Goal: Task Accomplishment & Management: Complete application form

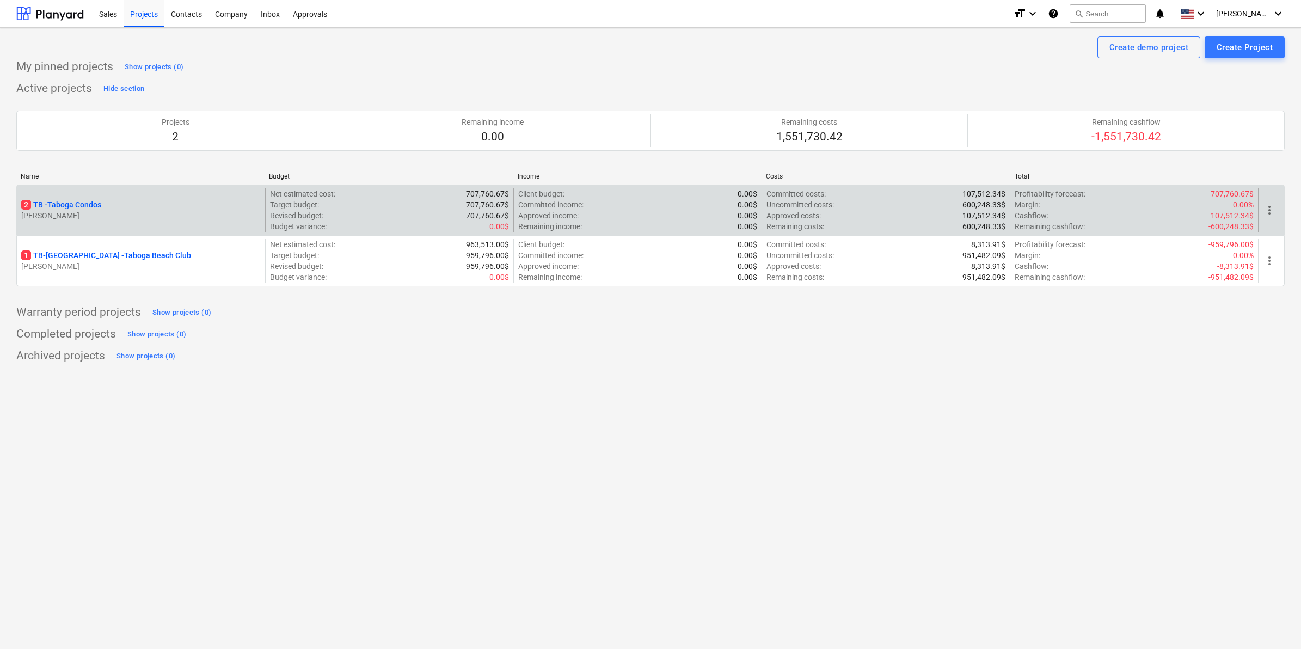
drag, startPoint x: 364, startPoint y: 369, endPoint x: 42, endPoint y: 217, distance: 355.3
click at [357, 365] on div "Create demo project Create Project My pinned projects Show projects (0) Active …" at bounding box center [650, 338] width 1301 height 621
click at [58, 205] on p "2 TB - Taboga Condos" at bounding box center [61, 204] width 80 height 11
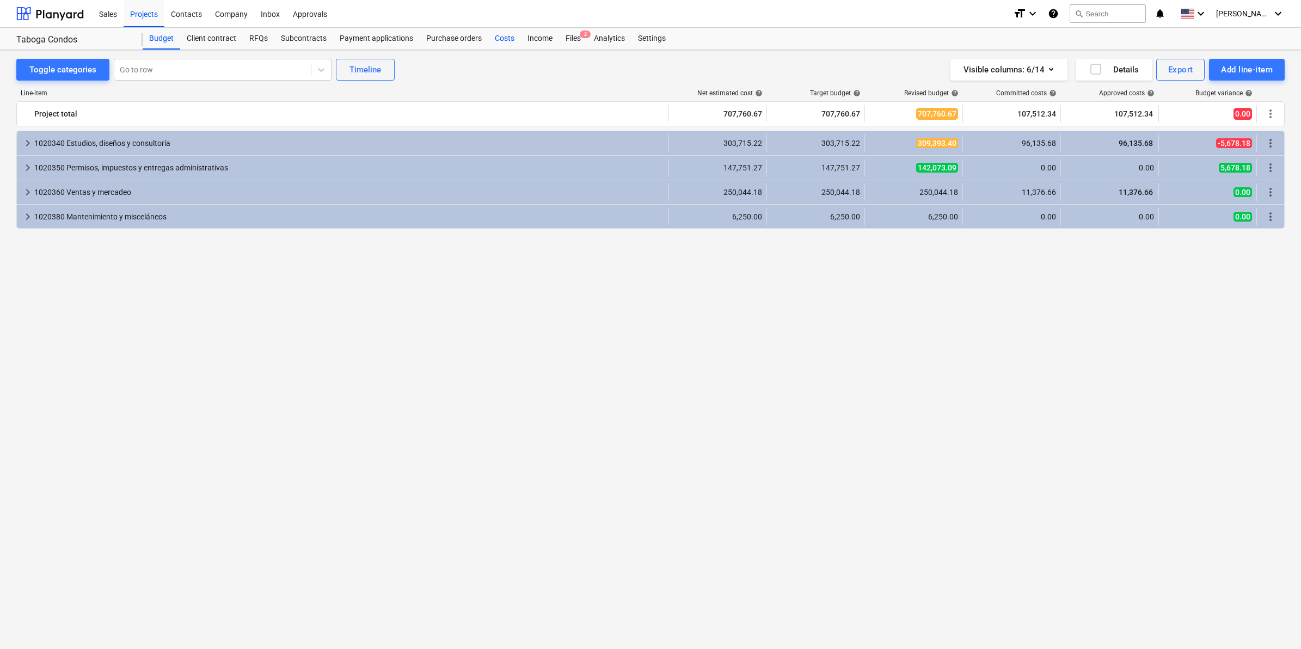
click at [508, 40] on div "Costs" at bounding box center [504, 39] width 33 height 22
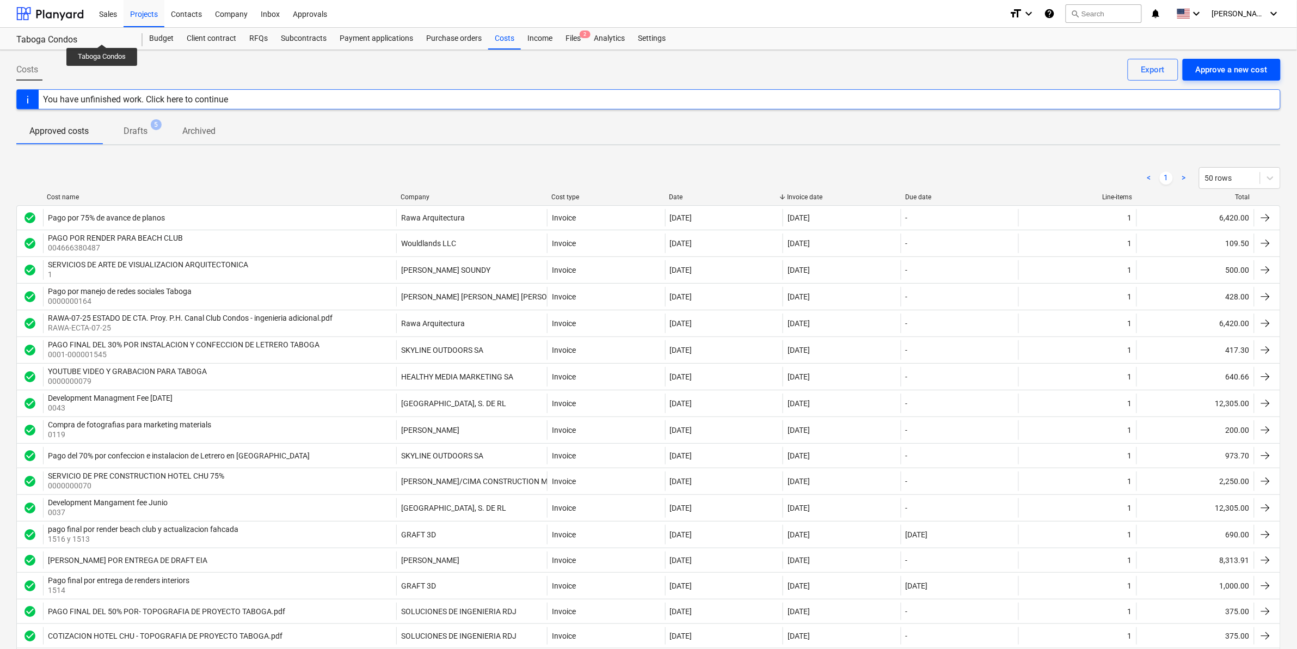
click at [1206, 67] on div "Approve a new cost" at bounding box center [1232, 70] width 72 height 14
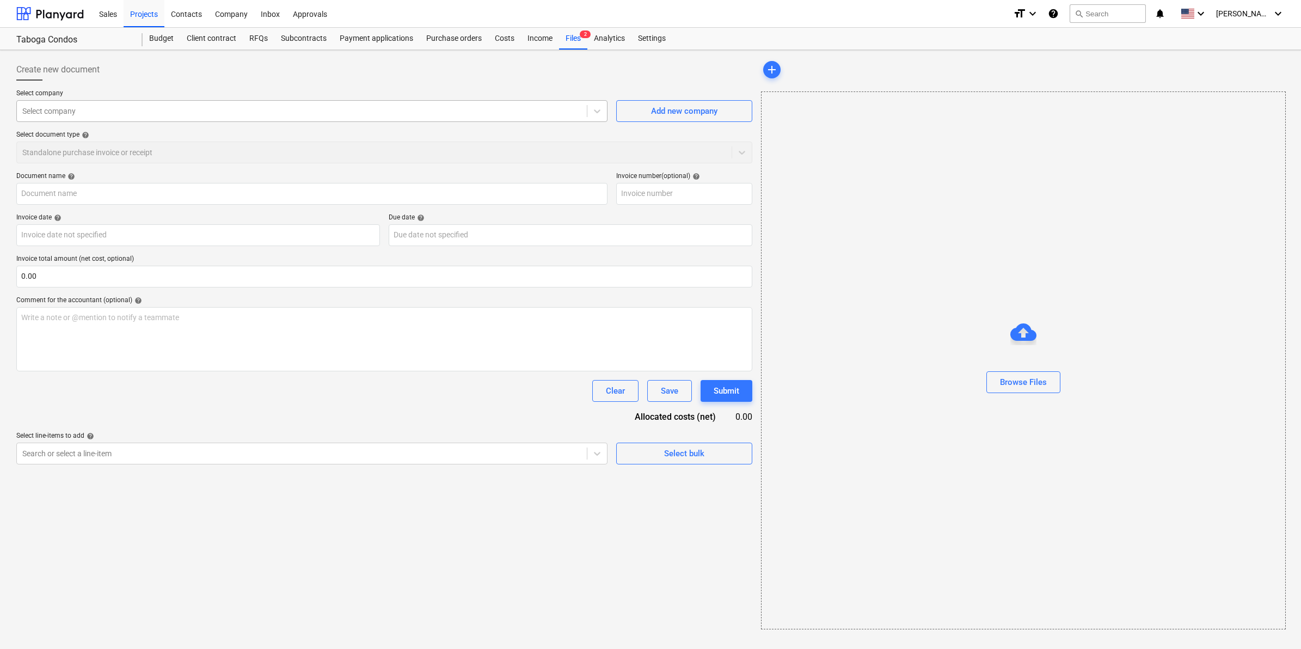
click at [142, 114] on div at bounding box center [301, 111] width 559 height 11
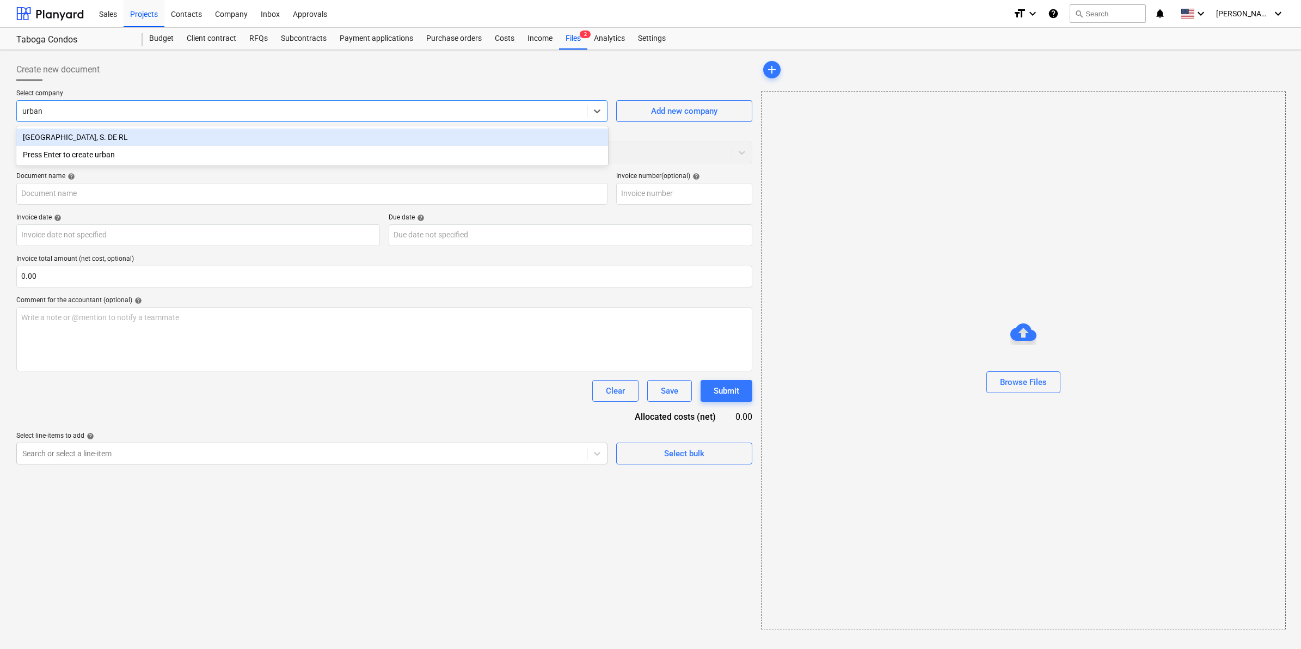
type input "urbana"
click at [162, 136] on div "[GEOGRAPHIC_DATA], S. DE RL" at bounding box center [312, 136] width 592 height 17
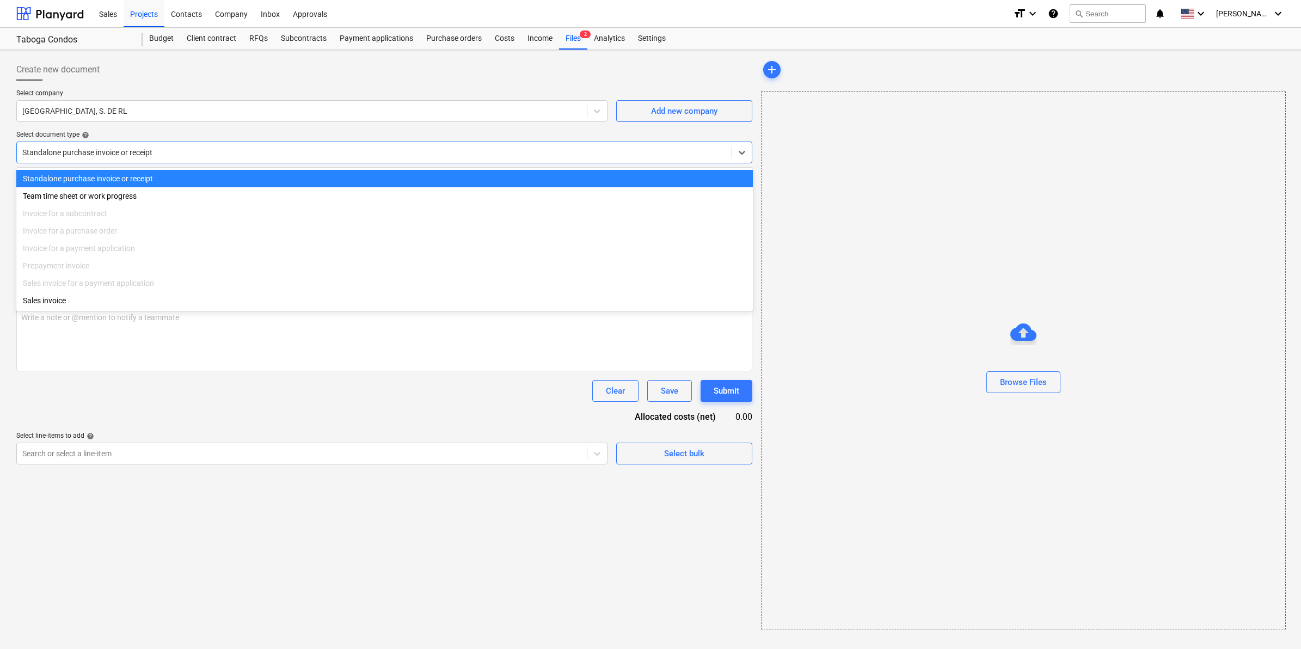
click at [147, 160] on div "Standalone purchase invoice or receipt" at bounding box center [374, 152] width 715 height 15
click at [84, 177] on div "Standalone purchase invoice or receipt" at bounding box center [384, 178] width 737 height 17
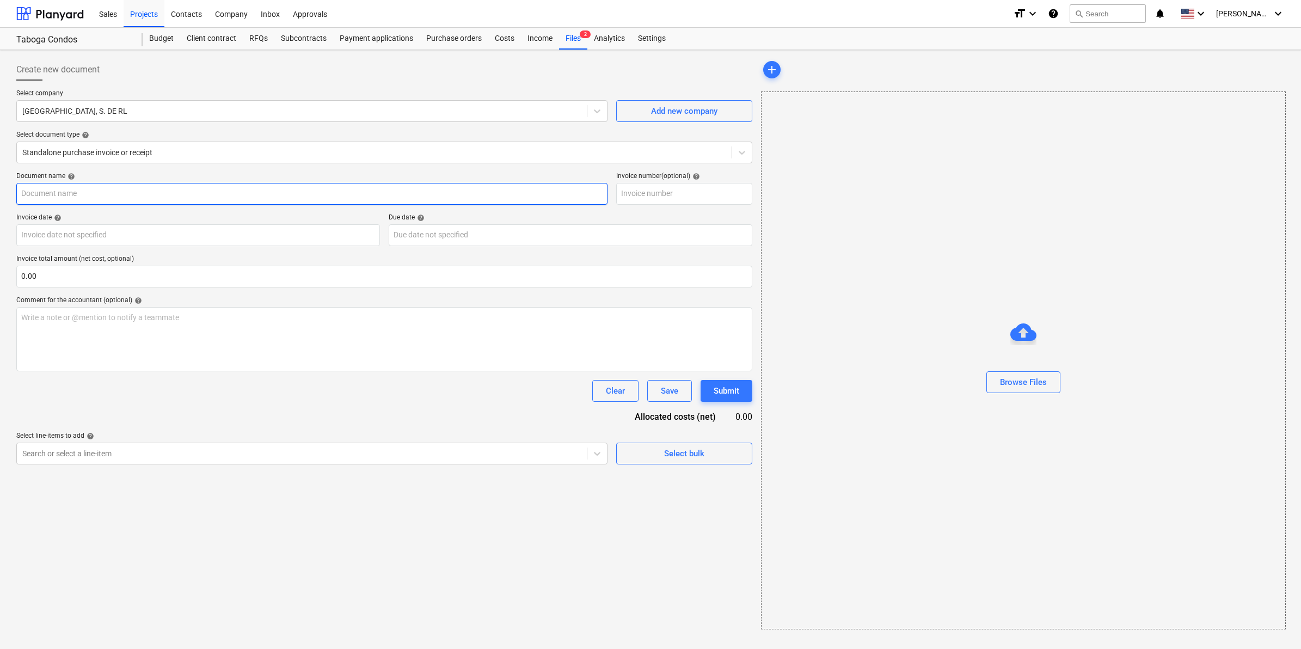
click at [112, 198] on input "text" at bounding box center [311, 194] width 591 height 22
click at [681, 197] on input "text" at bounding box center [684, 194] width 136 height 22
type input "1"
type input "0047"
click at [90, 198] on input "text" at bounding box center [311, 194] width 591 height 22
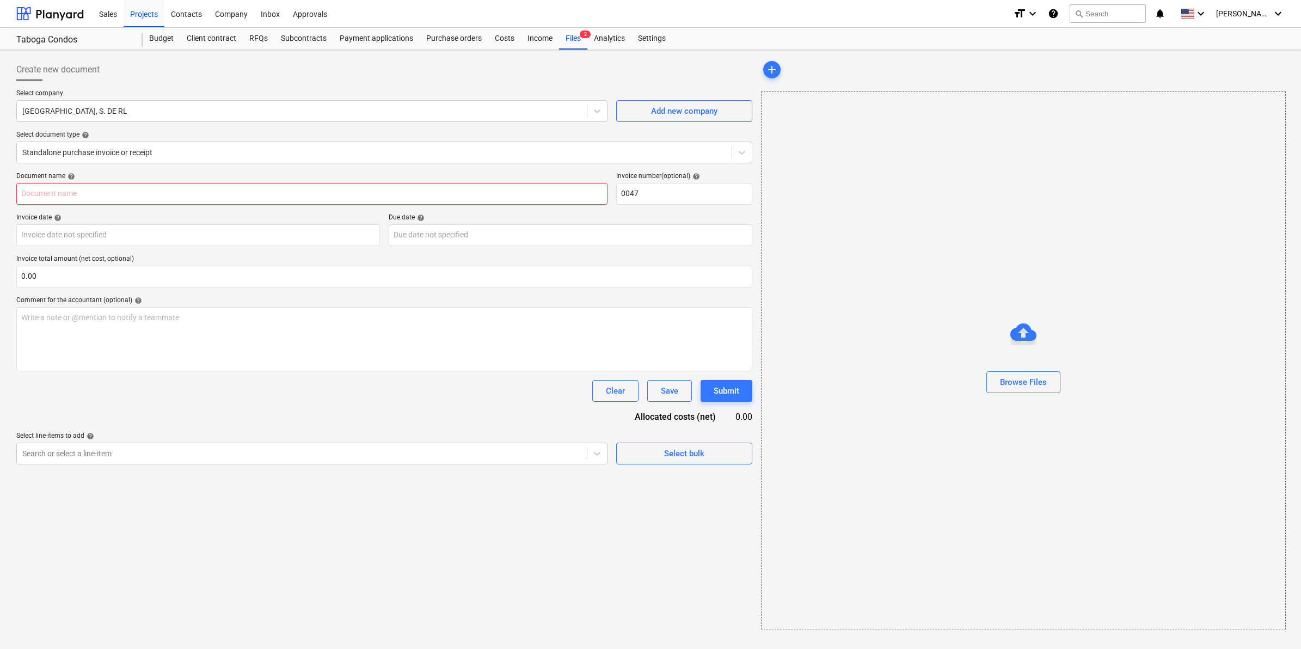
click at [248, 203] on input "text" at bounding box center [311, 194] width 591 height 22
type input "Development Fee Agosto 2025"
click at [243, 230] on body "Sales Projects Contacts Company Inbox Approvals format_size keyboard_arrow_down…" at bounding box center [650, 324] width 1301 height 649
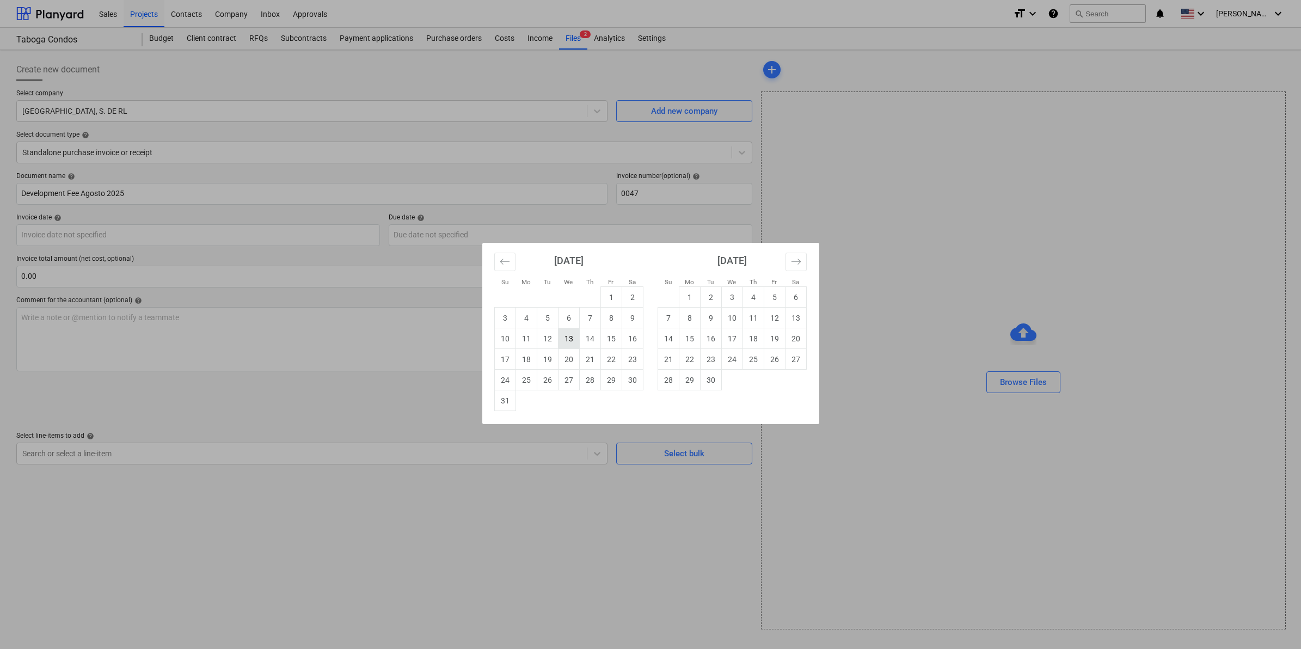
click at [572, 341] on td "13" at bounding box center [568, 338] width 21 height 21
type input "[DATE]"
click at [534, 238] on body "Sales Projects Contacts Company Inbox Approvals format_size keyboard_arrow_down…" at bounding box center [650, 324] width 1301 height 649
click at [564, 338] on td "13" at bounding box center [568, 338] width 21 height 21
type input "[DATE]"
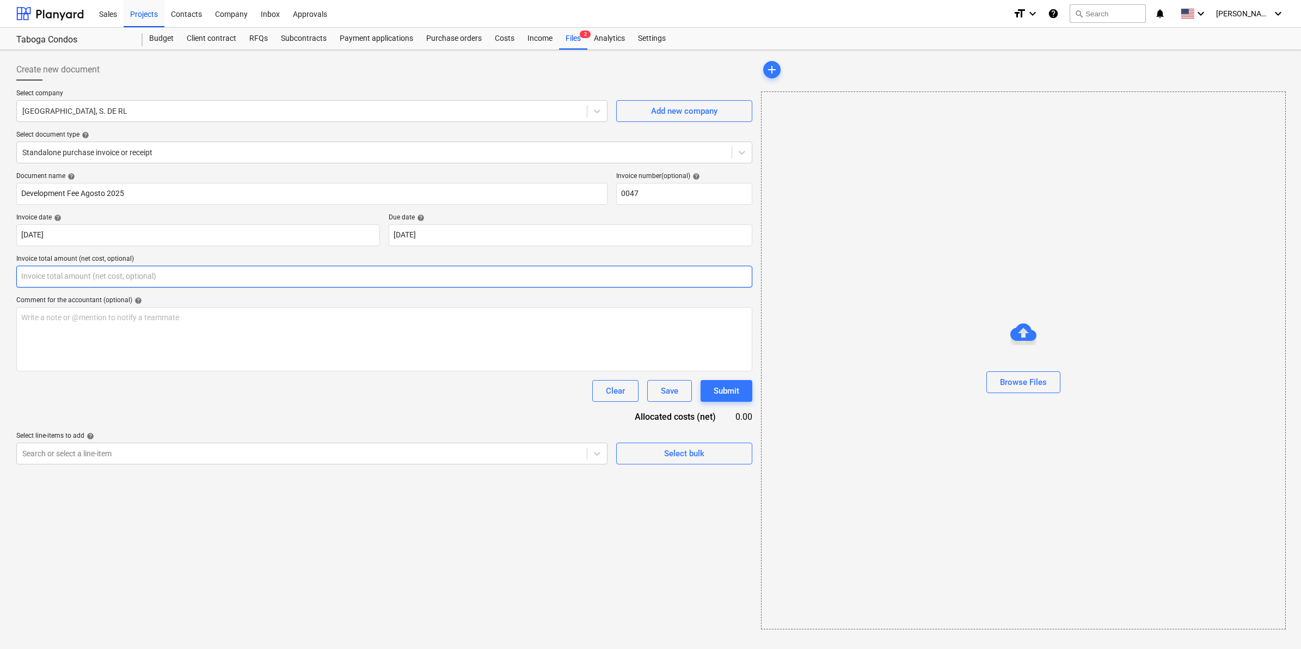
click at [105, 274] on input "text" at bounding box center [384, 277] width 736 height 22
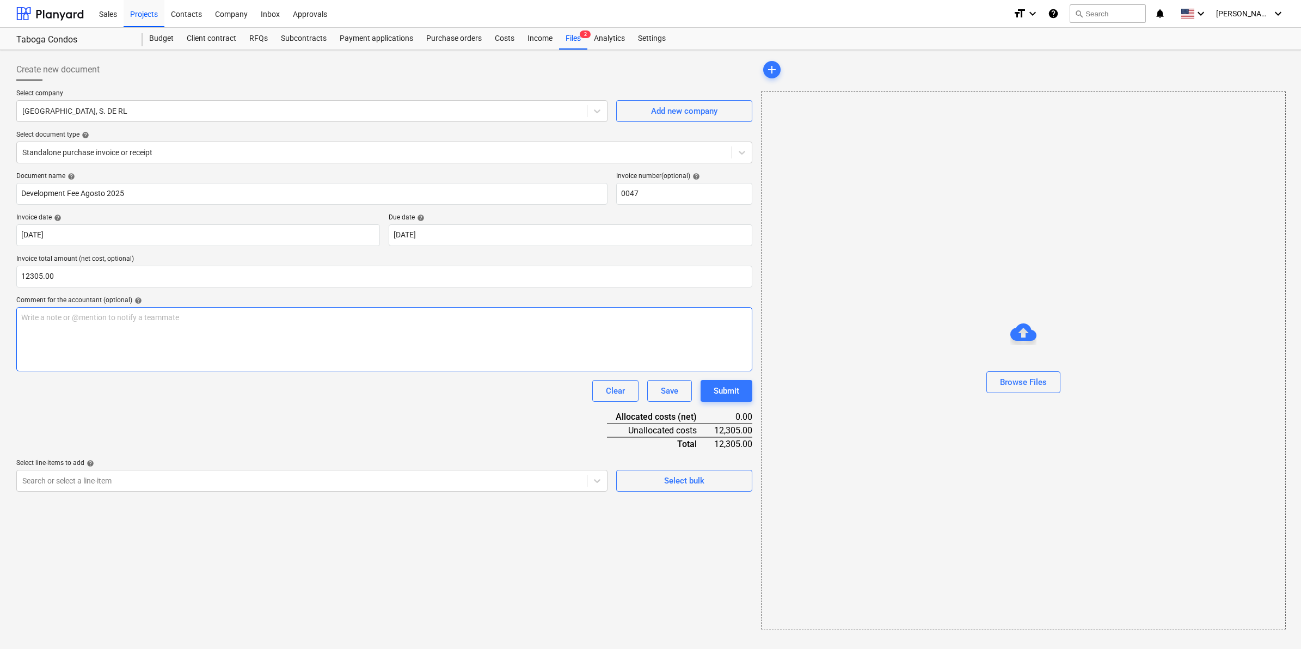
type input "12,305.00"
click at [107, 313] on p "Write a note or @mention to notify a teammate [PERSON_NAME]" at bounding box center [384, 317] width 726 height 11
drag, startPoint x: 125, startPoint y: 191, endPoint x: -12, endPoint y: 192, distance: 137.2
click at [0, 192] on html "Sales Projects Contacts Company Inbox Approvals format_size keyboard_arrow_down…" at bounding box center [650, 324] width 1301 height 649
click at [186, 329] on div "Write a note or @mention to notify a teammate [PERSON_NAME]" at bounding box center [384, 339] width 736 height 64
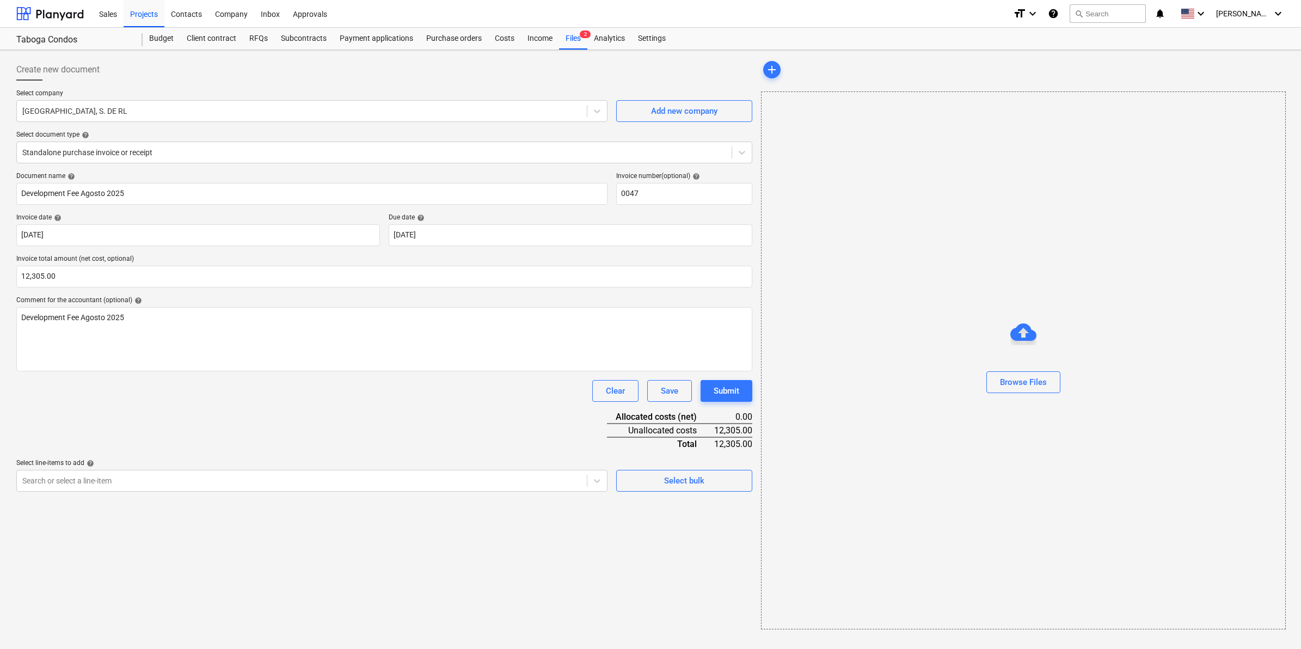
click at [398, 421] on div "Document name help Development Fee Agosto 2025 Invoice number (optional) help 0…" at bounding box center [384, 332] width 736 height 320
click at [575, 480] on div at bounding box center [301, 480] width 559 height 11
click at [350, 491] on div "Create new document Select company CONSERVATORIO INNOVACION URBANA, S. DE RL Ad…" at bounding box center [384, 343] width 745 height 579
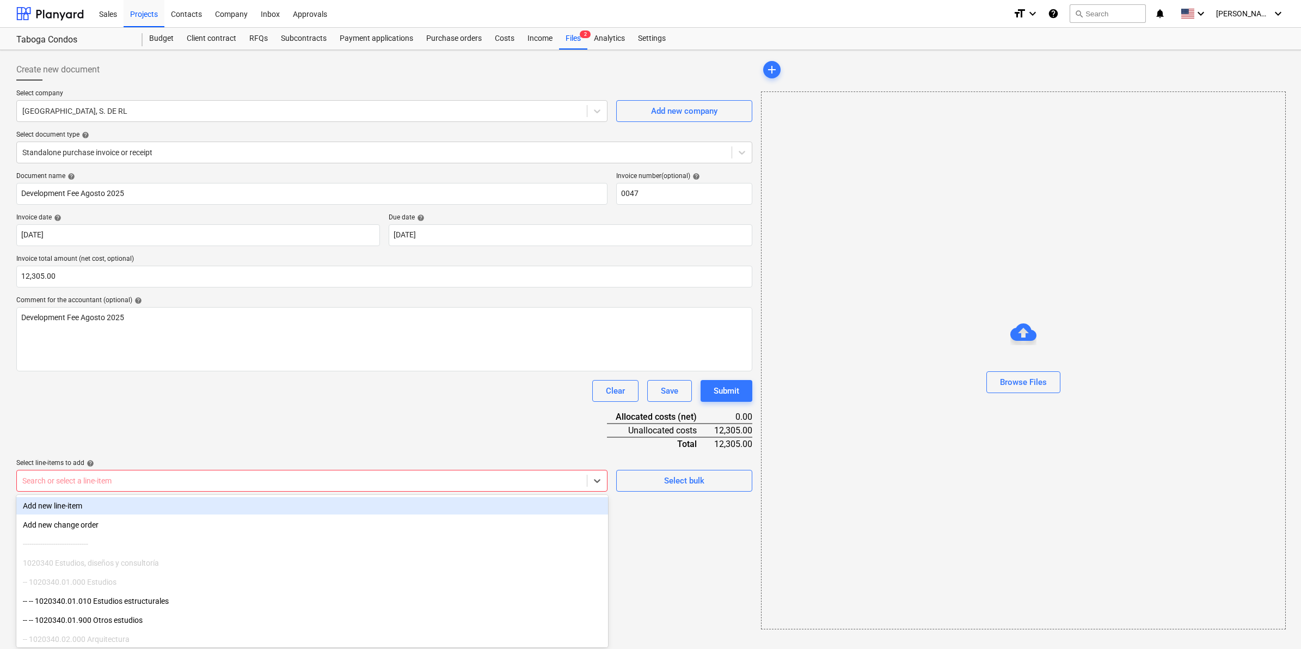
click at [347, 478] on div at bounding box center [301, 480] width 559 height 11
type input "1020340"
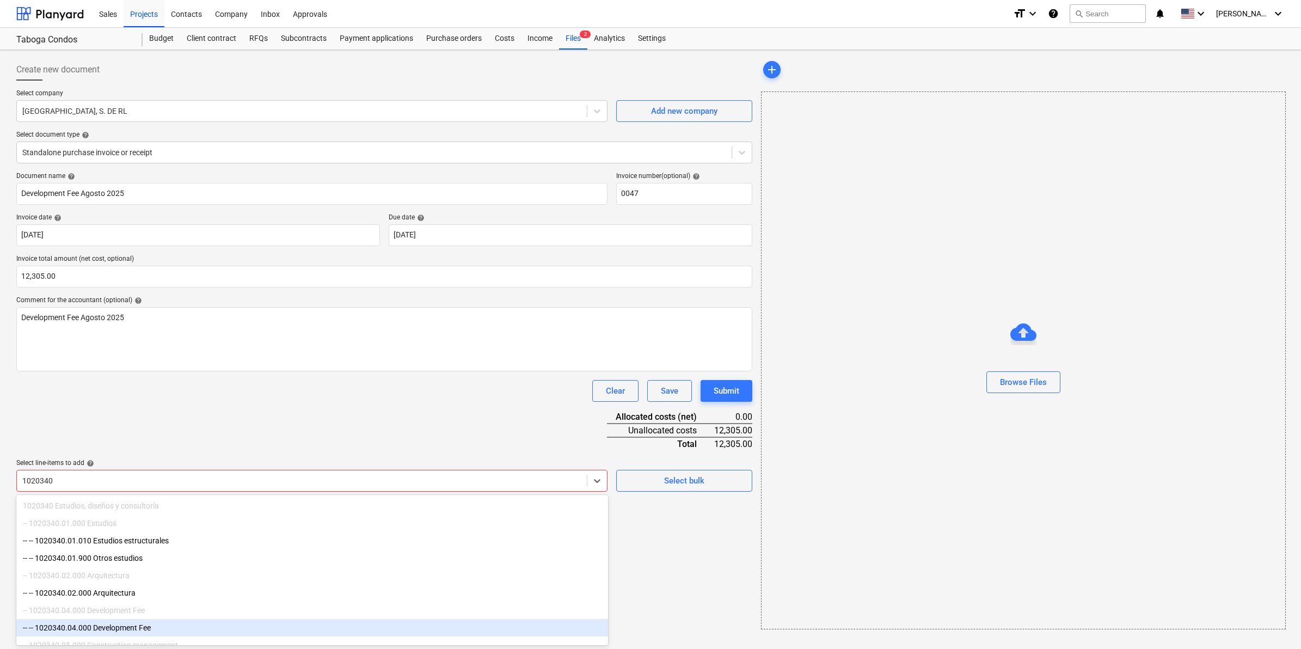
click at [134, 634] on div "-- -- 1020340.04.000 Development Fee" at bounding box center [312, 627] width 592 height 17
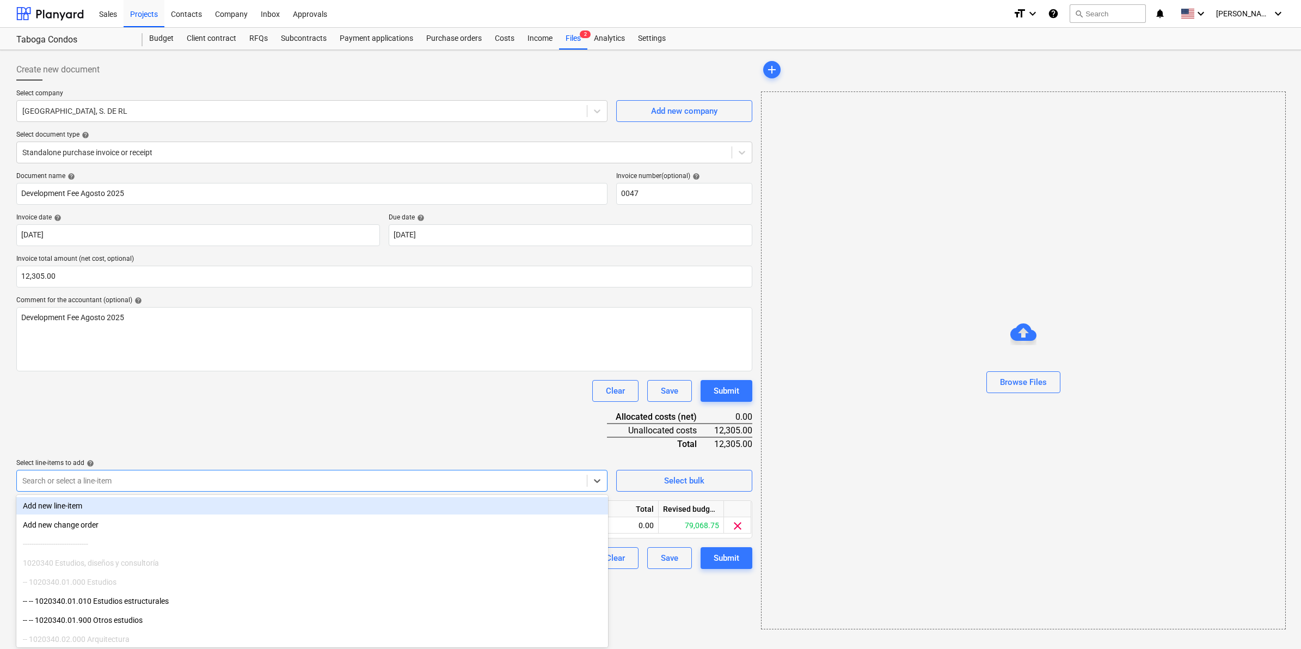
click at [430, 412] on div "Document name help Development Fee Agosto 2025 Invoice number (optional) help 0…" at bounding box center [384, 370] width 736 height 397
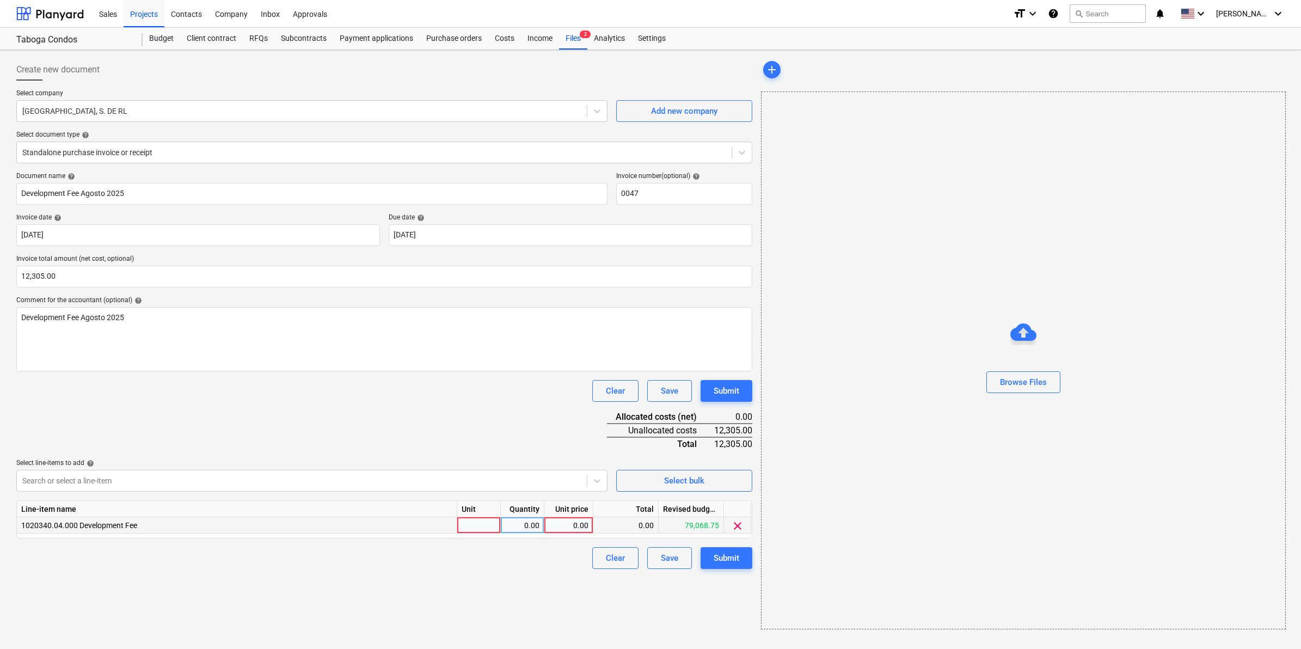
click at [477, 525] on div at bounding box center [479, 525] width 44 height 16
type input "1"
click at [574, 528] on div "0.00" at bounding box center [569, 525] width 40 height 16
type input "12305.00"
click at [561, 595] on div "Create new document Select company CONSERVATORIO INNOVACION URBANA, S. DE RL Ad…" at bounding box center [384, 343] width 745 height 579
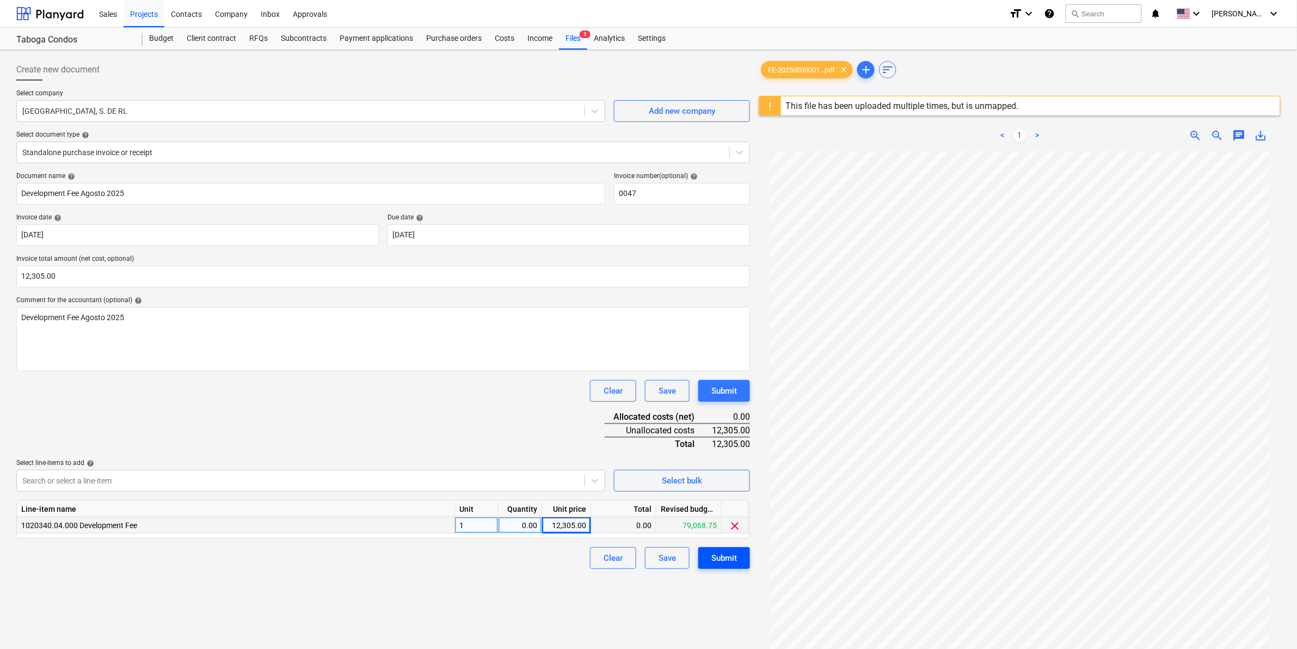
click at [727, 556] on div "Submit" at bounding box center [725, 558] width 26 height 14
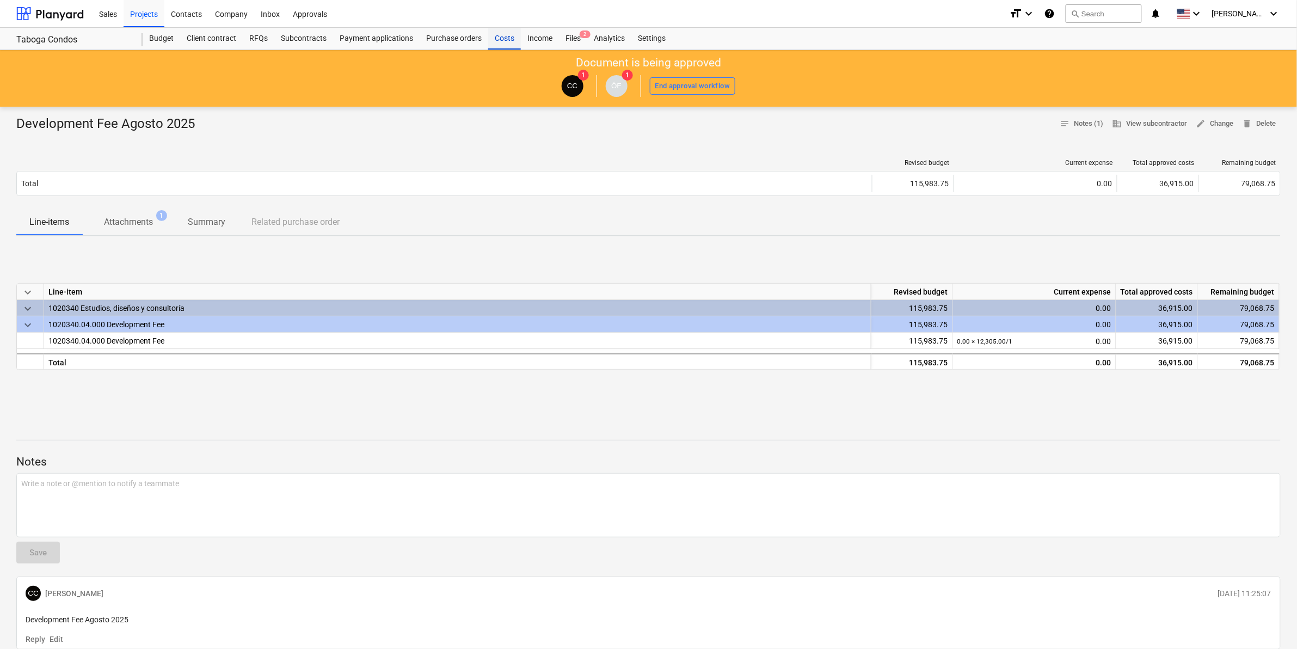
click at [506, 38] on div "Costs" at bounding box center [504, 39] width 33 height 22
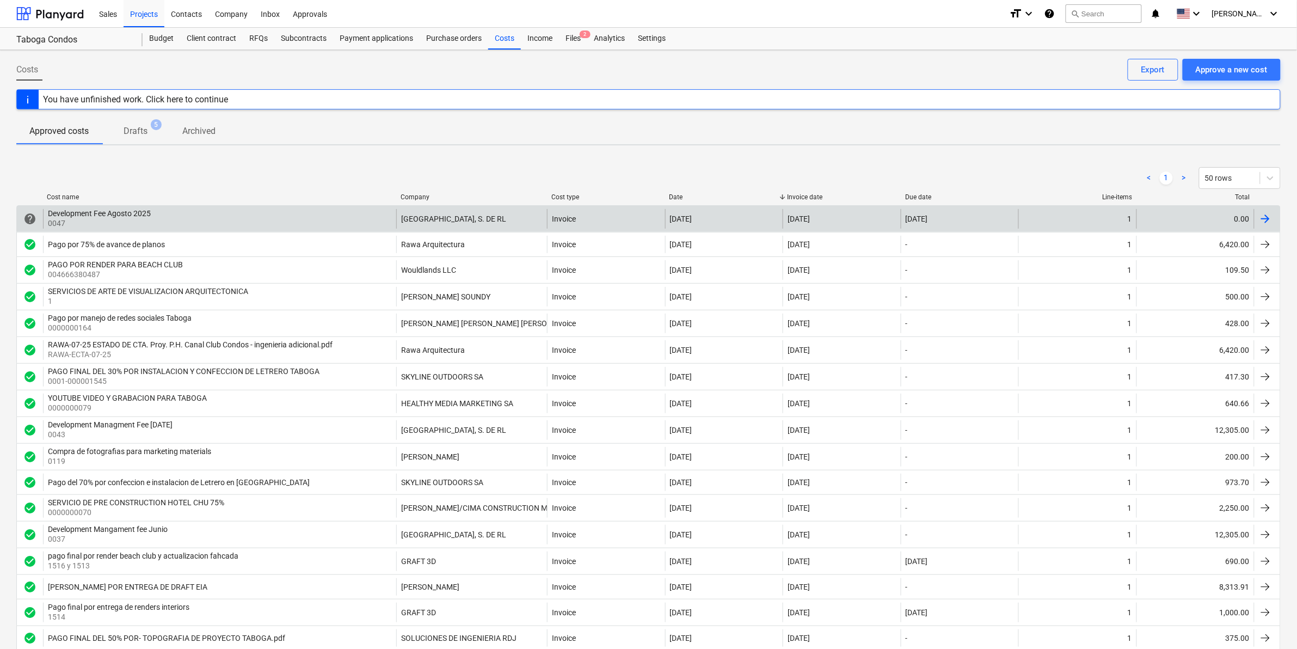
click at [170, 220] on div "Development Fee Agosto 2025 0047" at bounding box center [219, 219] width 353 height 20
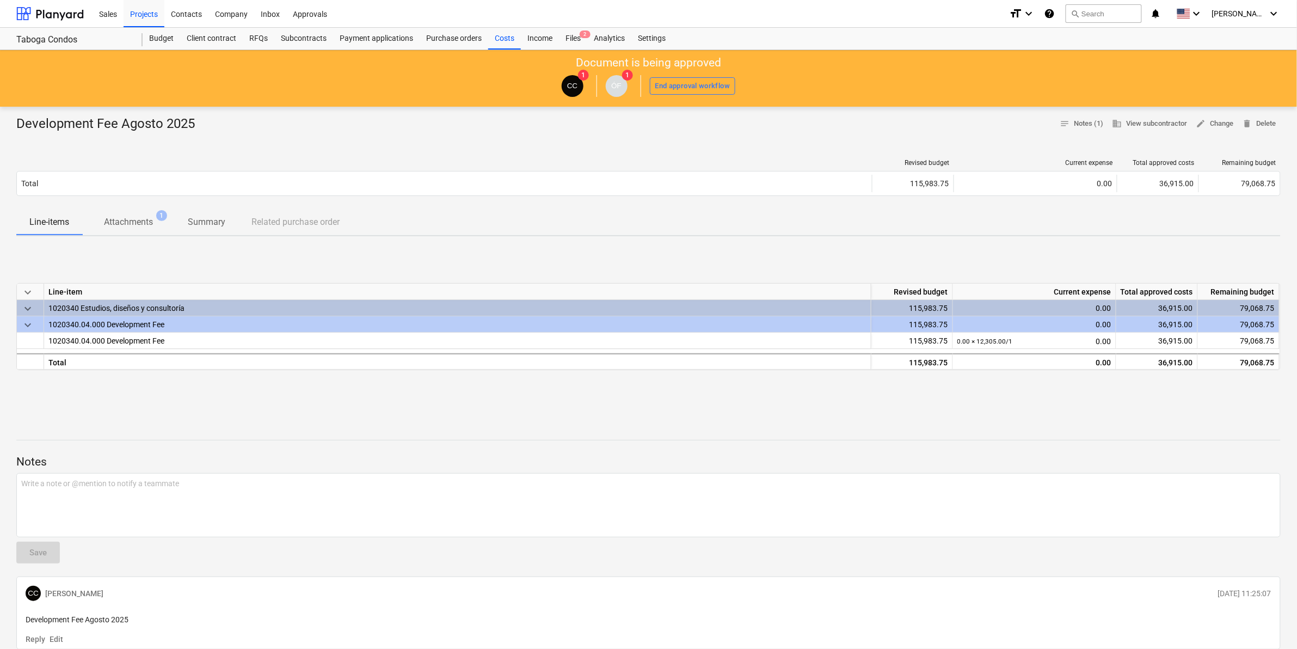
click at [137, 304] on div "1020340 Estudios, diseños y consultoría" at bounding box center [457, 308] width 818 height 16
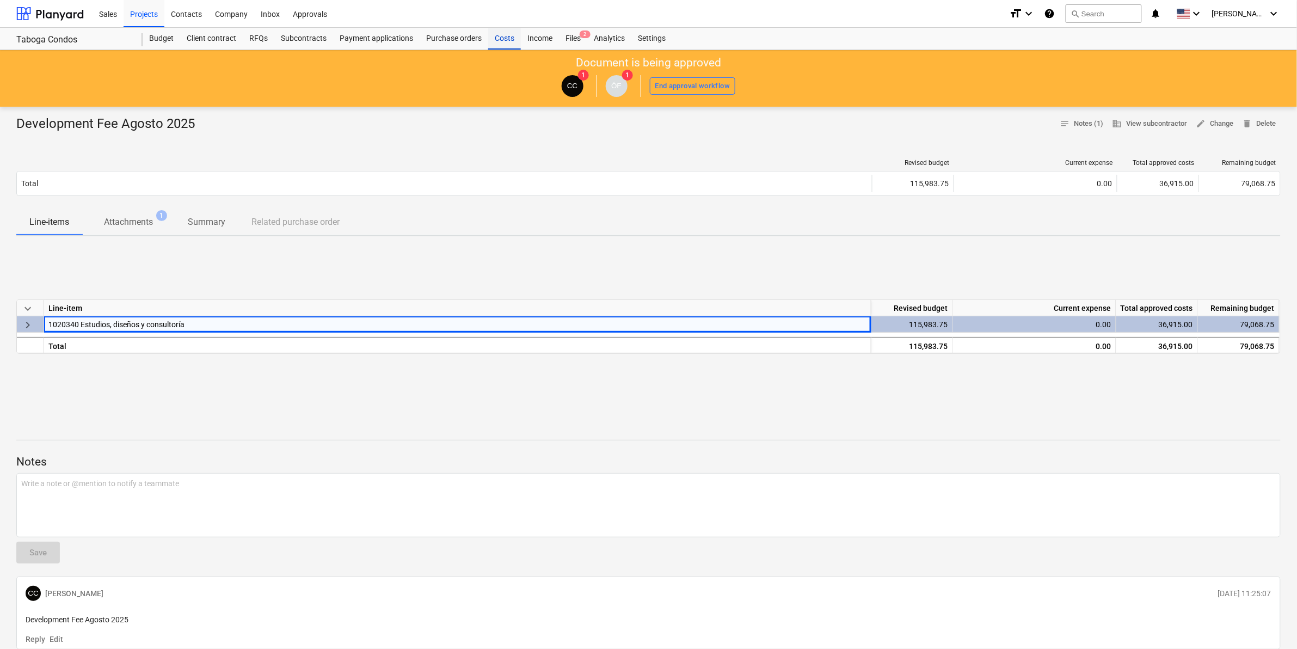
click at [505, 39] on div "Costs" at bounding box center [504, 39] width 33 height 22
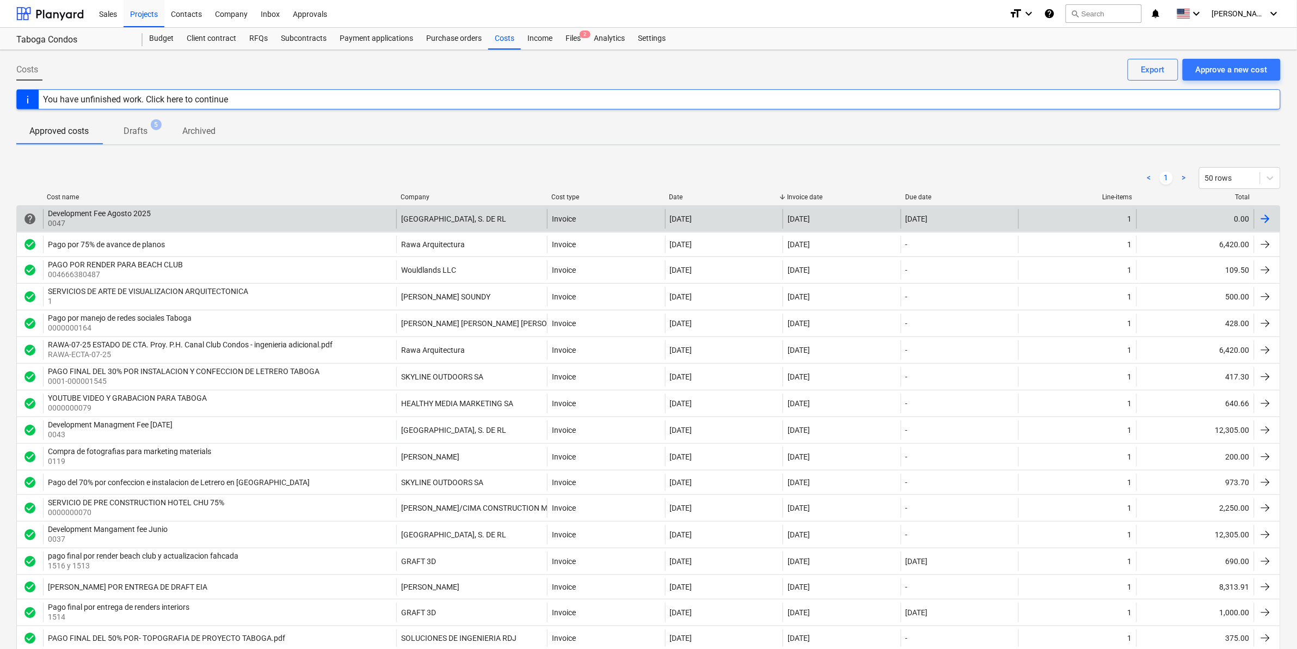
click at [1277, 218] on div at bounding box center [1267, 219] width 26 height 20
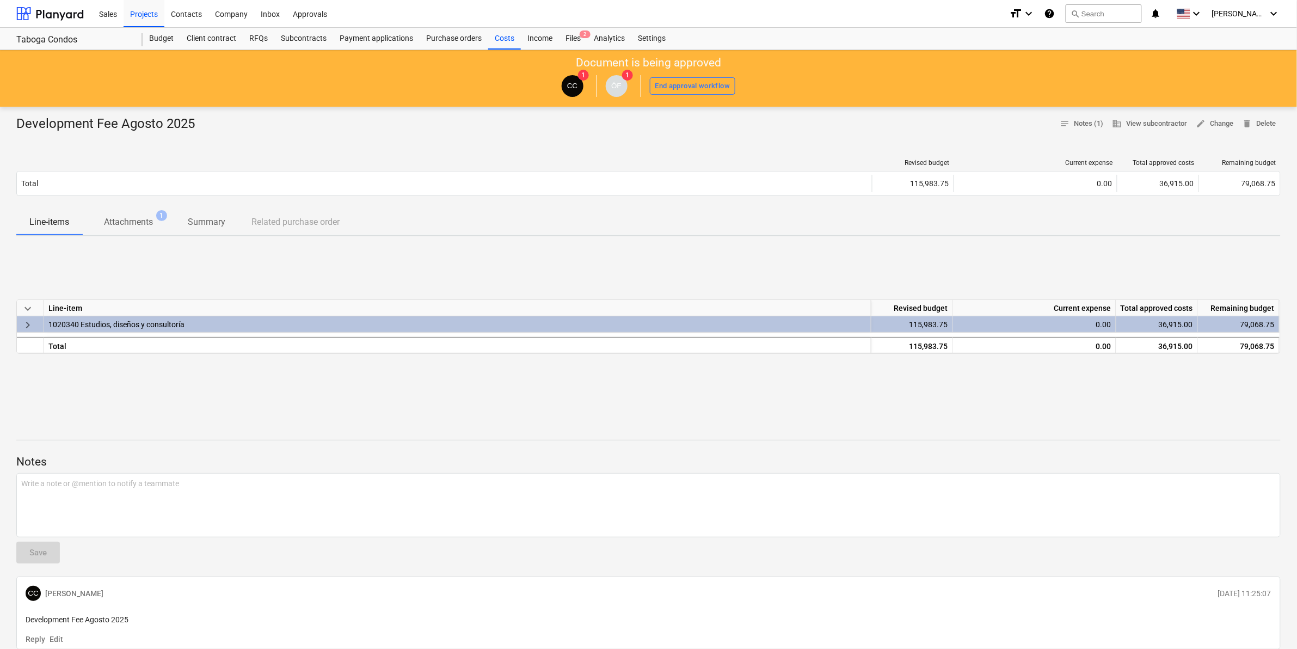
click at [106, 328] on div "1020340 Estudios, diseños y consultoría" at bounding box center [457, 324] width 818 height 16
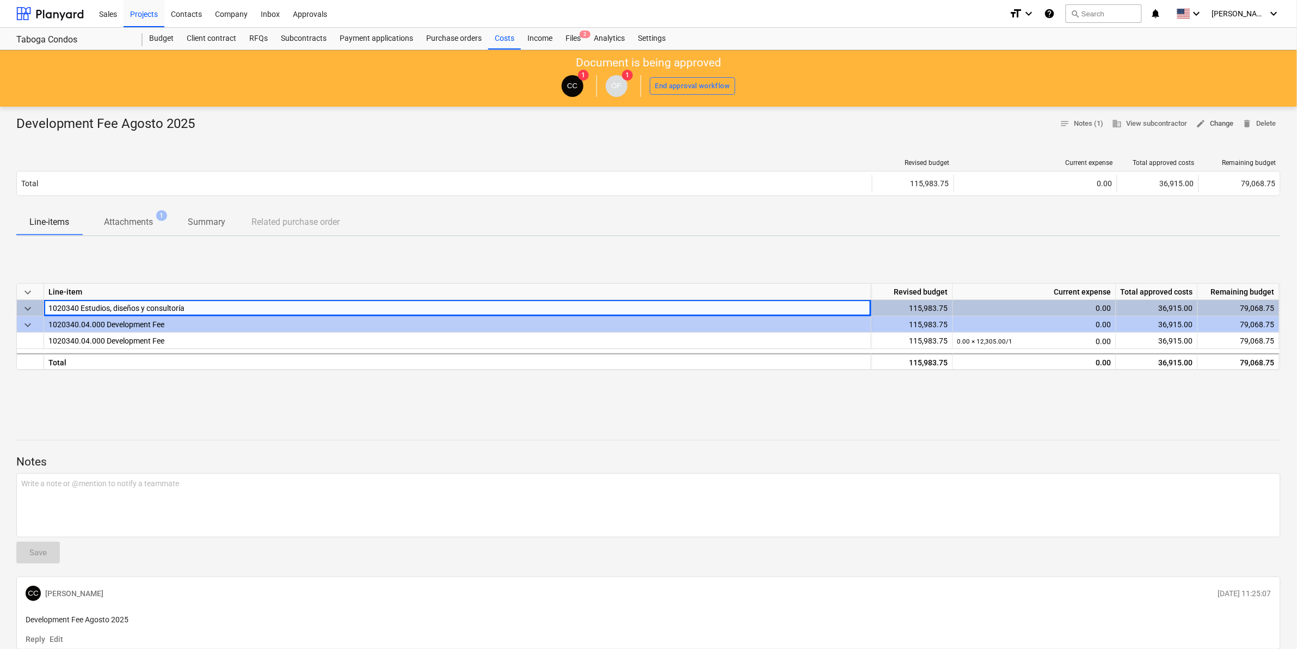
click at [1202, 121] on span "edit" at bounding box center [1202, 124] width 10 height 10
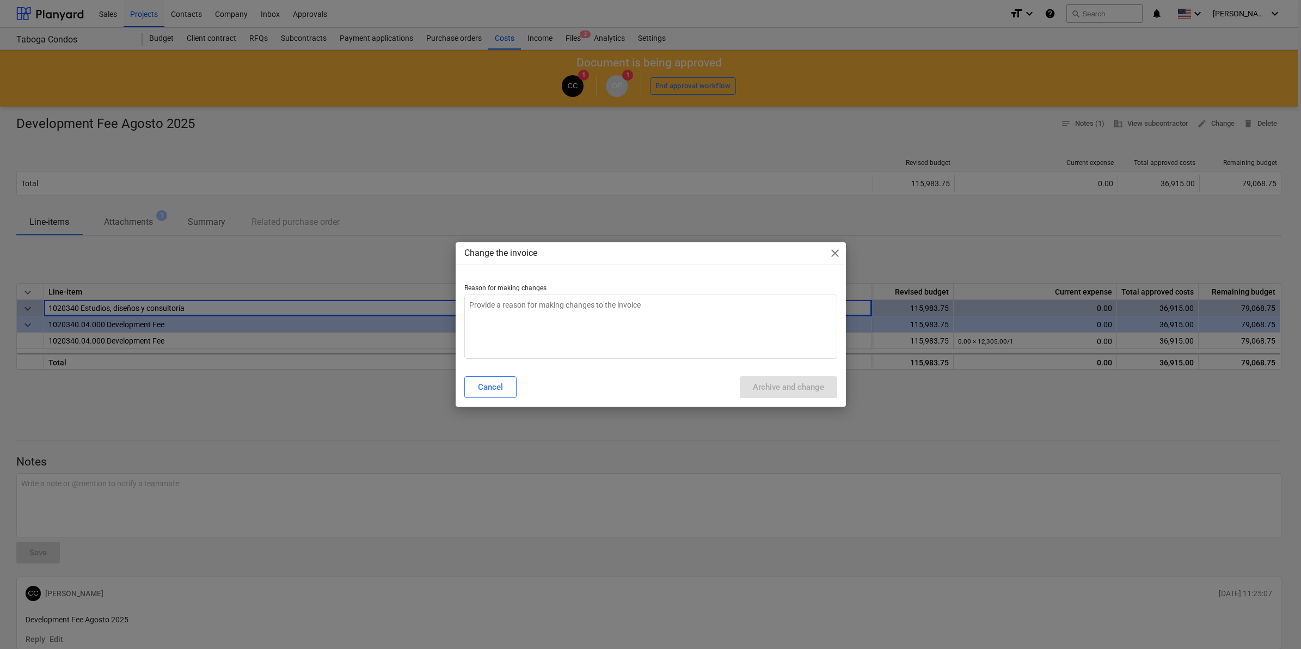
click at [842, 254] on div "Change the invoice close" at bounding box center [651, 253] width 390 height 22
click at [836, 253] on span "close" at bounding box center [835, 253] width 13 height 13
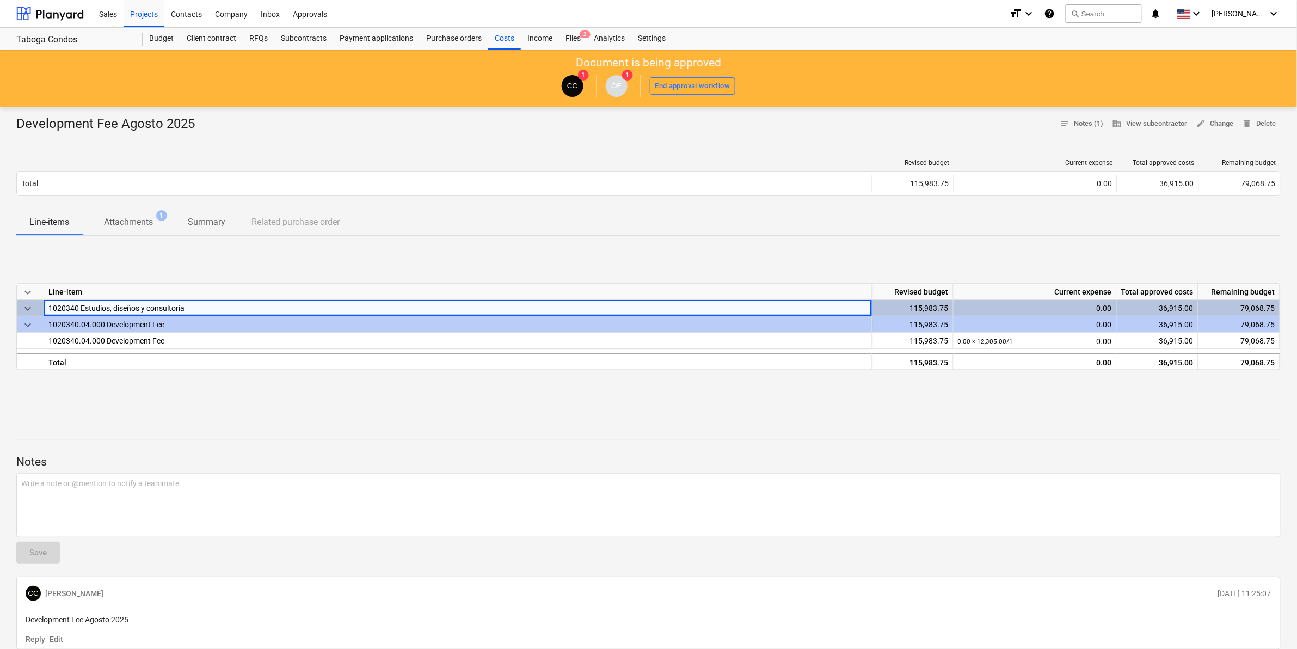
click at [1082, 307] on div "0.00" at bounding box center [1035, 308] width 154 height 16
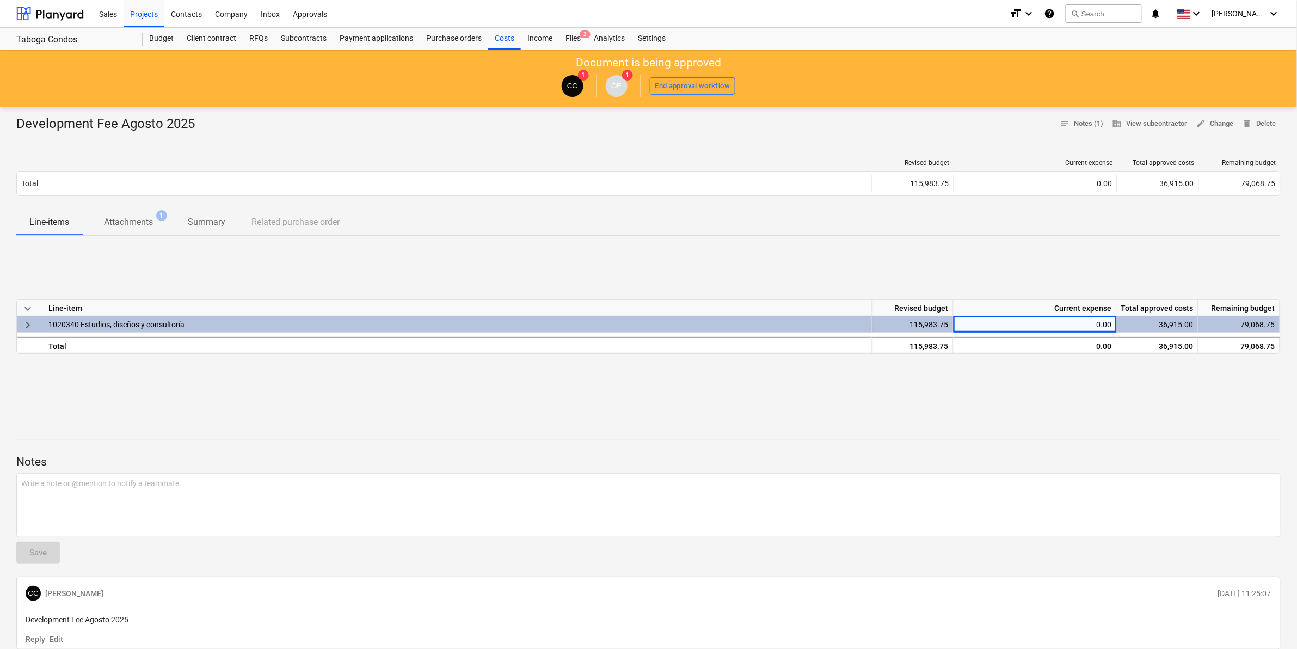
click at [1067, 322] on div "0.00" at bounding box center [1035, 324] width 154 height 16
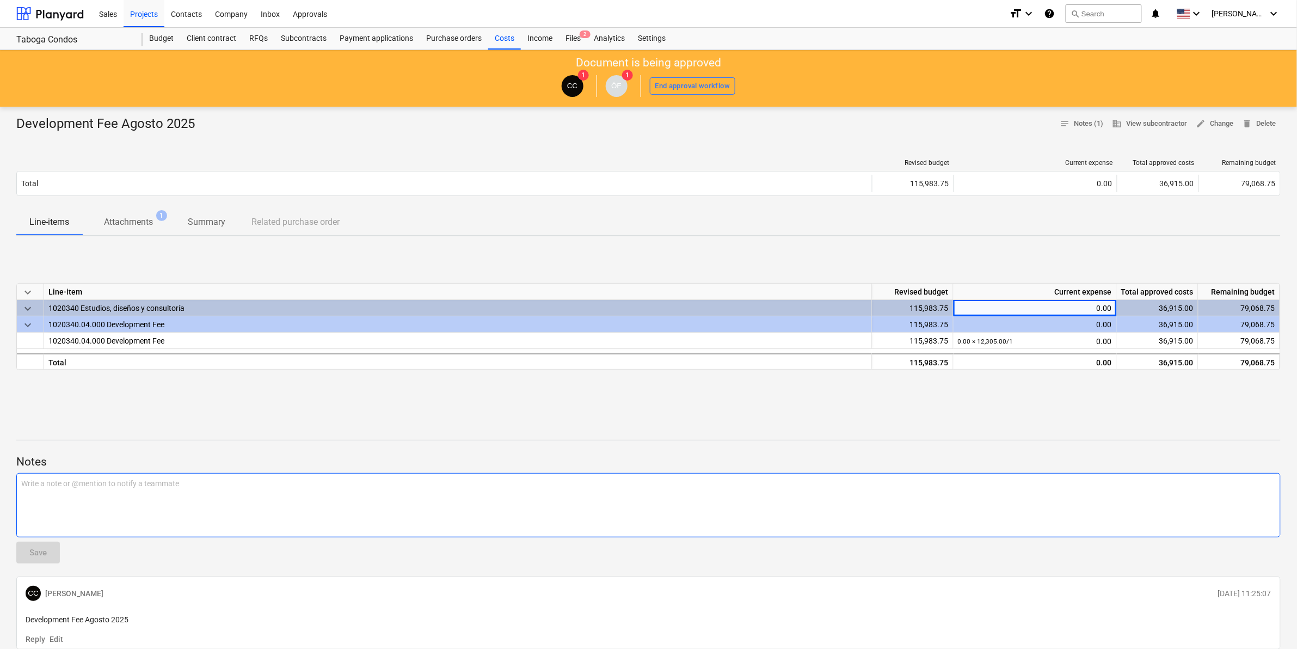
click at [832, 489] on div "Write a note or @mention to notify a teammate [PERSON_NAME]" at bounding box center [648, 505] width 1265 height 64
click at [135, 229] on p "Attachments" at bounding box center [128, 222] width 49 height 13
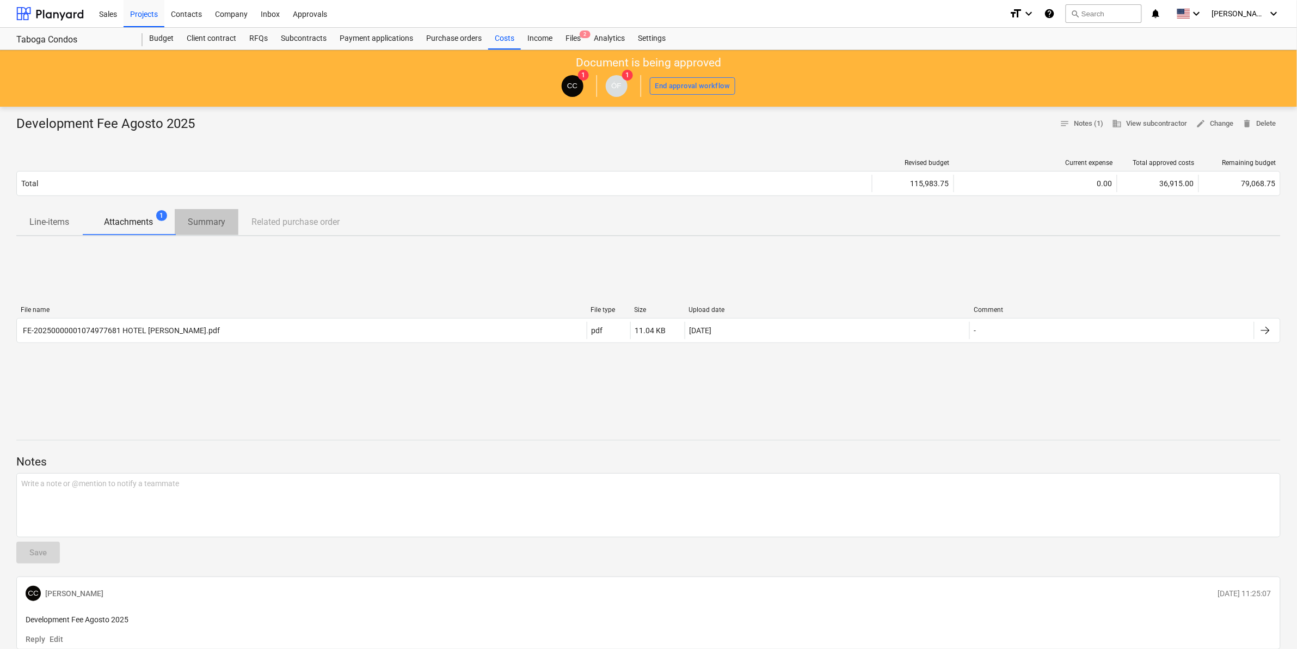
click at [214, 224] on p "Summary" at bounding box center [207, 222] width 38 height 13
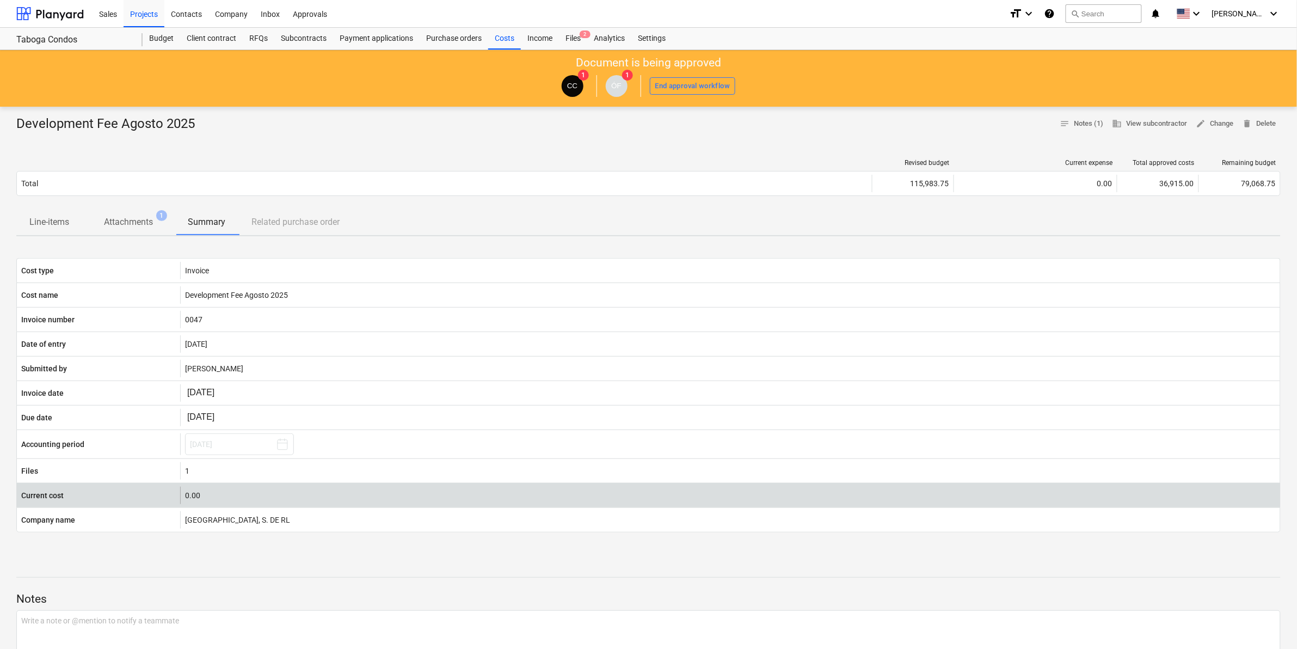
click at [216, 493] on div "0.00" at bounding box center [730, 495] width 1091 height 9
click at [193, 497] on div "0.00" at bounding box center [730, 495] width 1091 height 9
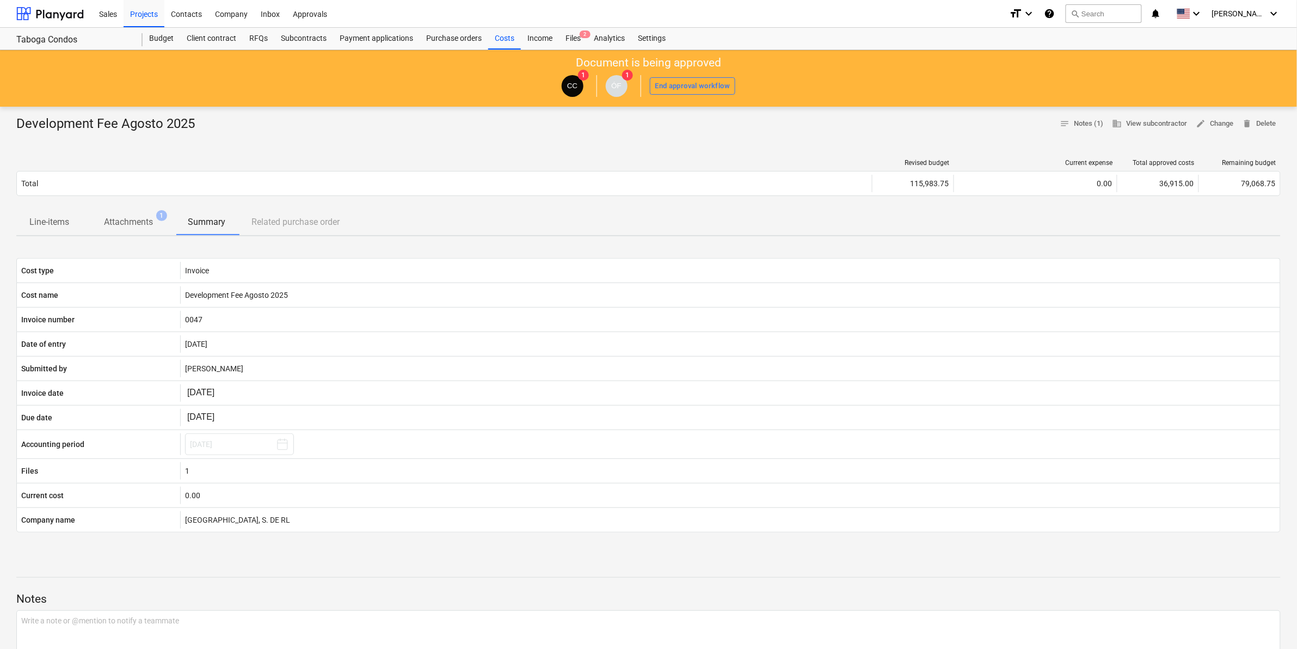
click at [477, 136] on div at bounding box center [648, 137] width 1265 height 9
click at [315, 229] on div "Line-items Attachments 1 Summary Related purchase order" at bounding box center [648, 222] width 1265 height 26
click at [293, 223] on div "Line-items Attachments 1 Summary Related purchase order" at bounding box center [648, 222] width 1265 height 26
click at [200, 229] on p "Summary" at bounding box center [207, 222] width 38 height 13
click at [128, 223] on p "Attachments" at bounding box center [128, 222] width 49 height 13
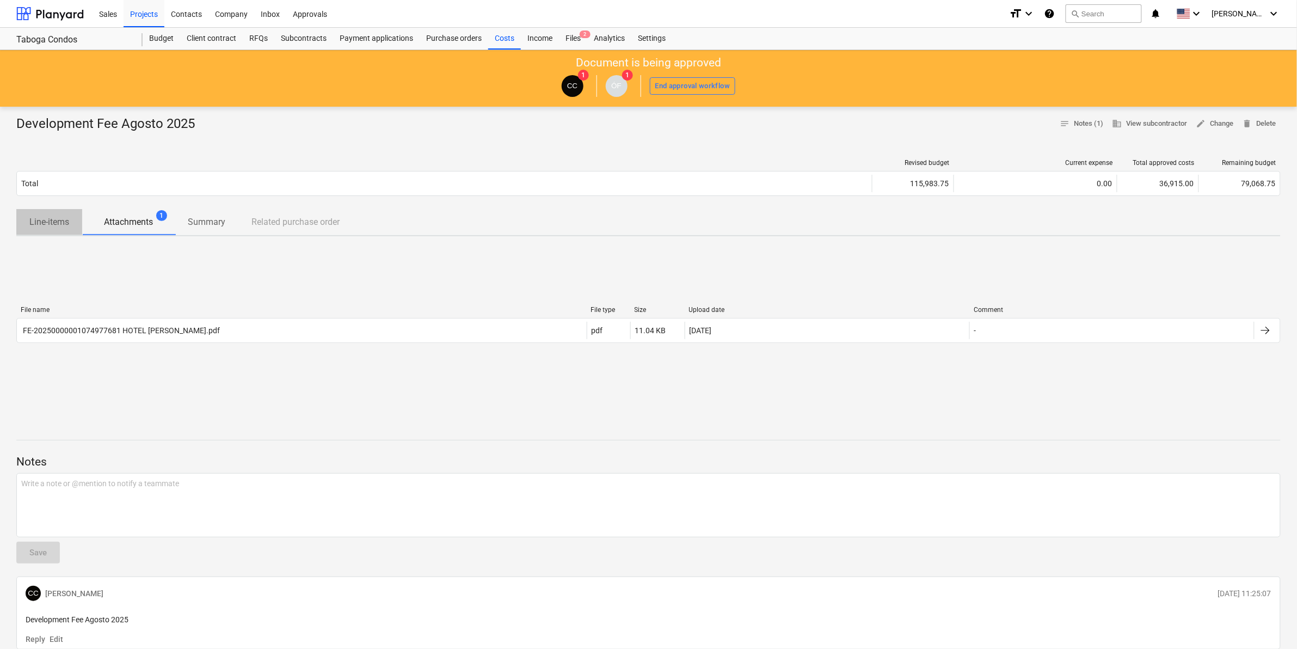
click at [59, 224] on p "Line-items" at bounding box center [49, 222] width 40 height 13
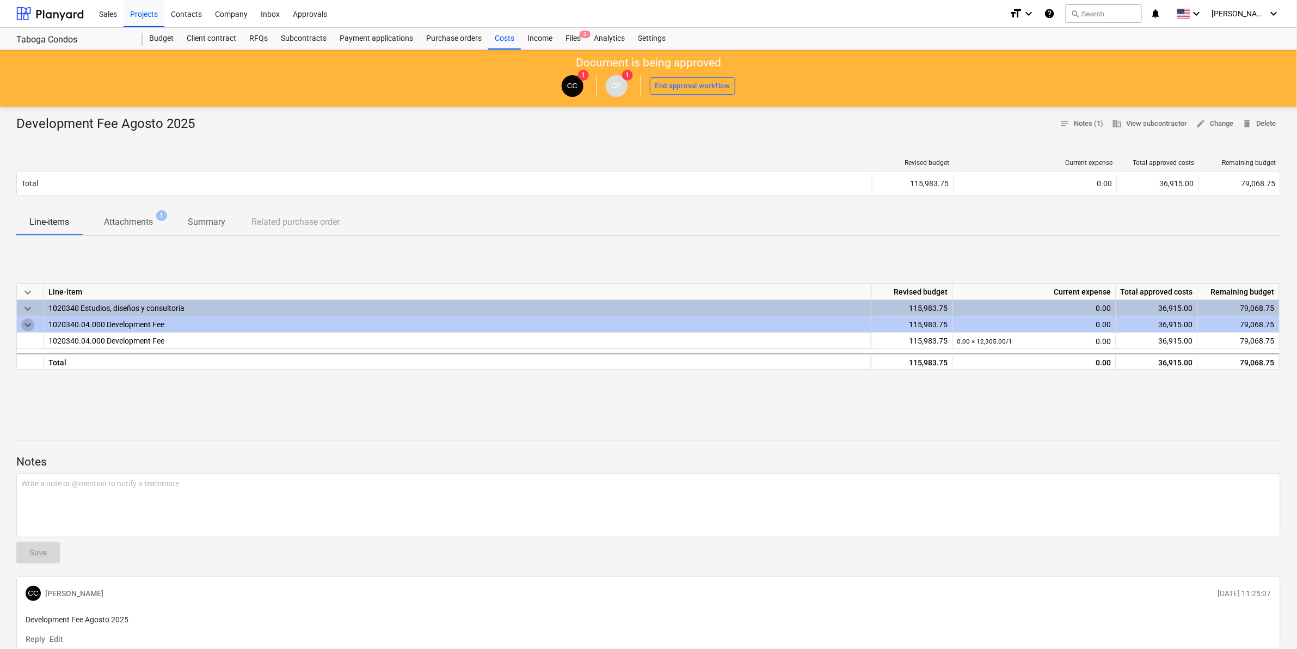
click at [23, 327] on span "keyboard_arrow_down" at bounding box center [27, 324] width 13 height 13
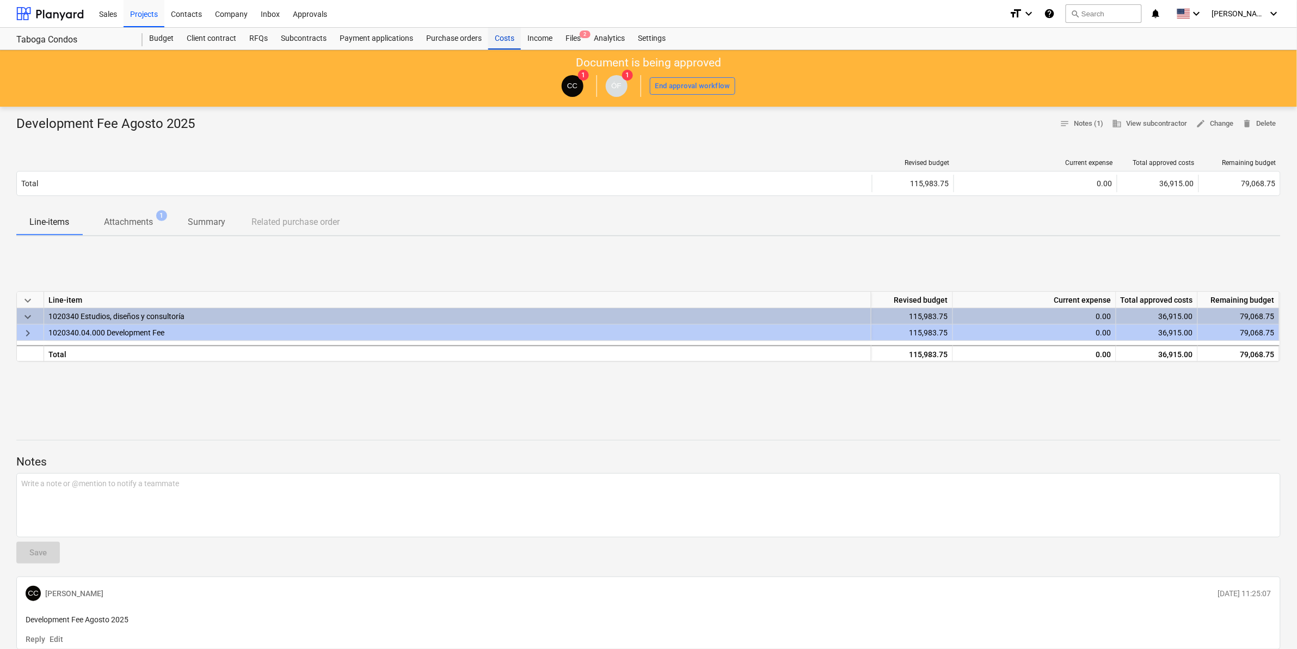
click at [508, 39] on div "Costs" at bounding box center [504, 39] width 33 height 22
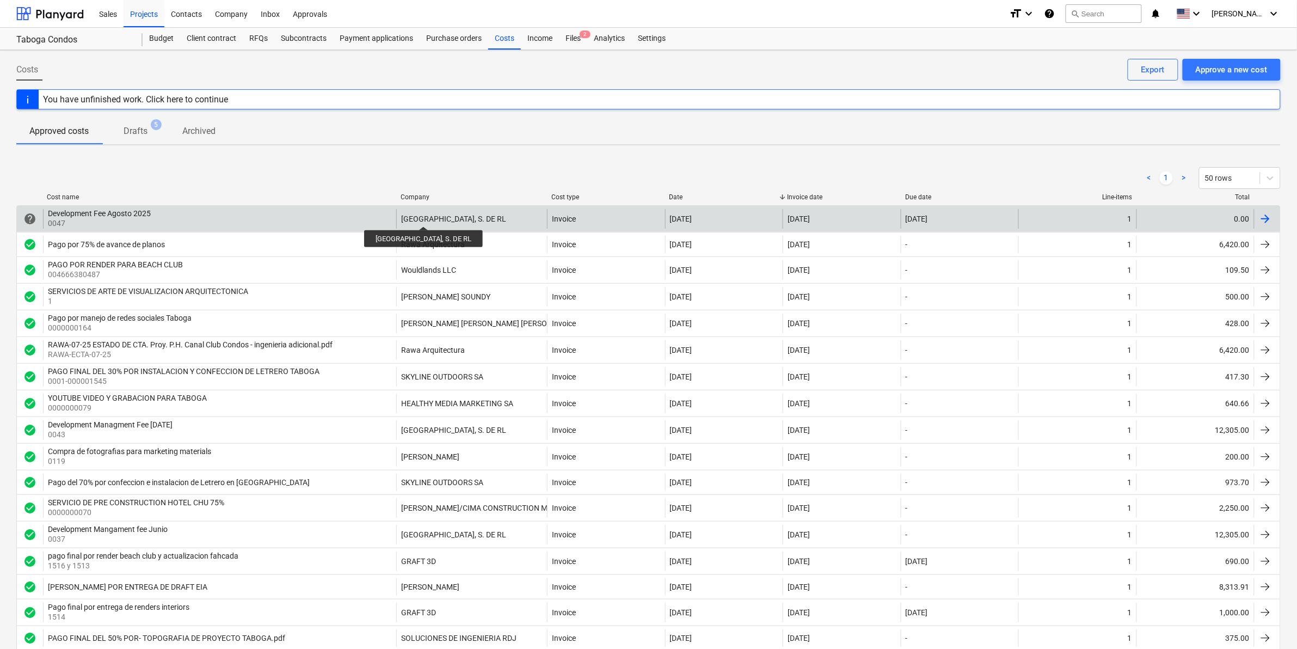
click at [456, 217] on div "[GEOGRAPHIC_DATA], S. DE RL" at bounding box center [453, 219] width 105 height 9
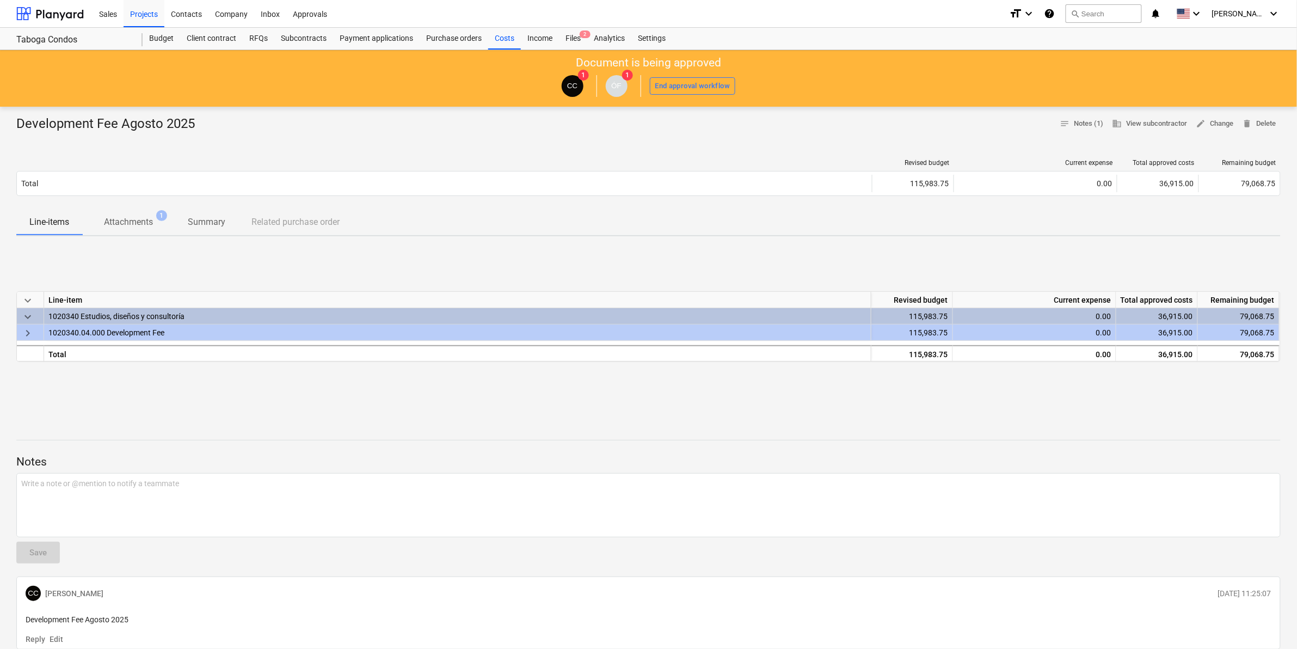
click at [1086, 317] on div "0.00" at bounding box center [1035, 316] width 154 height 16
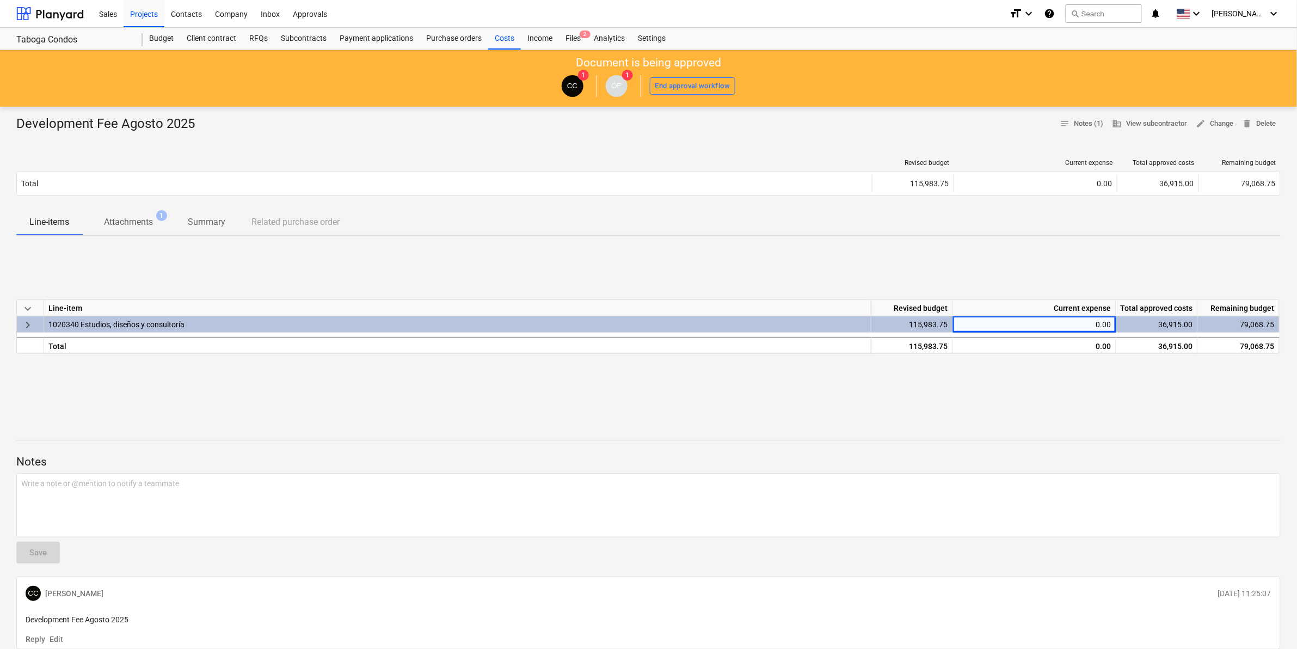
click at [1085, 322] on div "0.00" at bounding box center [1035, 324] width 154 height 16
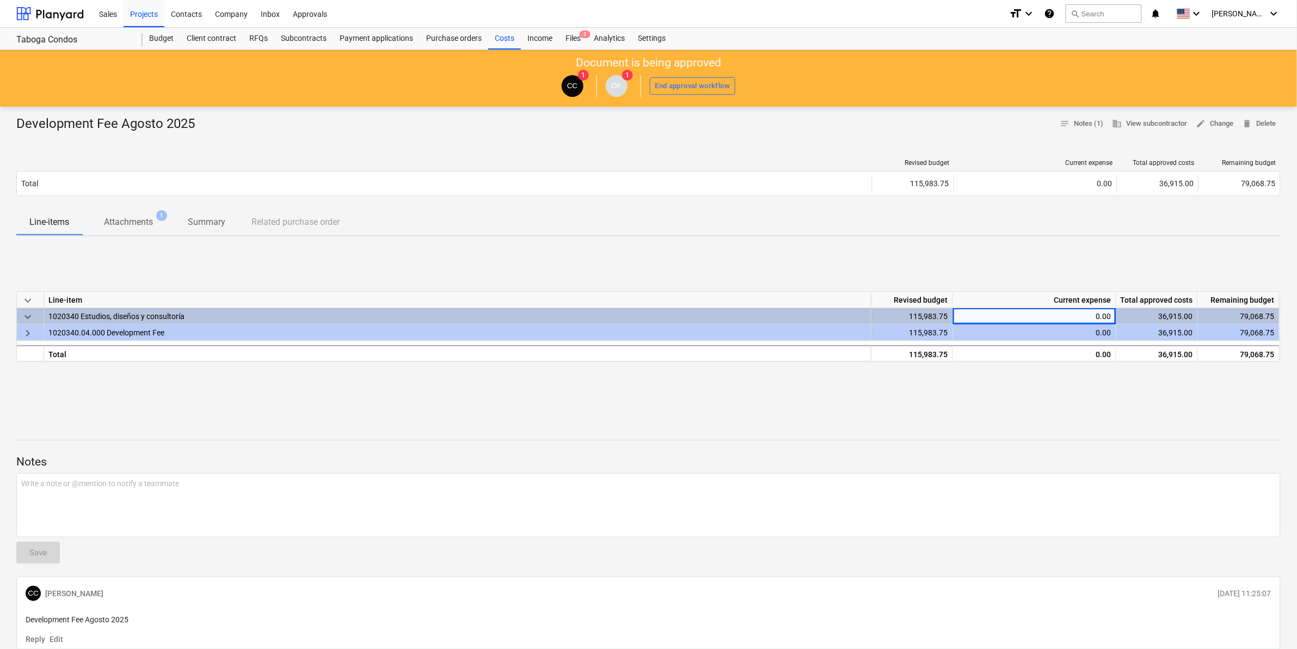
click at [1085, 317] on div "0.00" at bounding box center [1035, 316] width 154 height 16
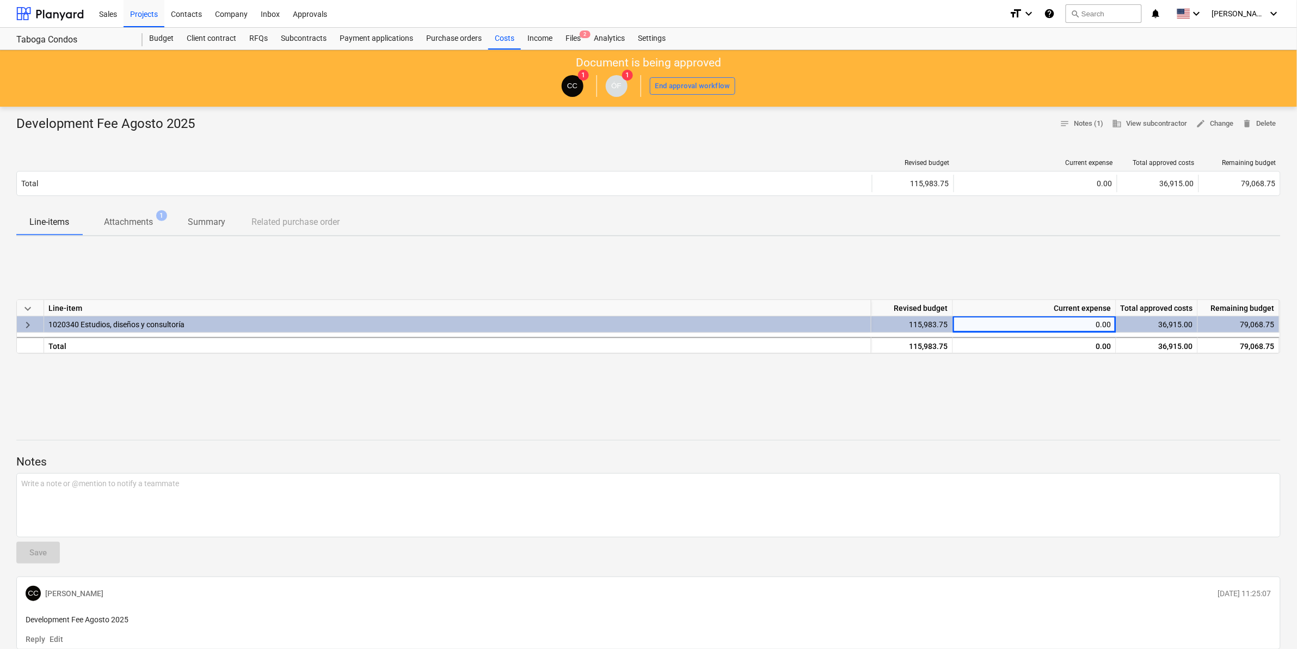
click at [1085, 317] on div "0.00" at bounding box center [1035, 324] width 154 height 16
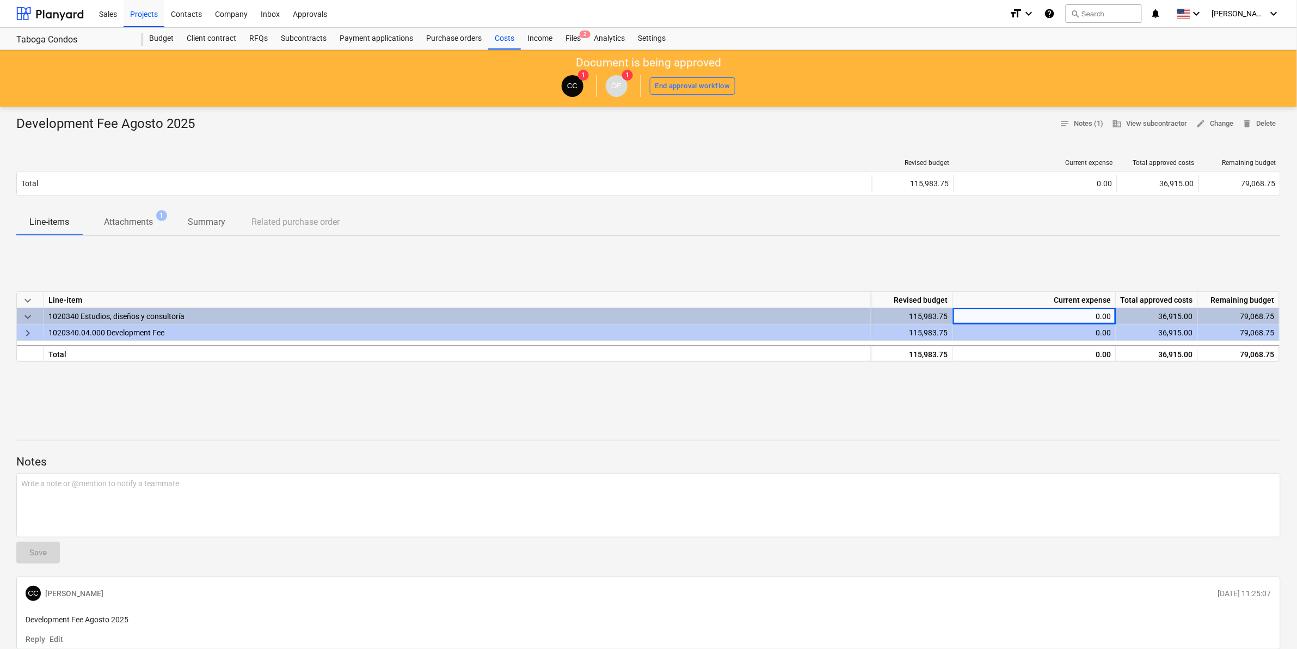
click at [1085, 317] on div "0.00" at bounding box center [1035, 316] width 154 height 16
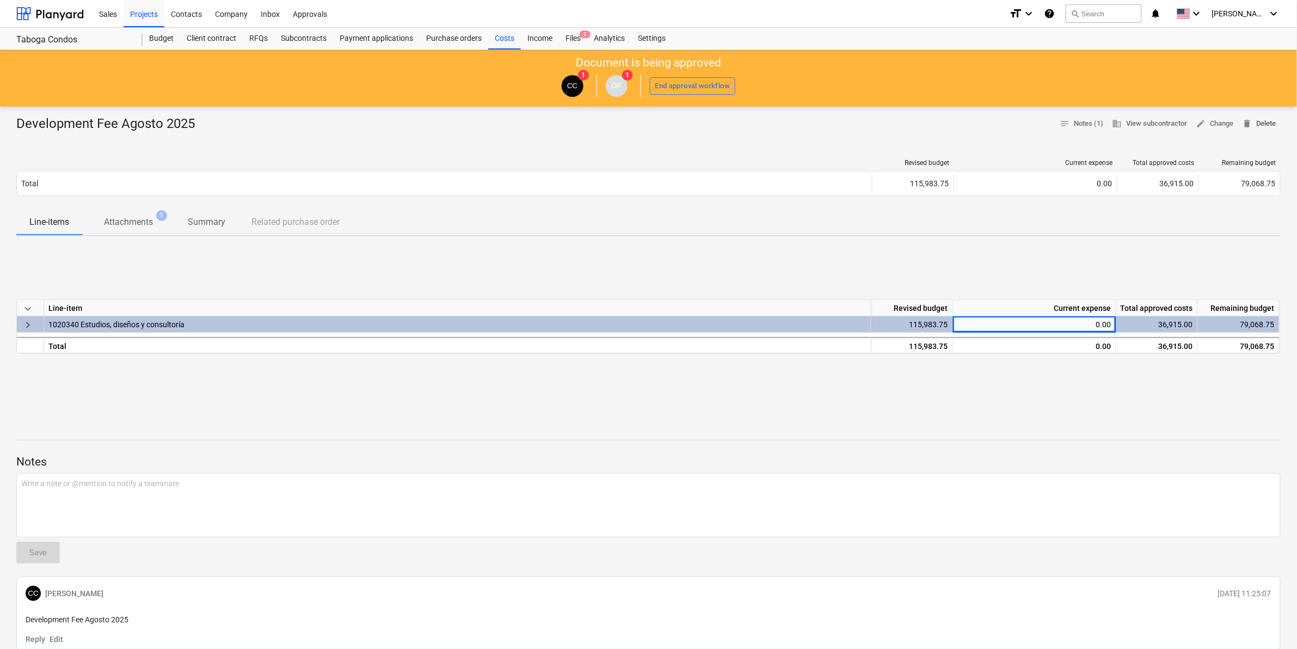
click at [1261, 123] on span "delete Delete" at bounding box center [1260, 124] width 34 height 13
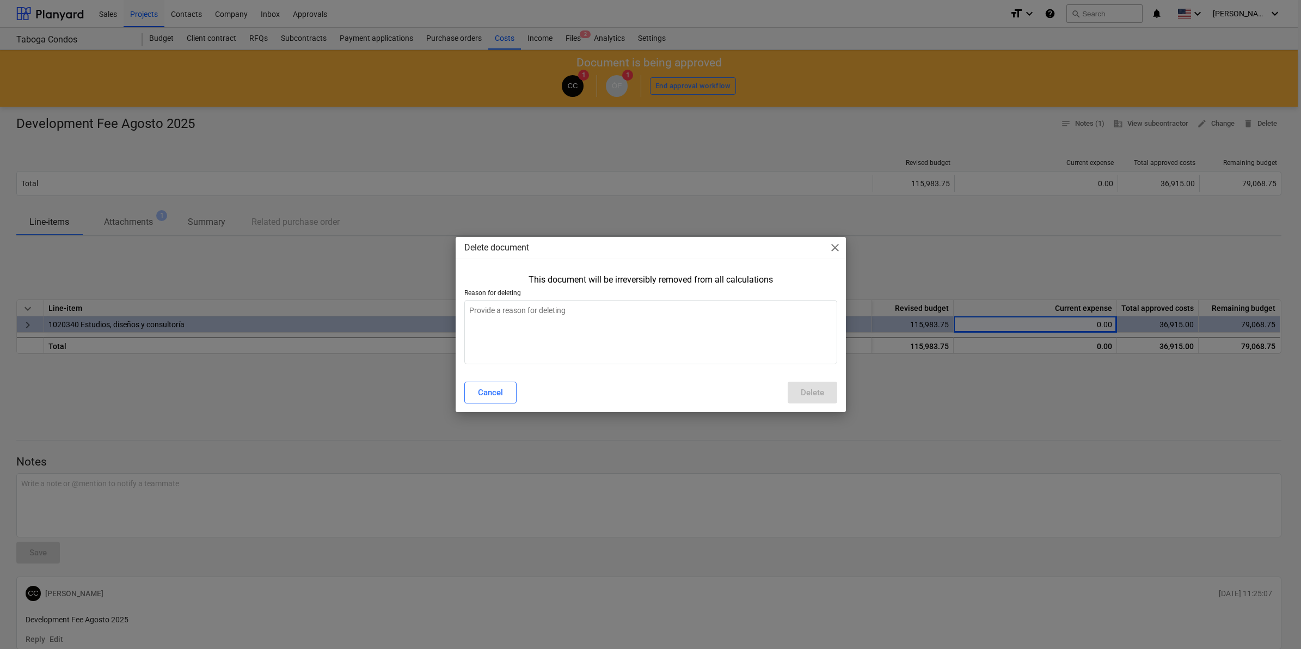
click at [836, 243] on span "close" at bounding box center [835, 247] width 13 height 13
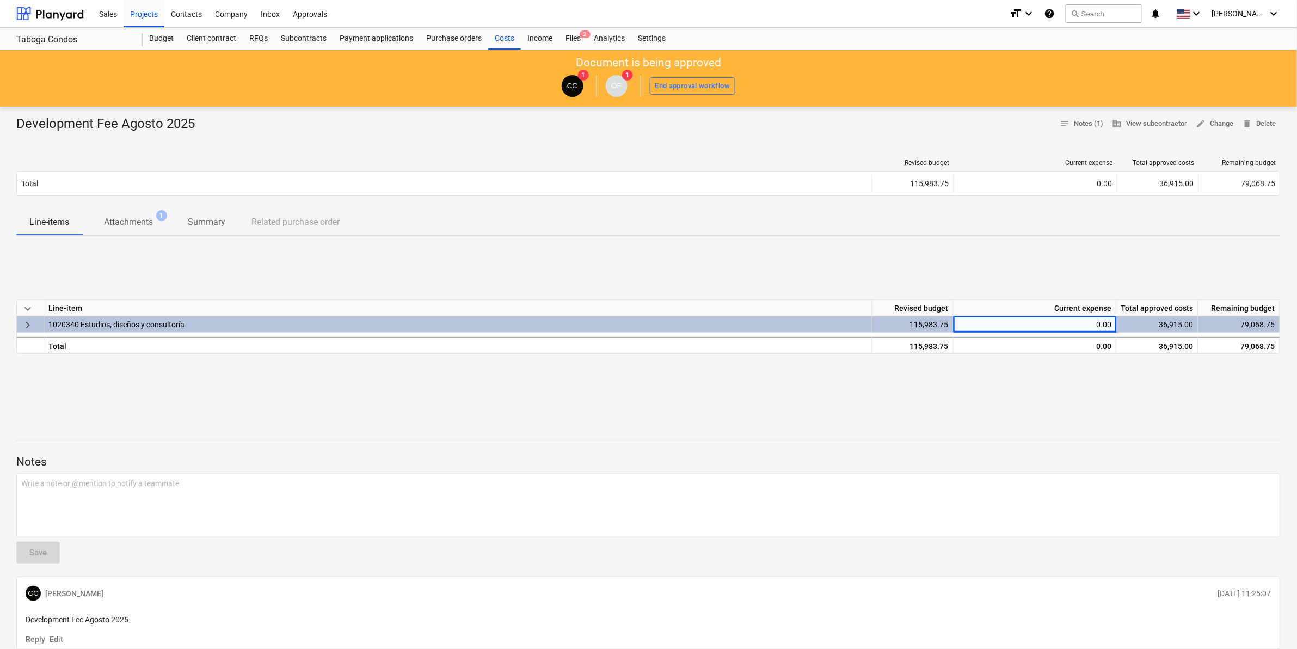
click at [690, 207] on div "Revised budget Current expense Total approved costs Remaining budget Total 115,…" at bounding box center [648, 179] width 1265 height 59
click at [139, 327] on div "1020340 Estudios, diseños y consultoría" at bounding box center [457, 324] width 819 height 16
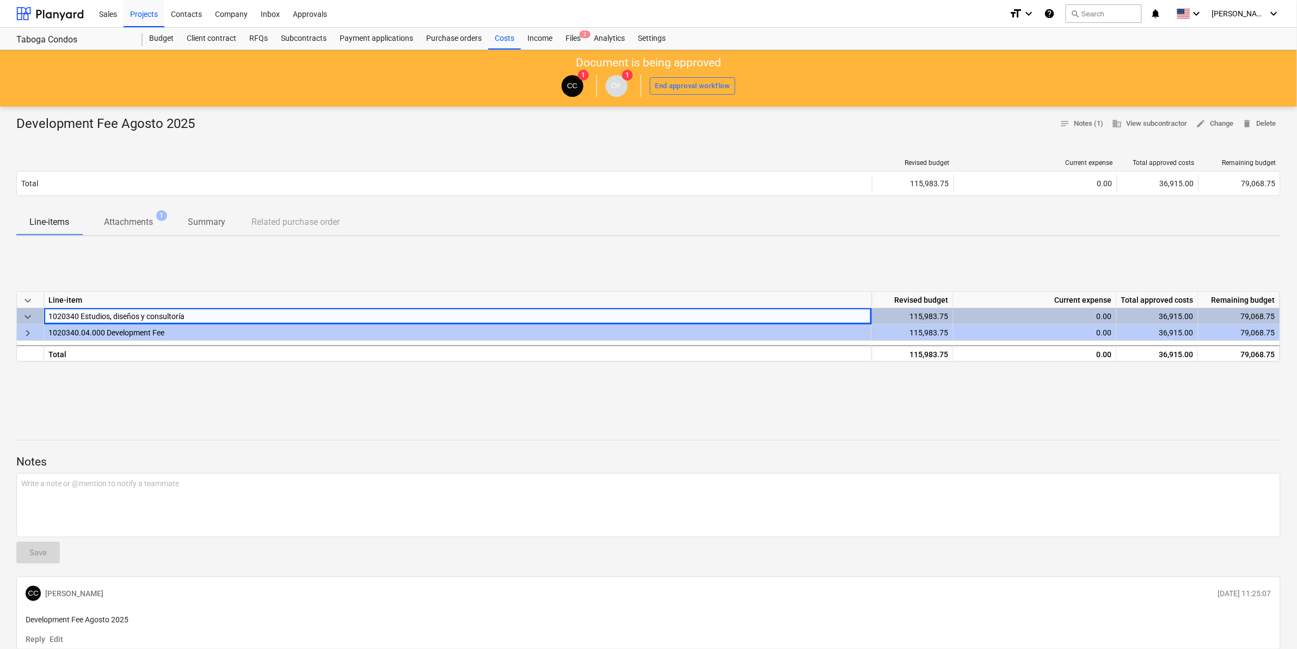
click at [126, 331] on div "1020340.04.000 Development Fee" at bounding box center [457, 332] width 819 height 16
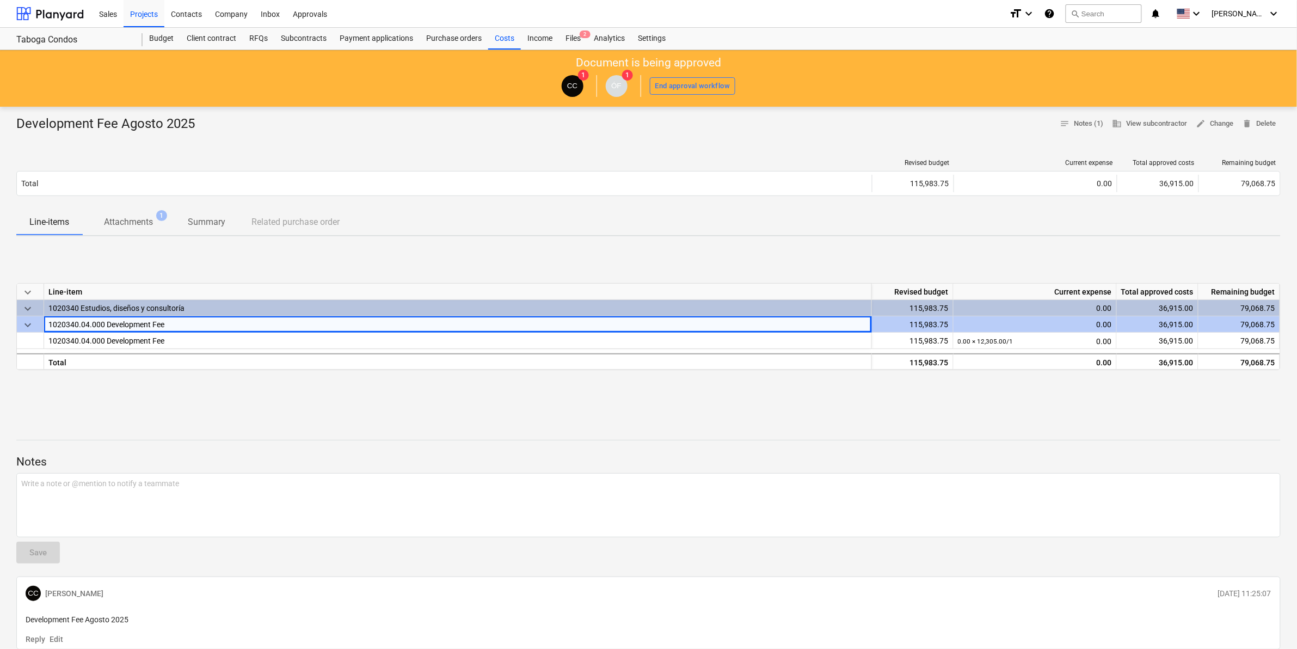
click at [28, 314] on span "keyboard_arrow_down" at bounding box center [27, 308] width 13 height 13
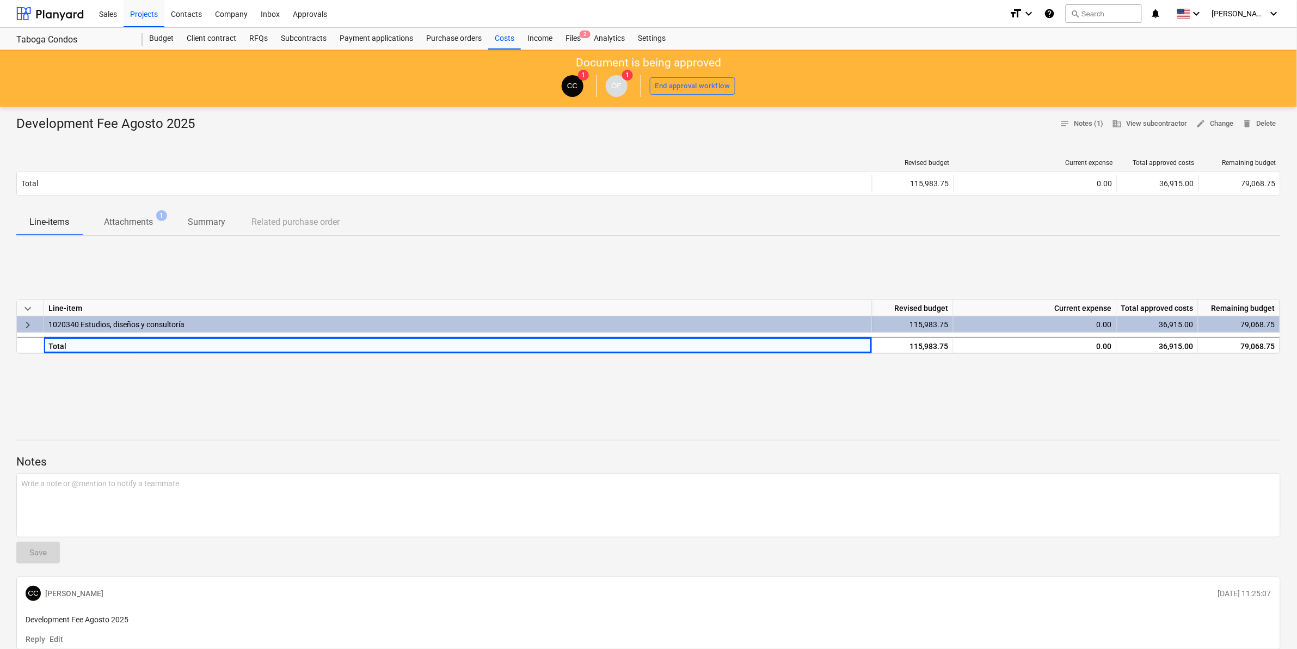
click at [1089, 328] on div "0.00" at bounding box center [1035, 324] width 154 height 16
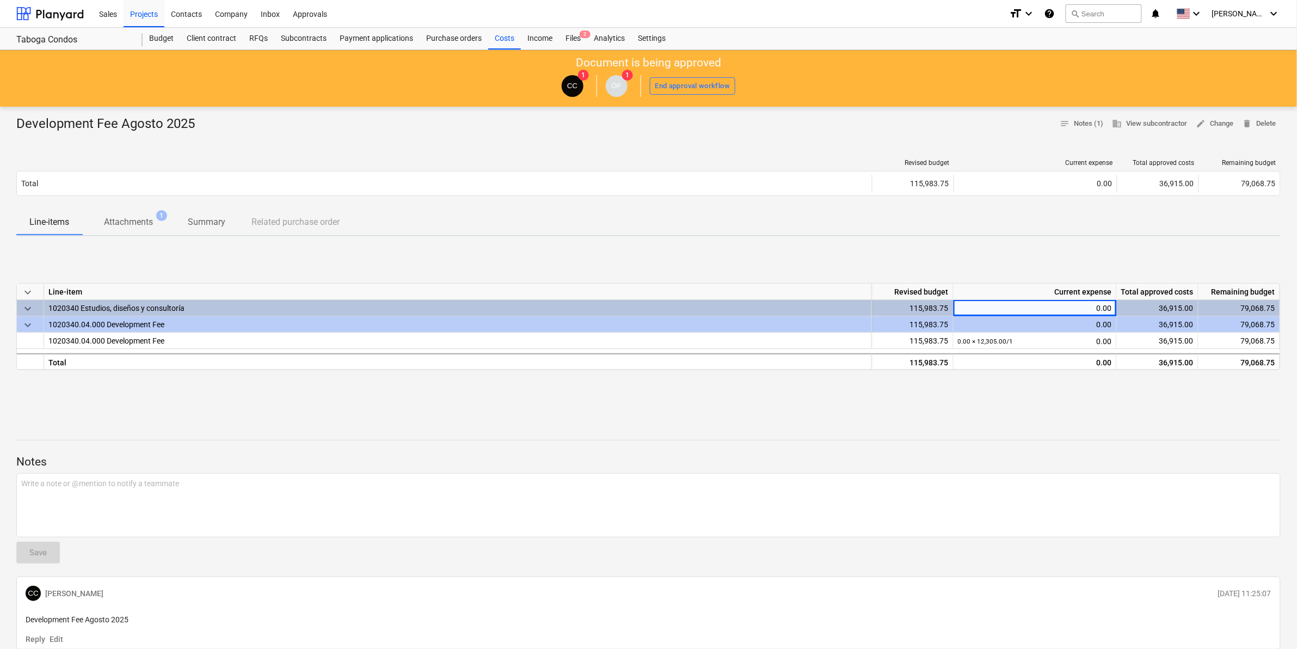
click at [1108, 308] on div "0.00" at bounding box center [1035, 308] width 154 height 16
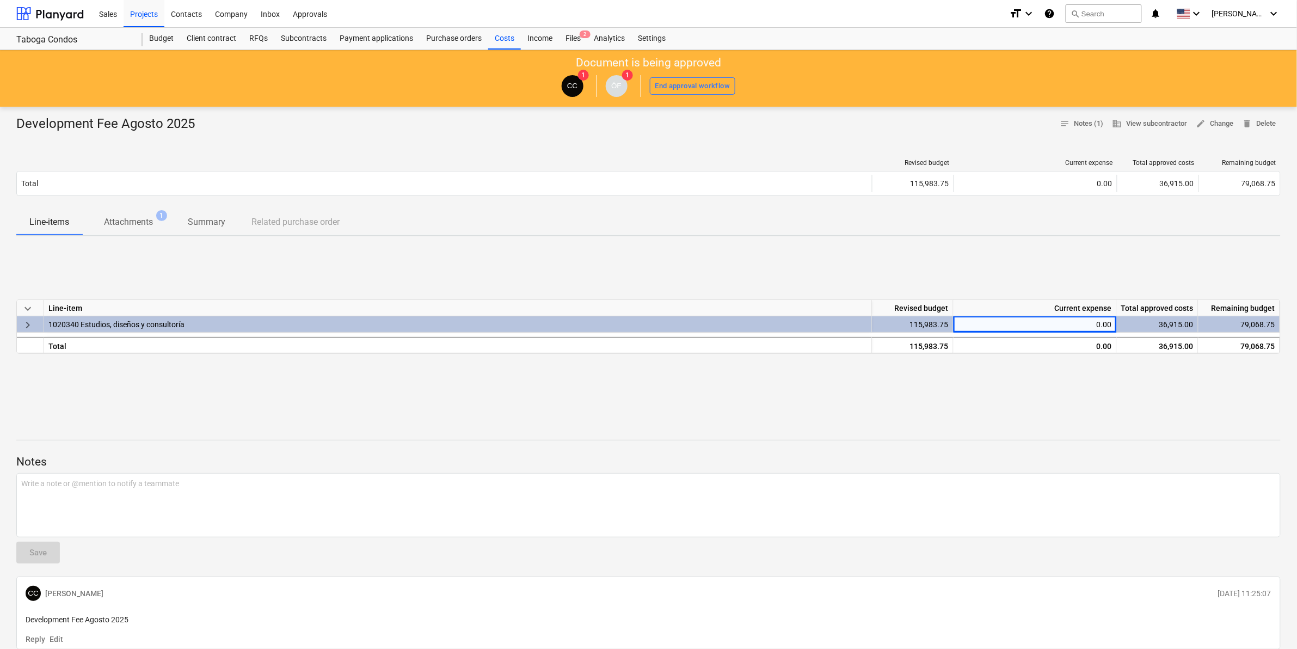
click at [1103, 318] on div "0.00" at bounding box center [1035, 324] width 154 height 16
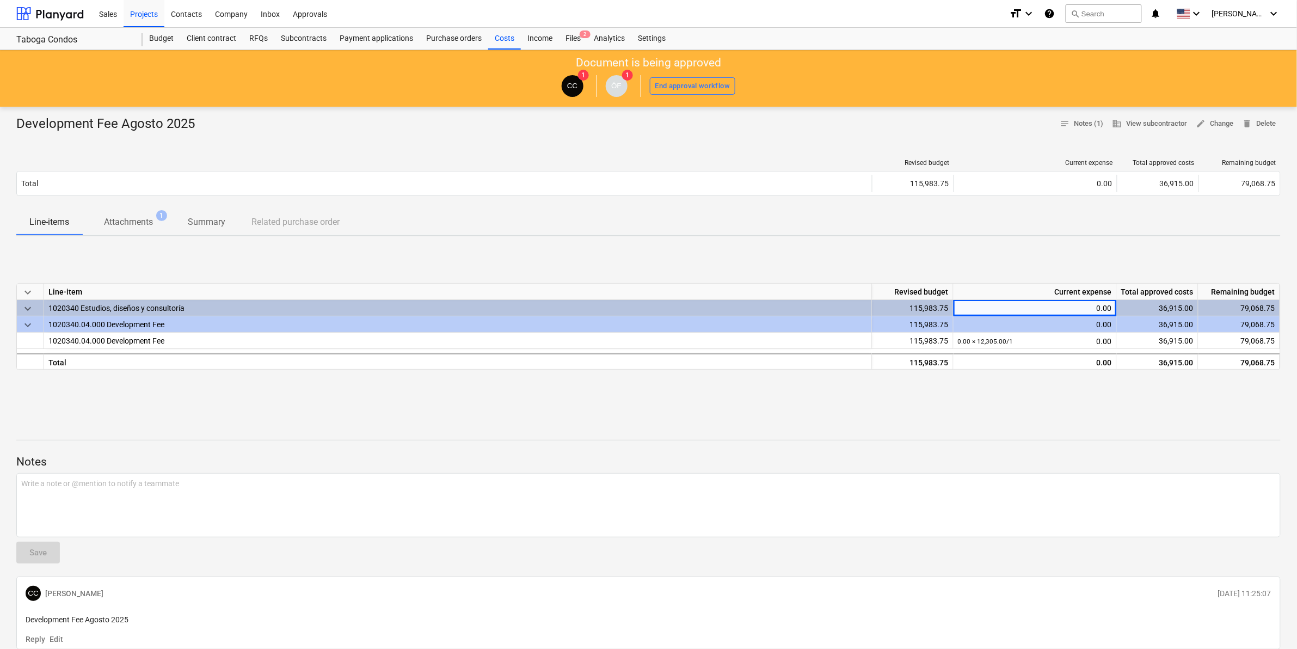
click at [1100, 309] on div "0.00" at bounding box center [1035, 308] width 154 height 16
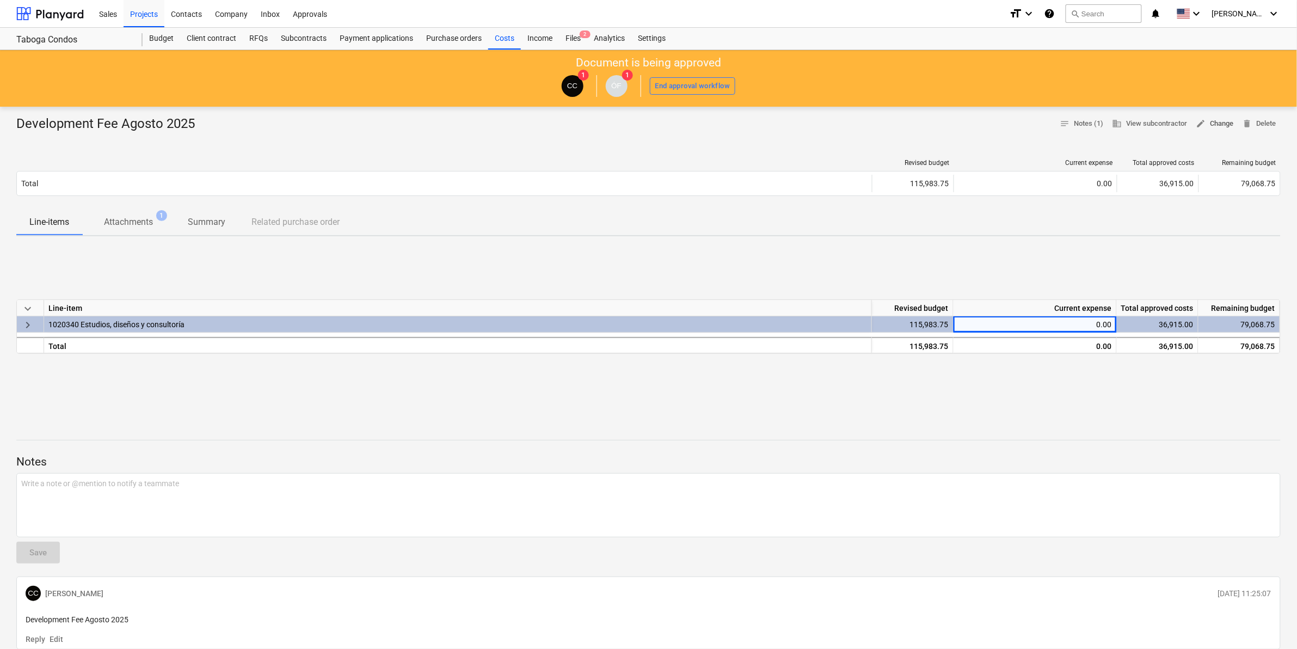
click at [1228, 124] on span "edit Change" at bounding box center [1216, 124] width 38 height 13
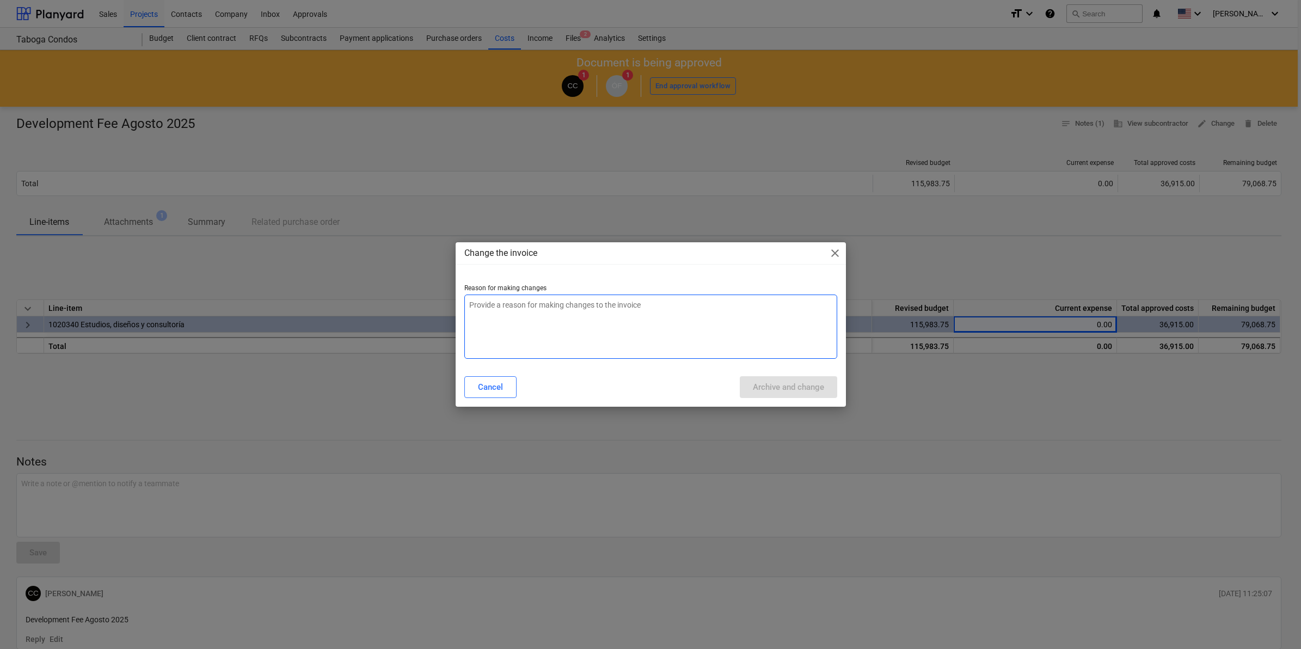
click at [546, 315] on textarea at bounding box center [650, 327] width 373 height 64
click at [839, 252] on span "close" at bounding box center [835, 253] width 13 height 13
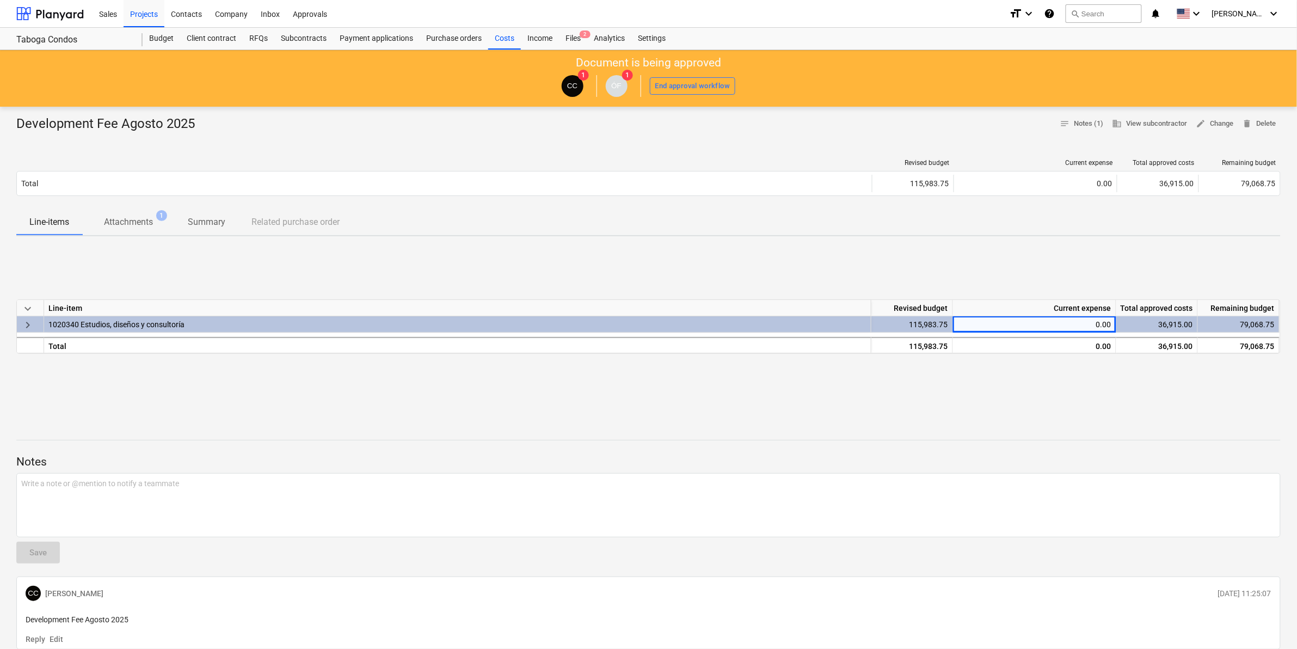
click at [120, 227] on p "Attachments" at bounding box center [128, 222] width 49 height 13
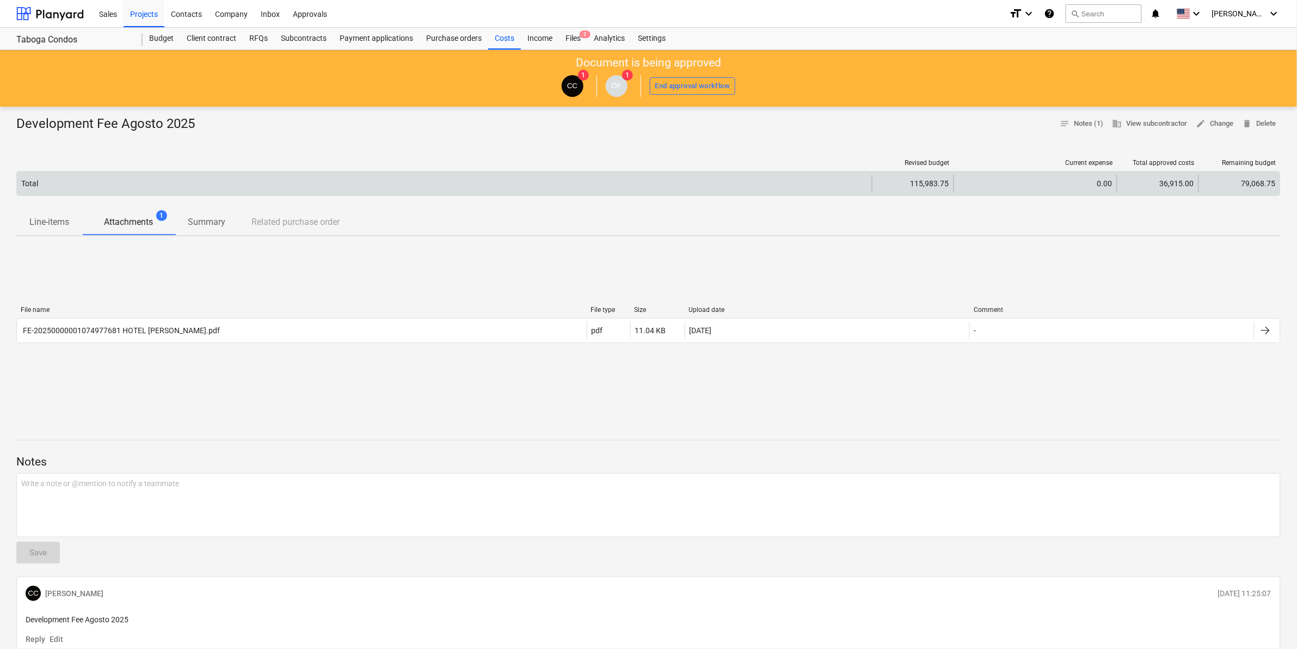
click at [1098, 181] on div "0.00" at bounding box center [1036, 183] width 154 height 9
click at [1105, 183] on div "0.00" at bounding box center [1036, 183] width 154 height 9
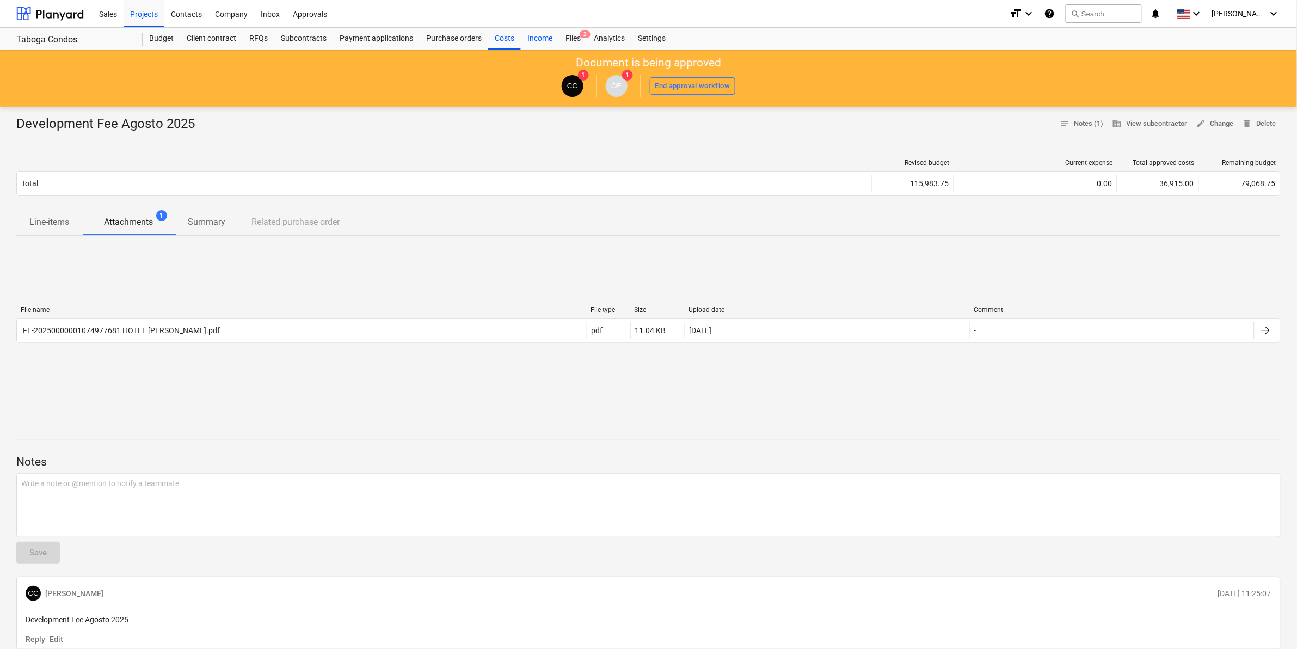
click at [535, 45] on div "Income" at bounding box center [540, 39] width 38 height 22
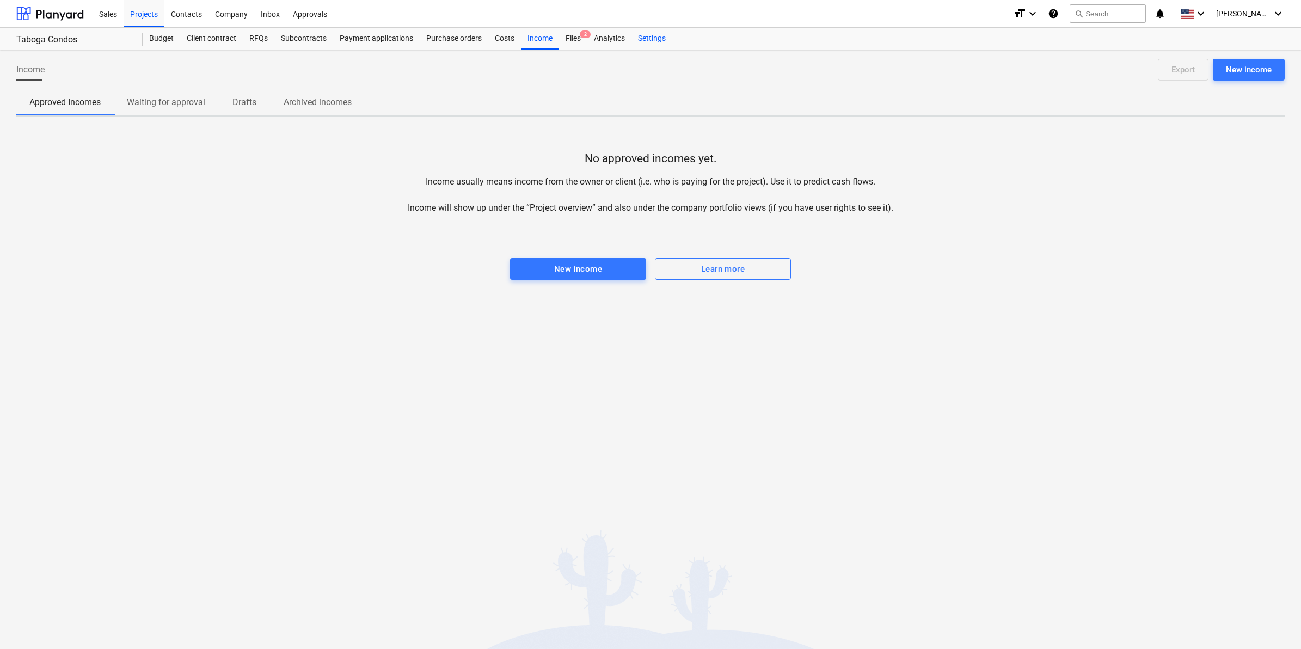
click at [654, 40] on div "Settings" at bounding box center [652, 39] width 41 height 22
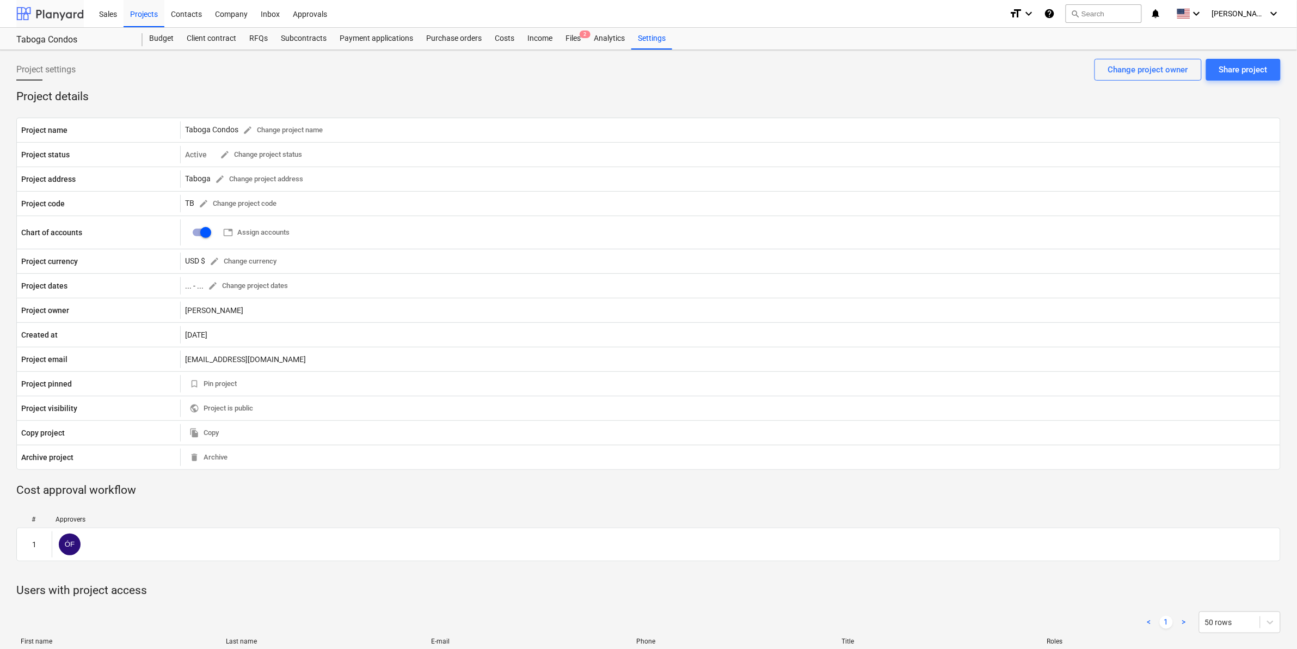
click at [46, 10] on div at bounding box center [50, 13] width 68 height 27
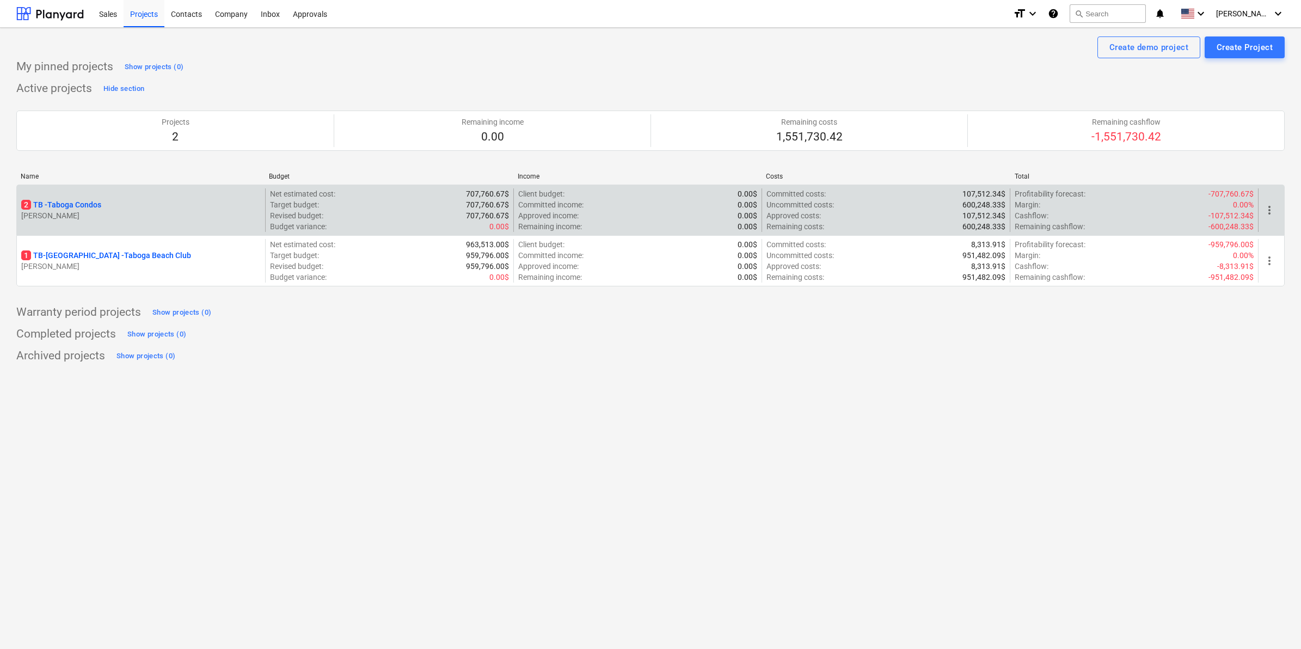
click at [91, 210] on p "2 TB - Taboga Condos" at bounding box center [61, 204] width 80 height 11
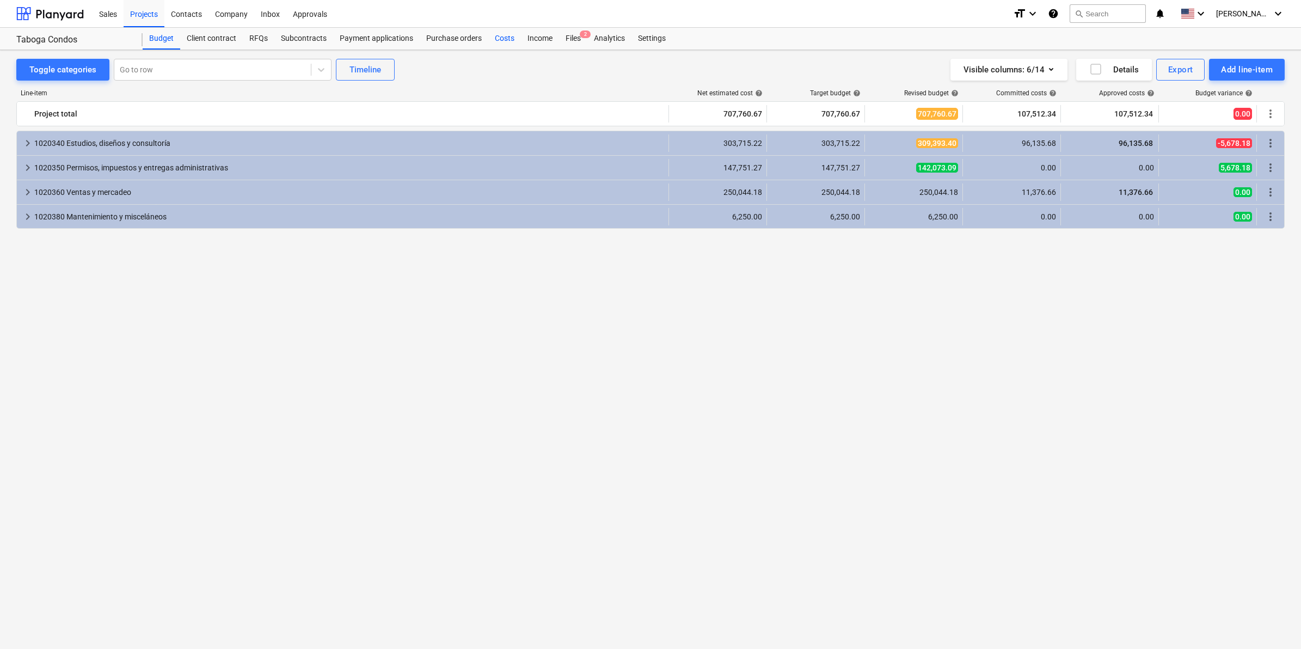
click at [502, 36] on div "Costs" at bounding box center [504, 39] width 33 height 22
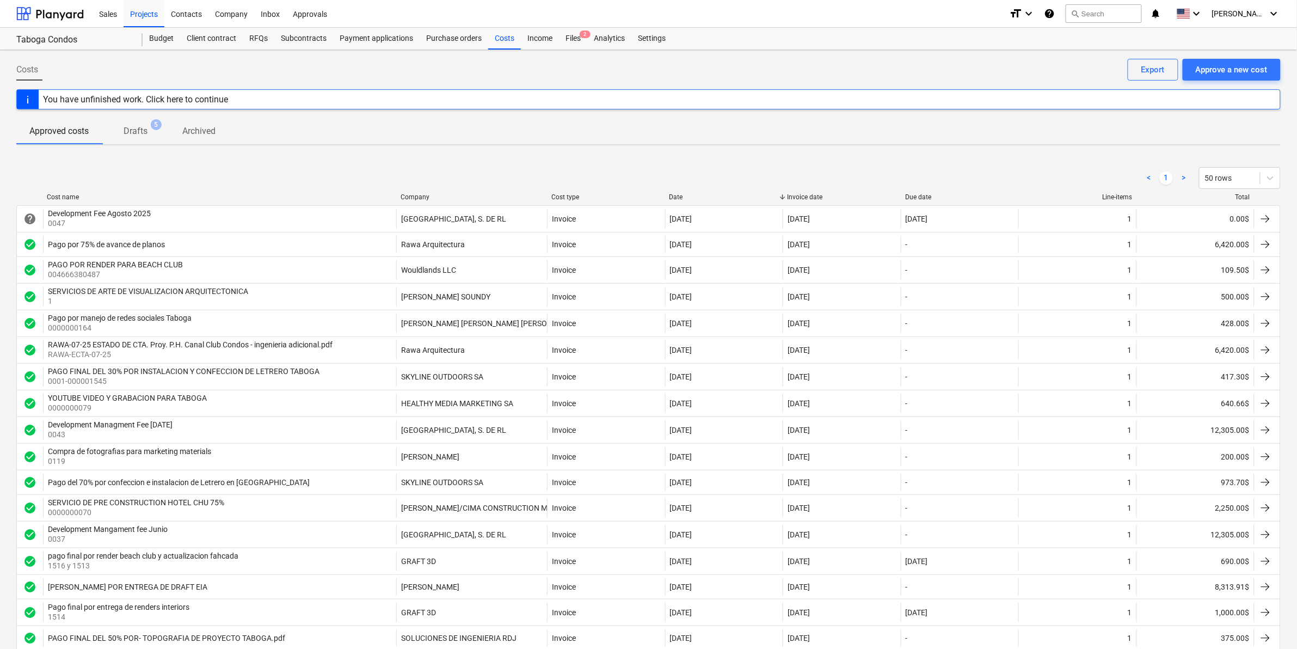
click at [151, 134] on span "Drafts 5" at bounding box center [135, 131] width 41 height 13
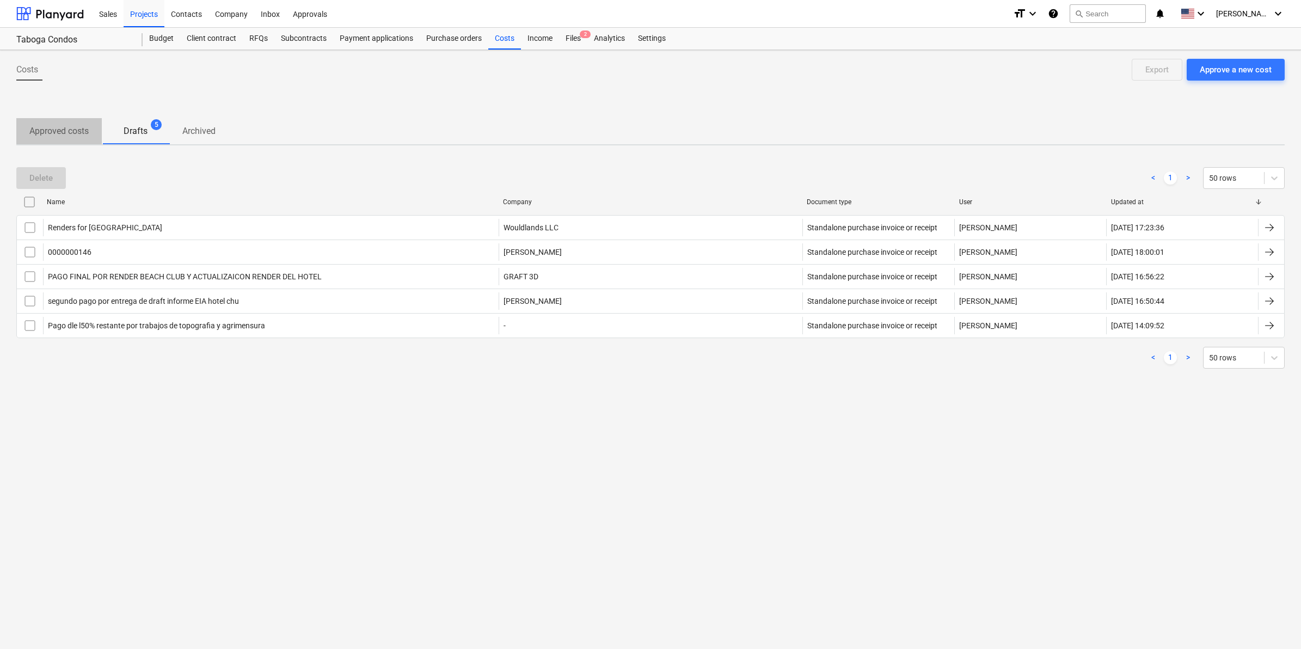
click at [55, 134] on p "Approved costs" at bounding box center [58, 131] width 59 height 13
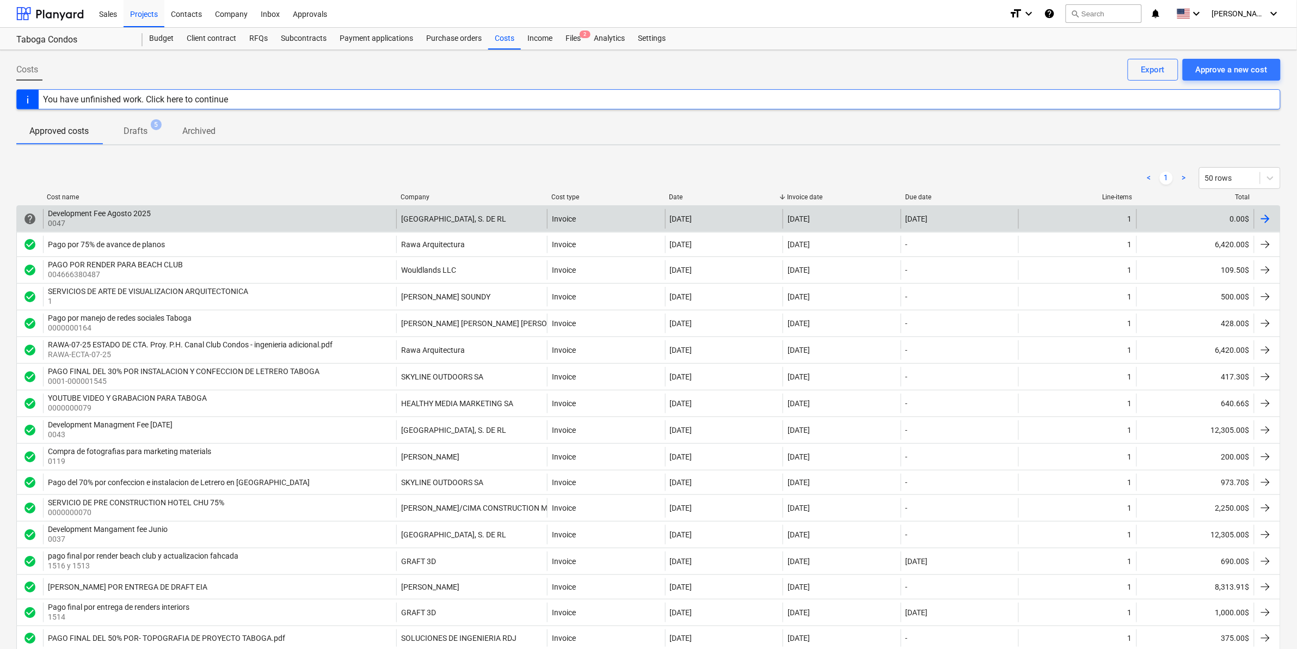
click at [94, 218] on div "Development Fee Agosto 2025" at bounding box center [99, 213] width 103 height 9
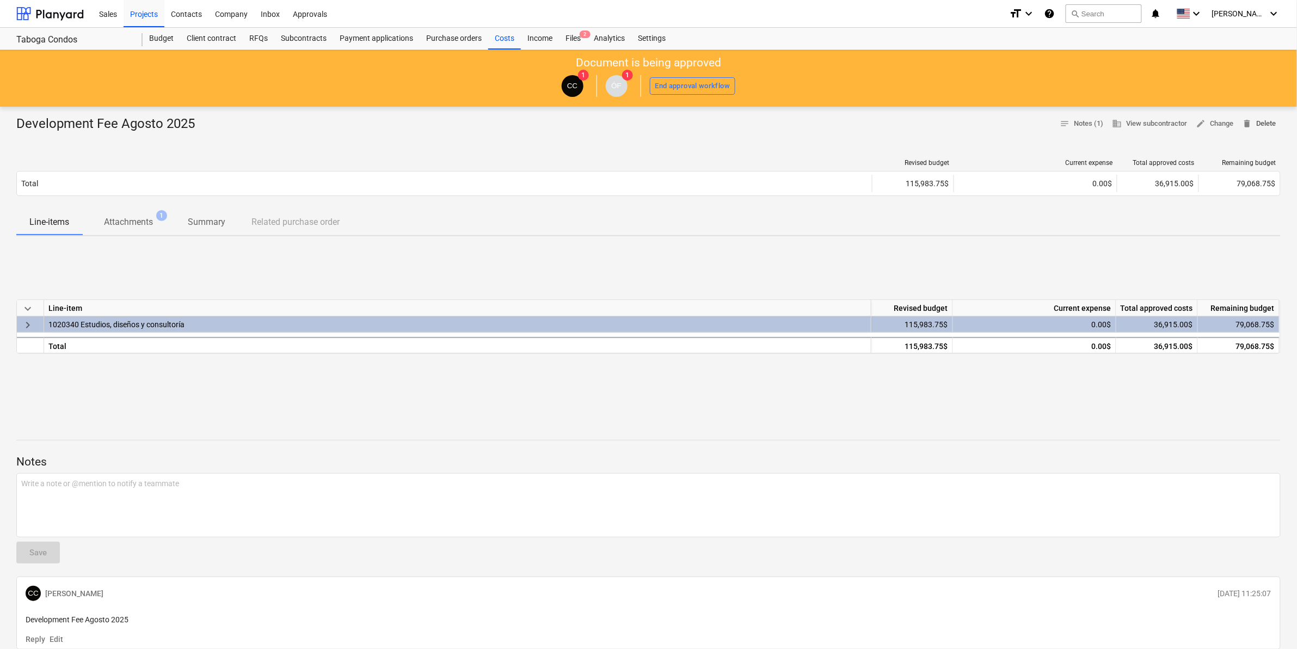
click at [1265, 121] on span "delete Delete" at bounding box center [1260, 124] width 34 height 13
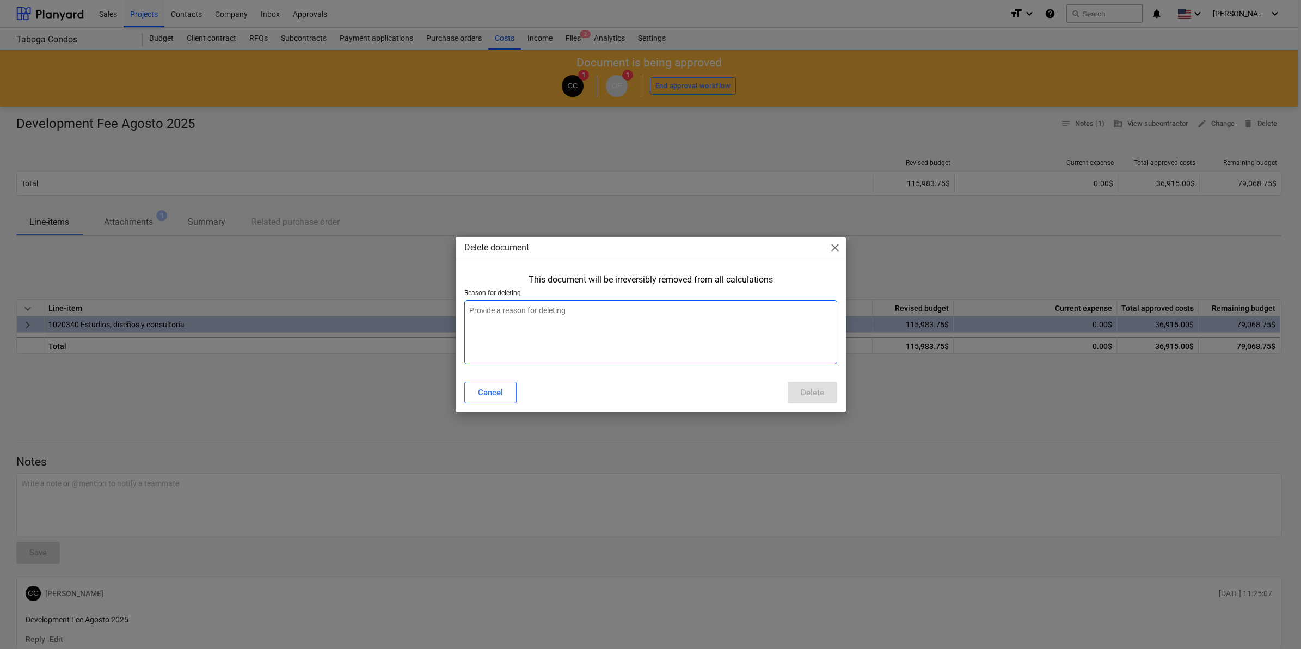
click at [614, 313] on textarea at bounding box center [650, 332] width 373 height 64
type textarea "x"
type textarea "C"
type textarea "x"
type textarea "Ca"
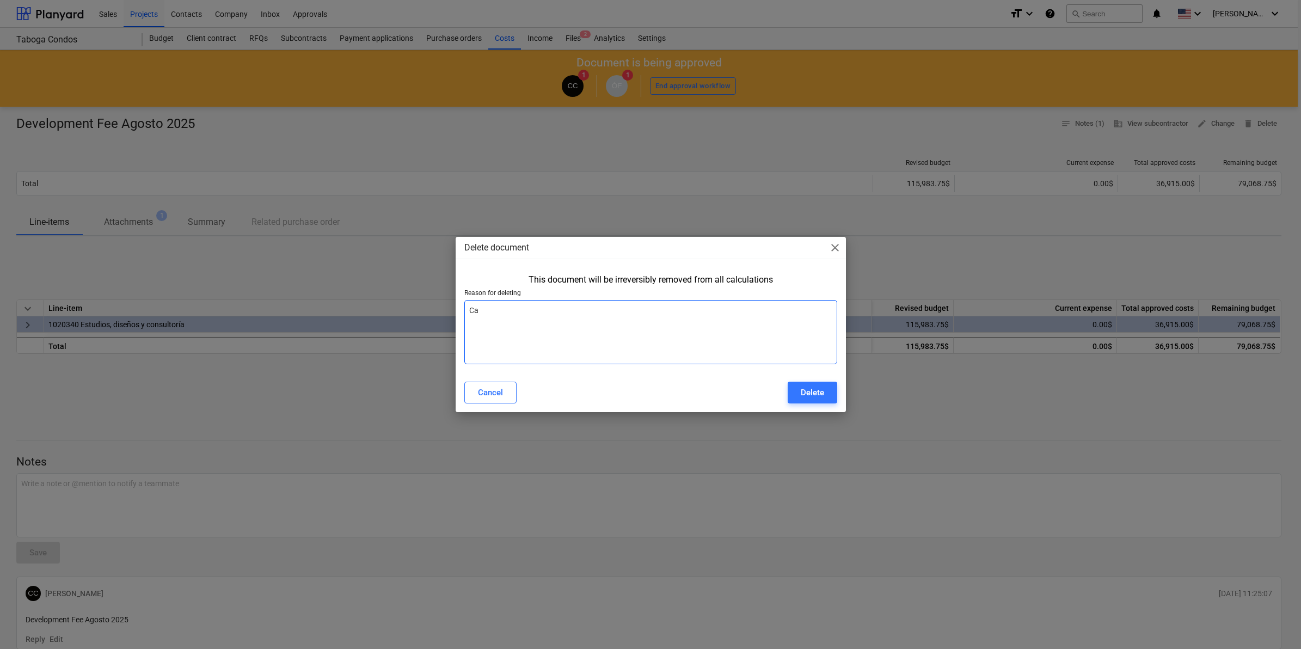
type textarea "x"
type textarea "Cam"
type textarea "x"
type textarea "Camb"
type textarea "x"
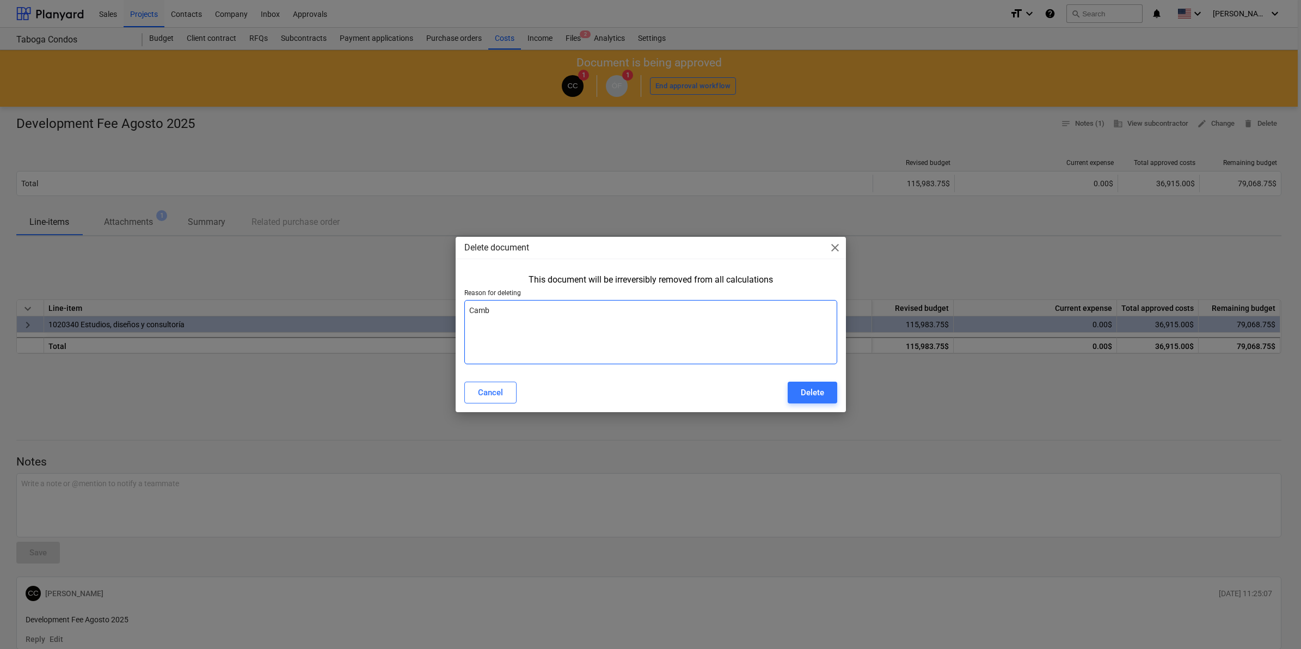
type textarea "Cambi"
type textarea "x"
type textarea "Cambio"
type textarea "x"
type textarea "Cambio"
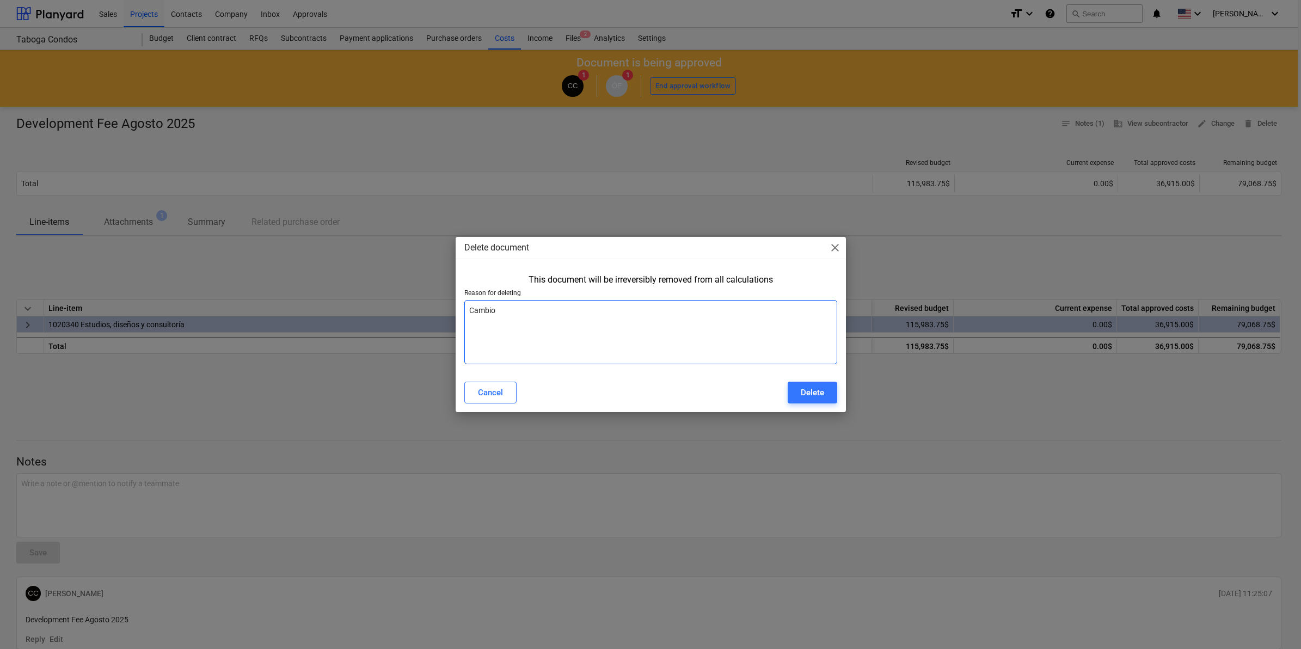
type textarea "x"
type textarea "Cambio d"
type textarea "x"
type textarea "Cambio de"
type textarea "x"
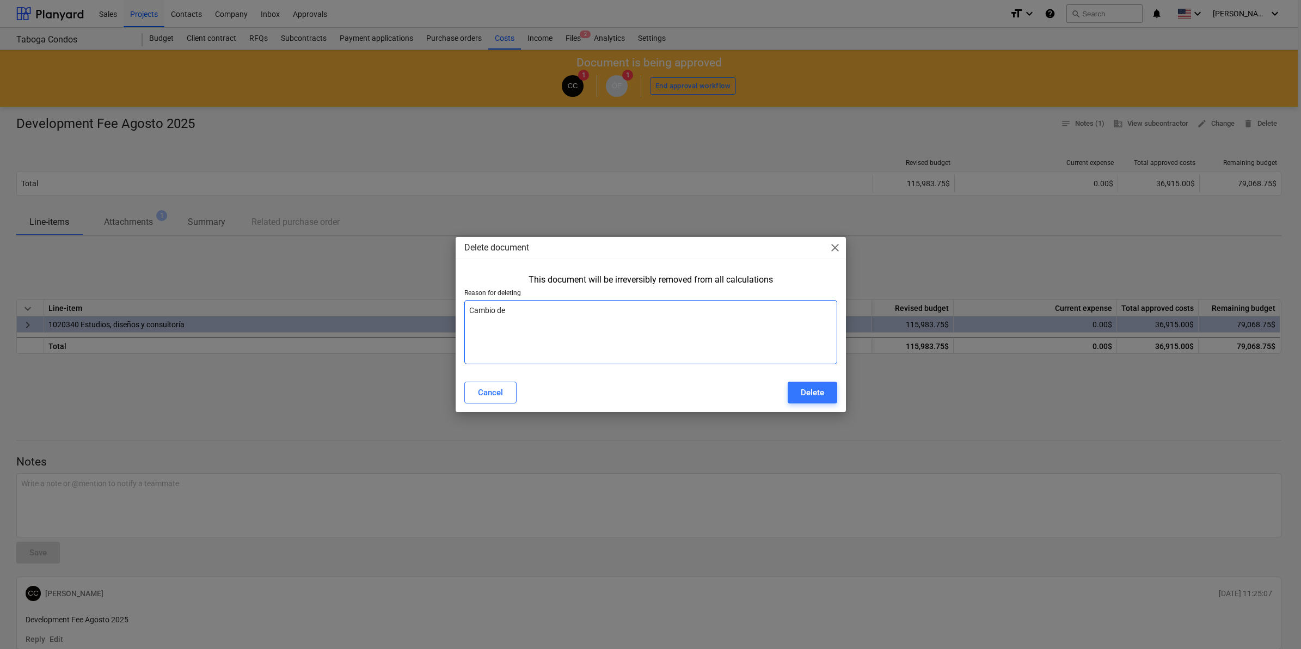
type textarea "Cambio de"
type textarea "x"
type textarea "Cambio de f"
type textarea "x"
type textarea "Cambio de fa"
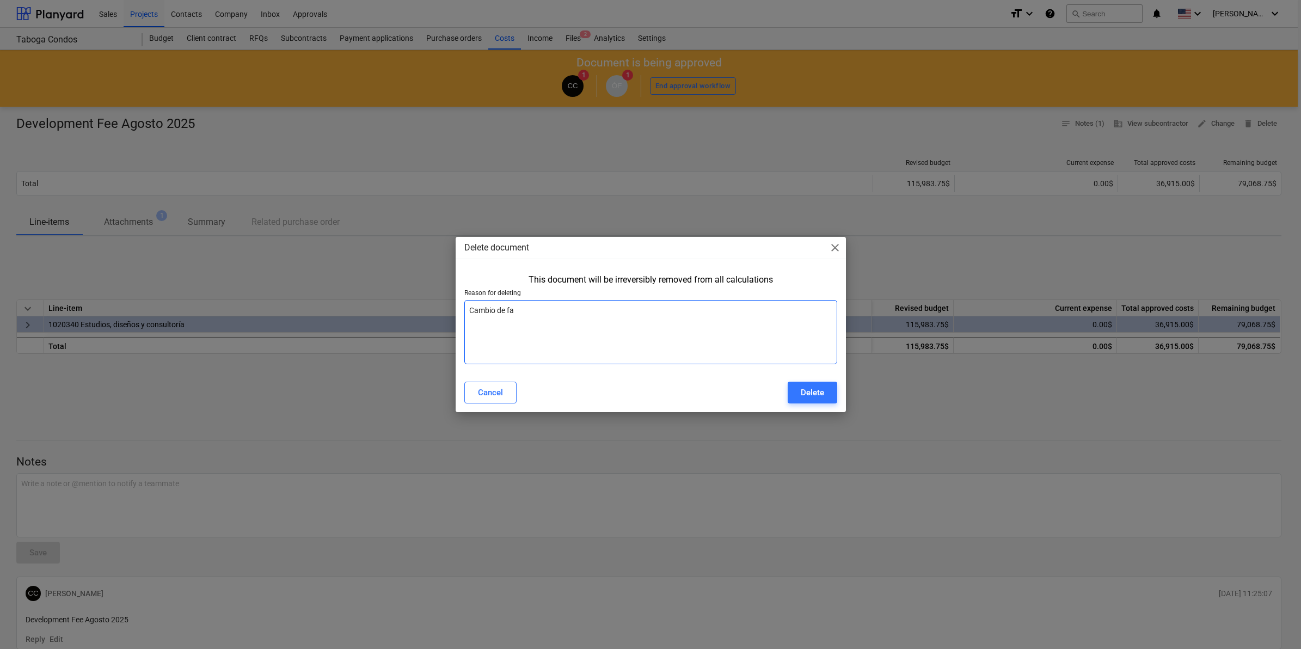
type textarea "x"
type textarea "Cambio de fac"
type textarea "x"
type textarea "Cambio de fact"
type textarea "x"
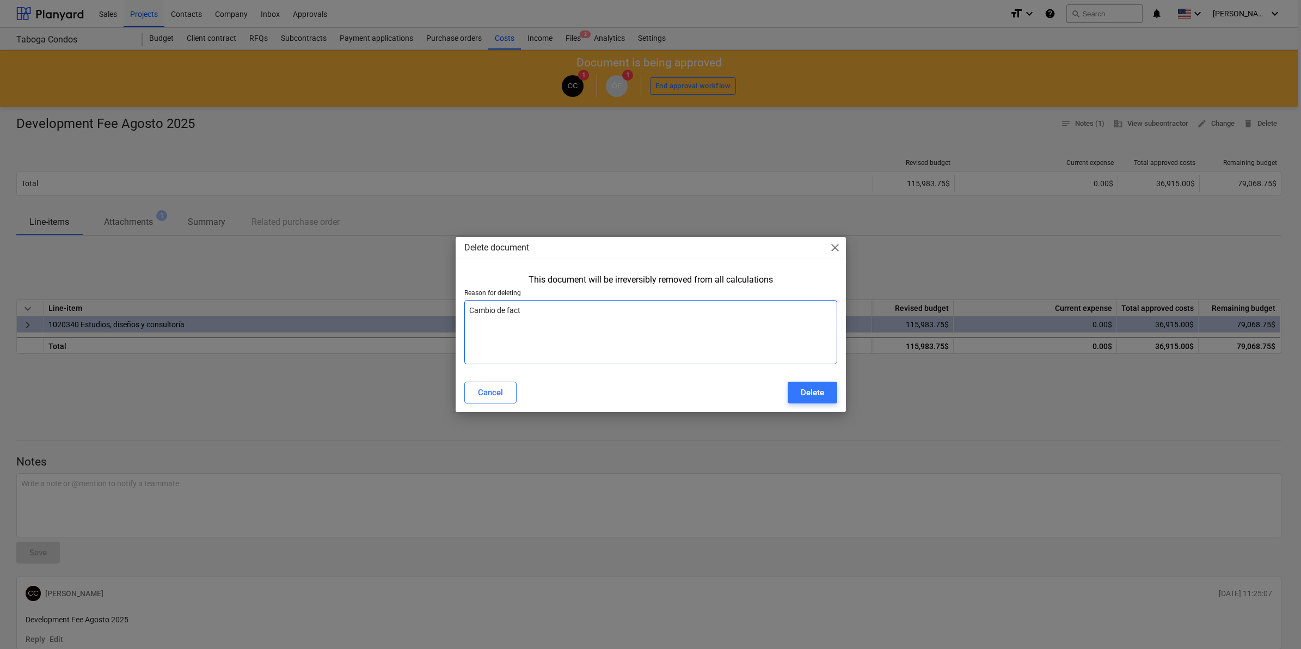
type textarea "Cambio de factu"
type textarea "x"
type textarea "Cambio de factur"
type textarea "x"
type textarea "Cambio de factura"
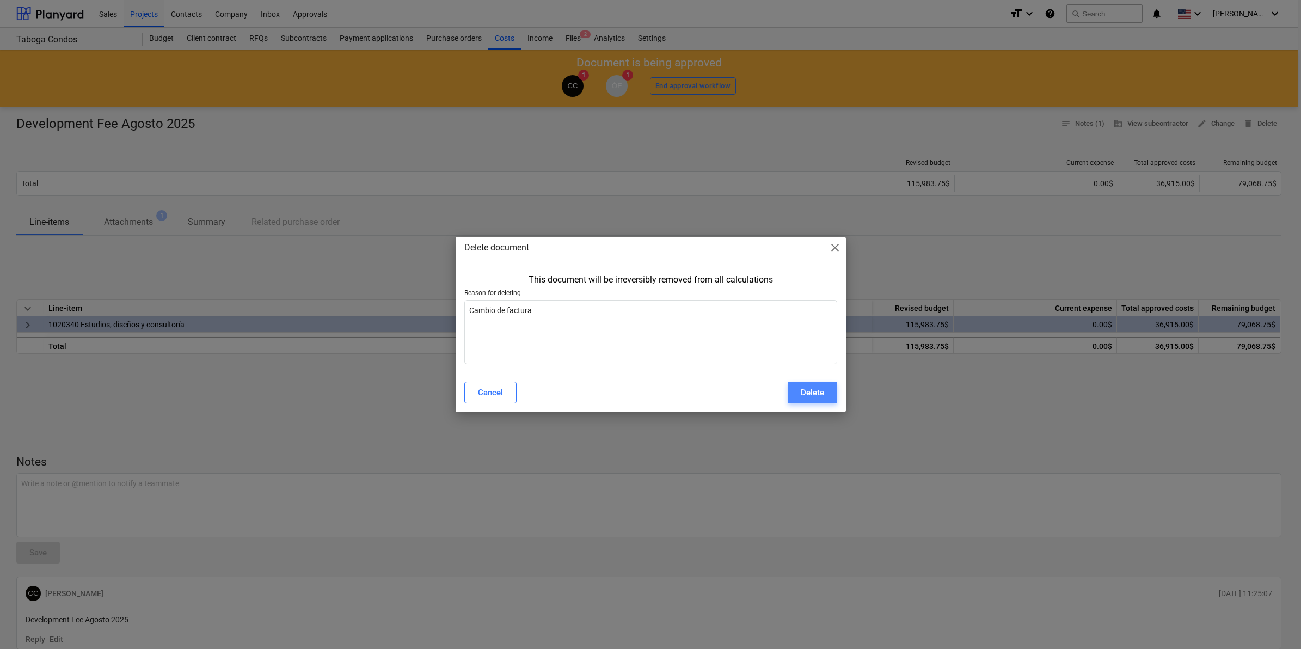
click at [812, 384] on button "Delete" at bounding box center [813, 393] width 50 height 22
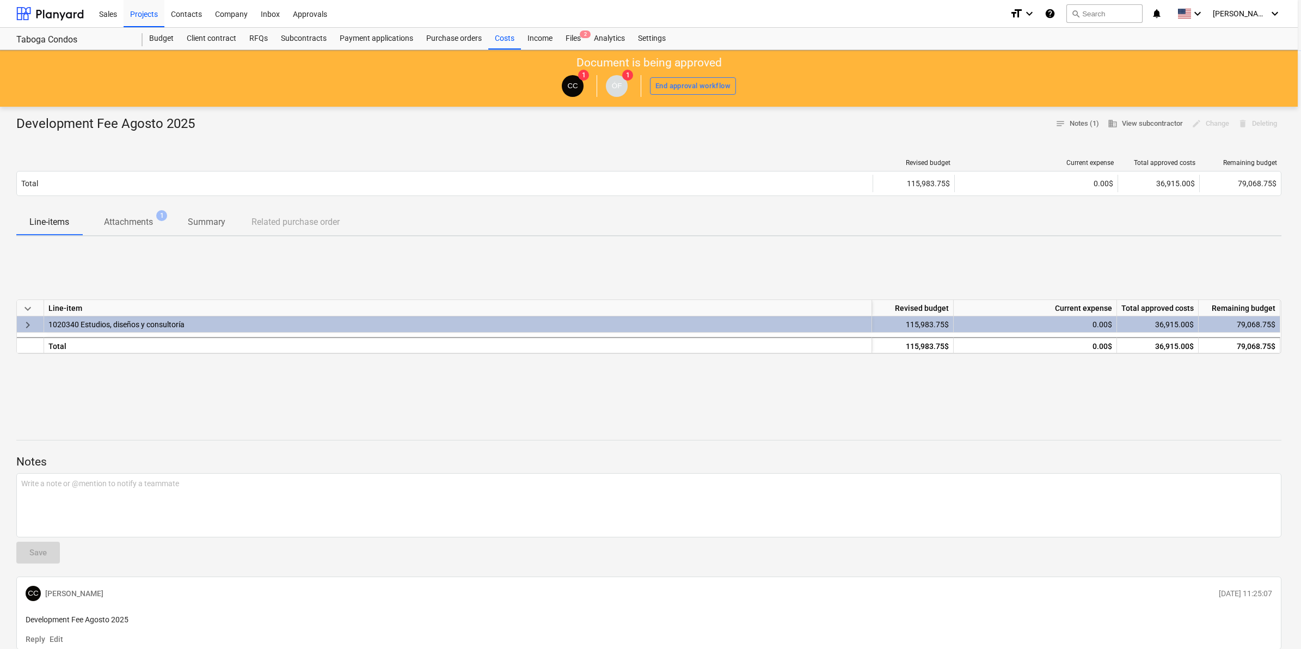
type textarea "x"
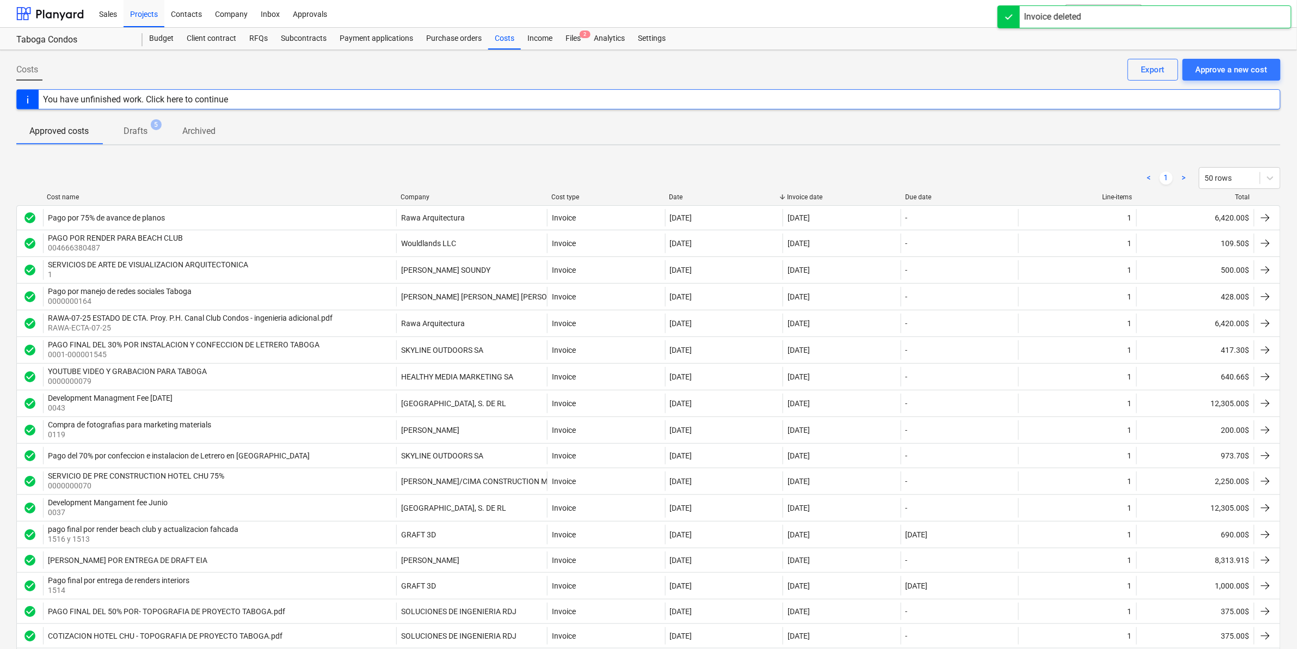
click at [338, 180] on div "< 1 > 50 rows" at bounding box center [648, 178] width 1265 height 22
click at [1223, 72] on div "Approve a new cost" at bounding box center [1232, 70] width 72 height 14
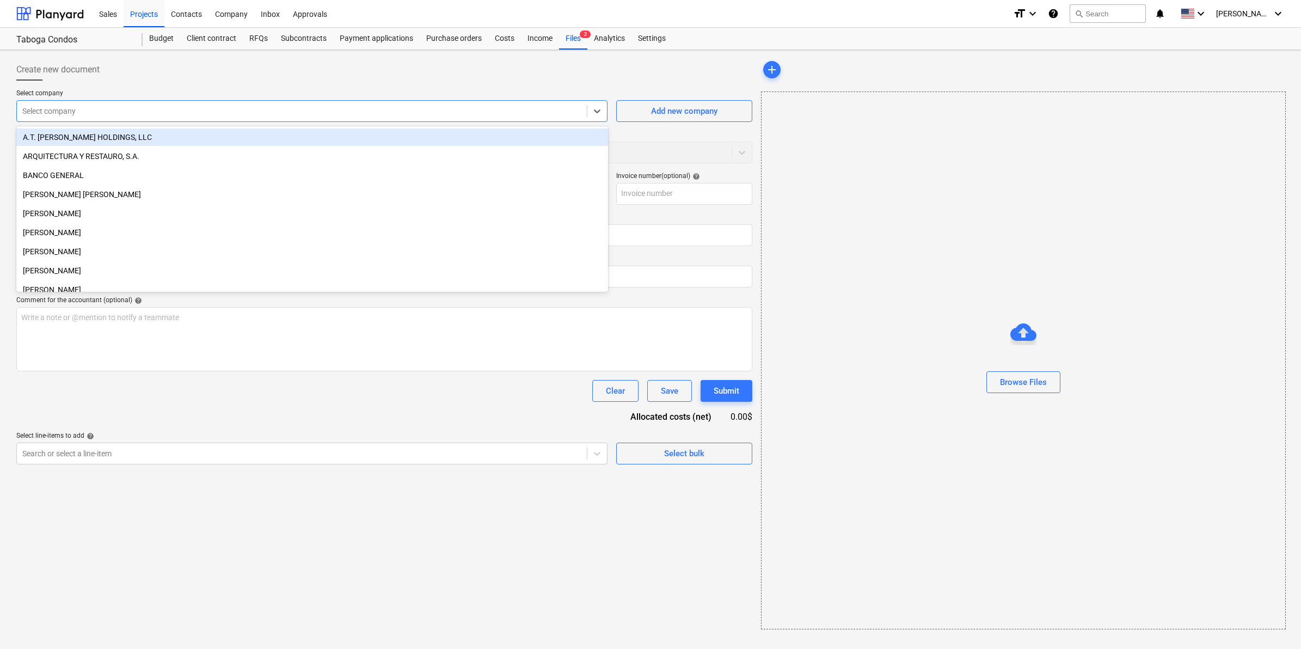
click at [243, 114] on div at bounding box center [301, 111] width 559 height 11
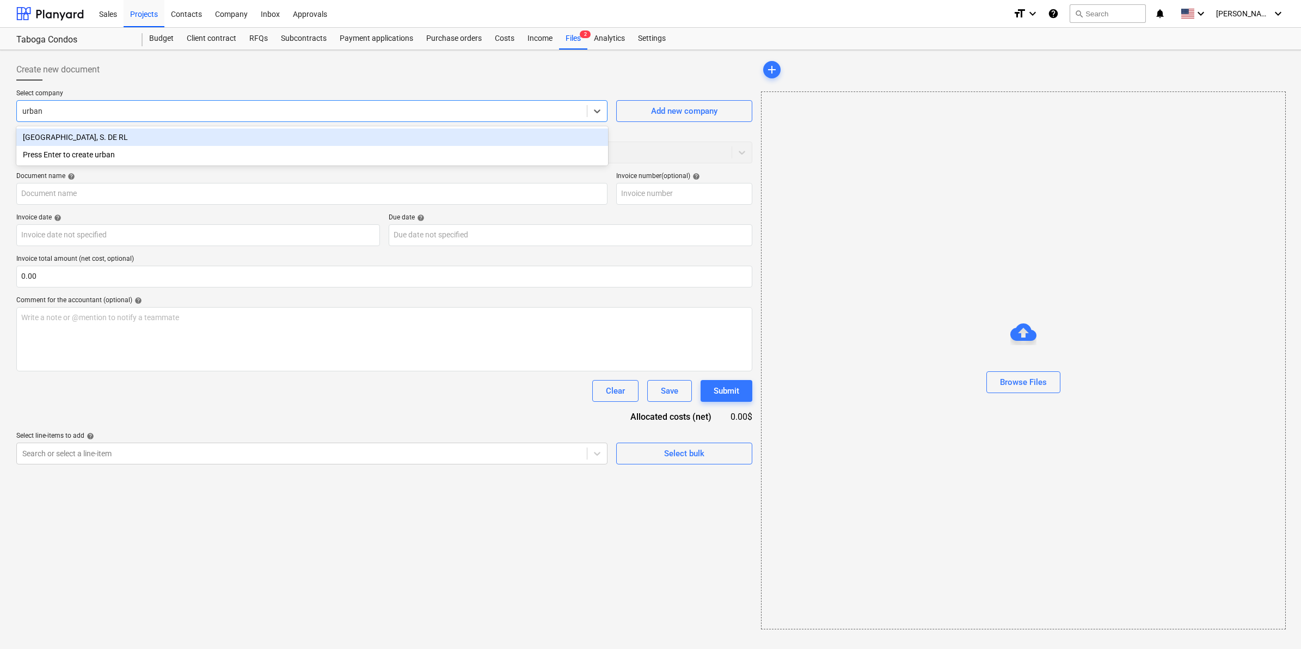
type input "urbana"
click at [217, 137] on div "[GEOGRAPHIC_DATA], S. DE RL" at bounding box center [312, 136] width 592 height 17
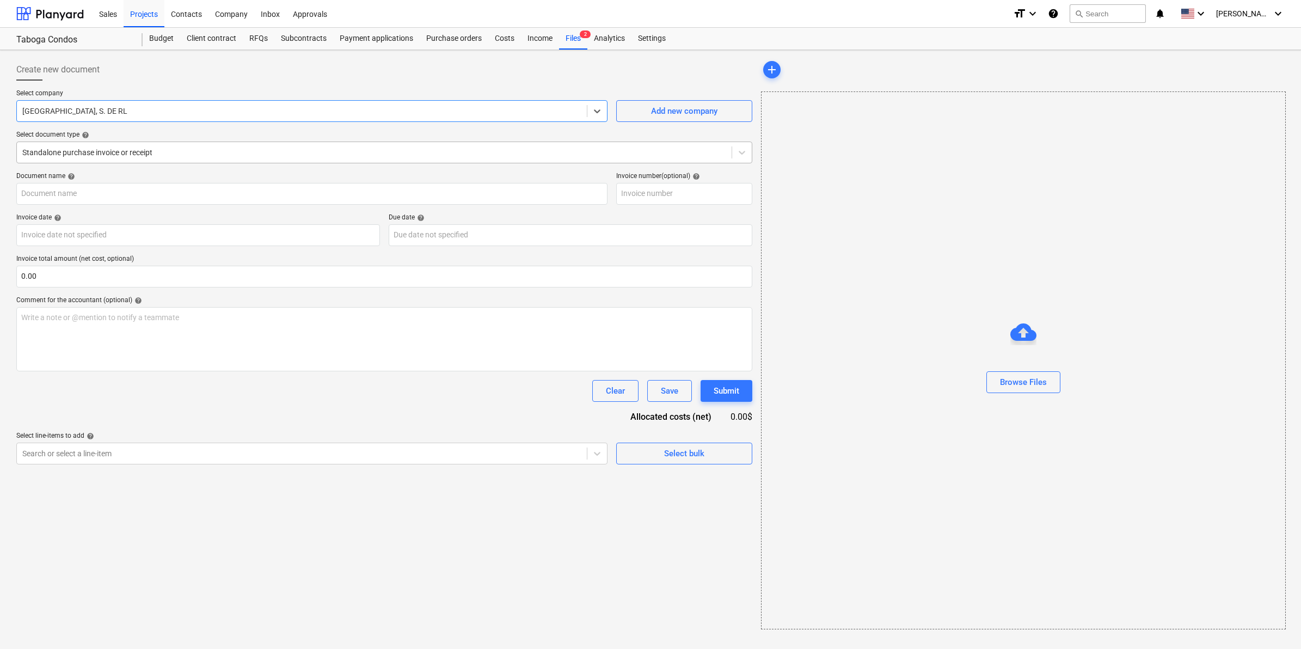
click at [191, 151] on div at bounding box center [374, 152] width 704 height 11
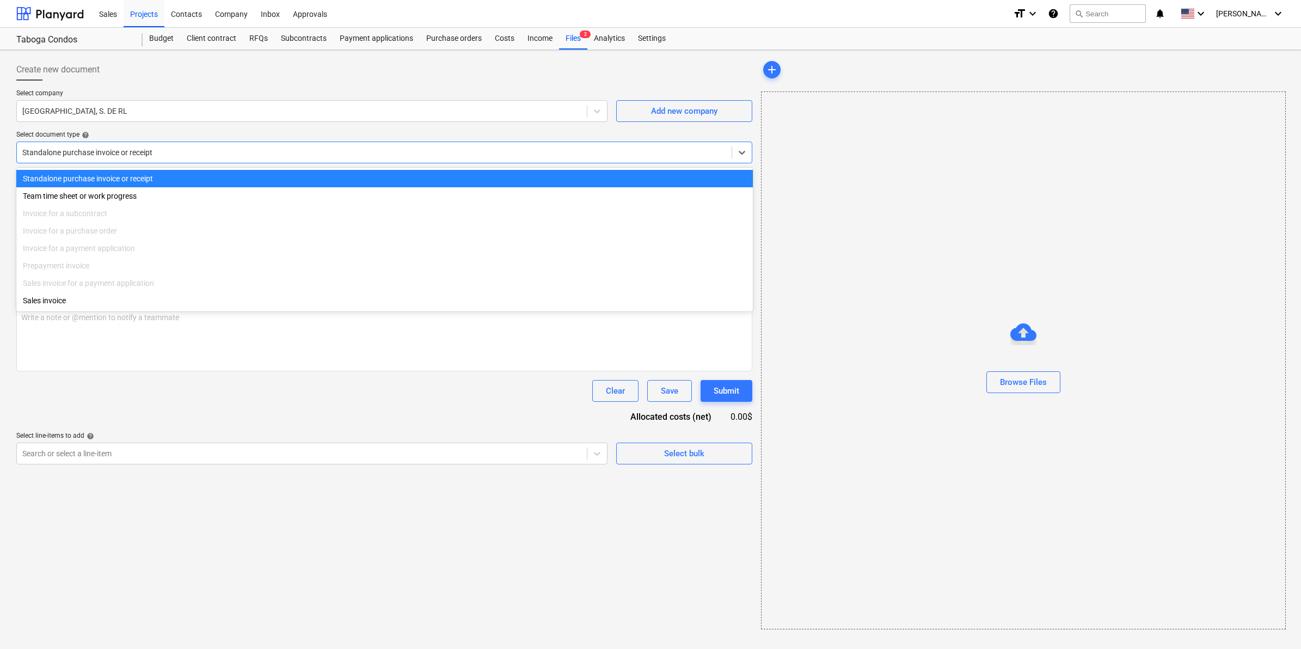
click at [153, 180] on div "Standalone purchase invoice or receipt" at bounding box center [384, 178] width 737 height 17
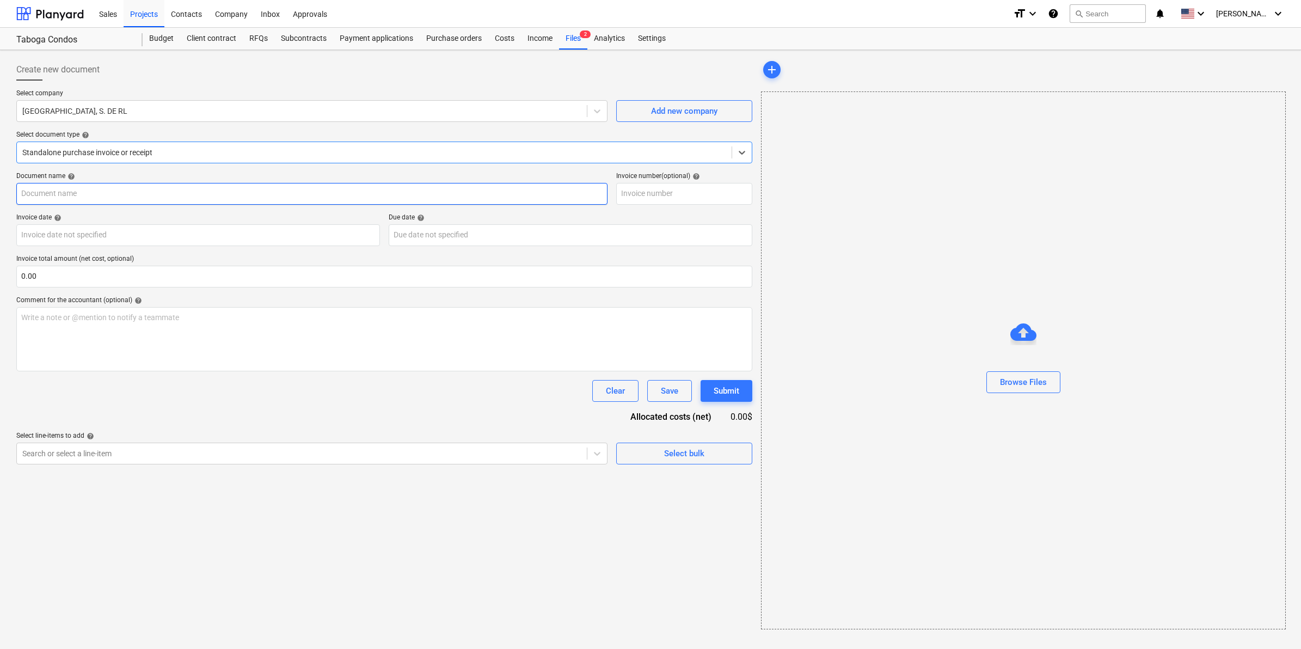
click at [74, 191] on input "text" at bounding box center [311, 194] width 591 height 22
click at [72, 194] on input "text" at bounding box center [311, 194] width 591 height 22
type input "Development Fee"
click at [656, 197] on input "text" at bounding box center [684, 194] width 136 height 22
type input "0047"
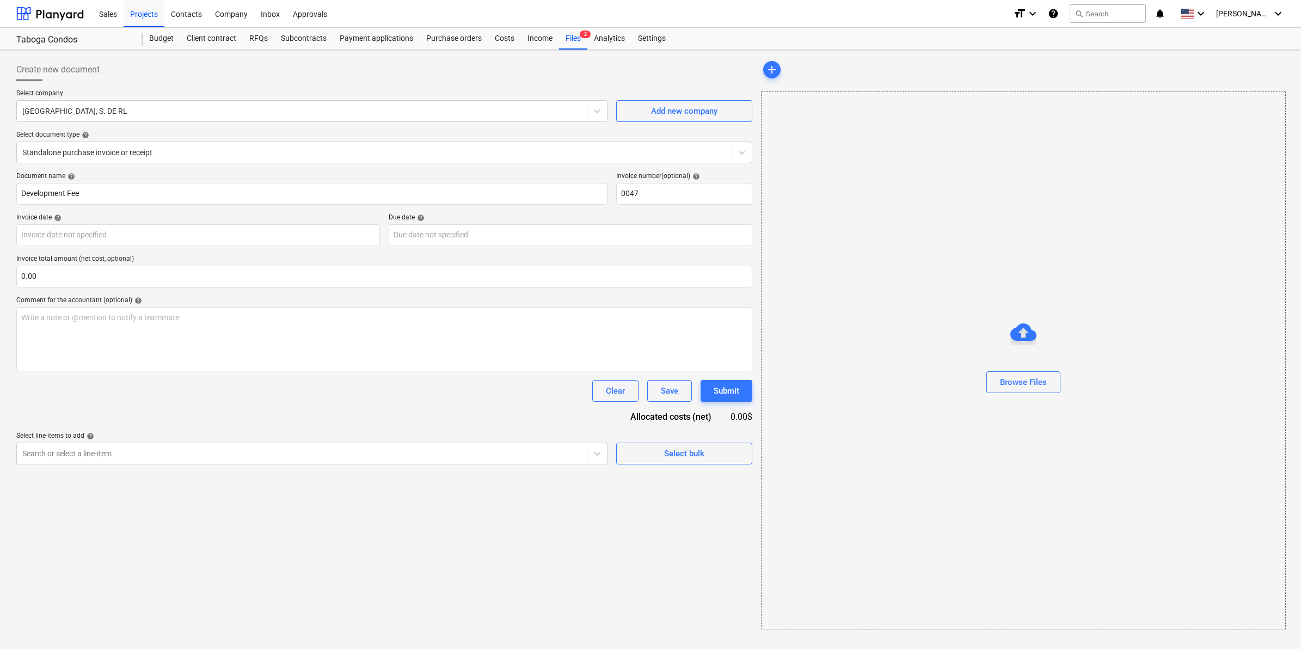
click at [140, 218] on div "Invoice date help" at bounding box center [198, 217] width 364 height 9
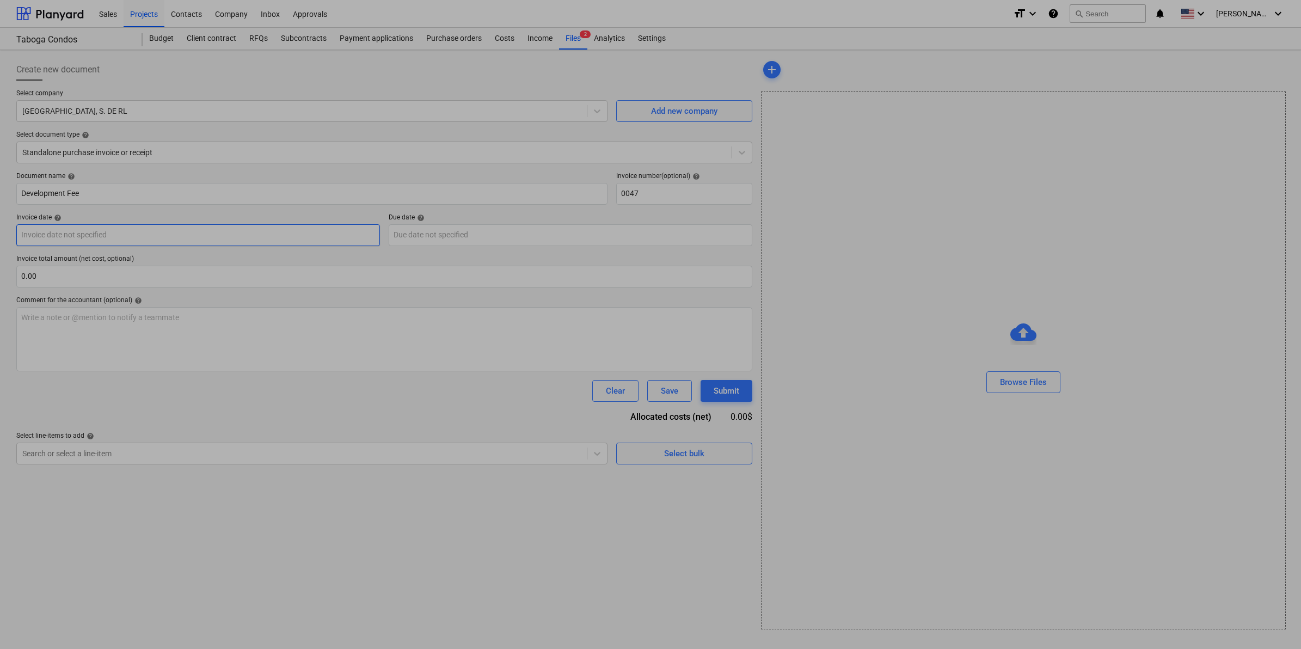
click at [140, 237] on body "Sales Projects Contacts Company Inbox Approvals format_size keyboard_arrow_down…" at bounding box center [650, 324] width 1301 height 649
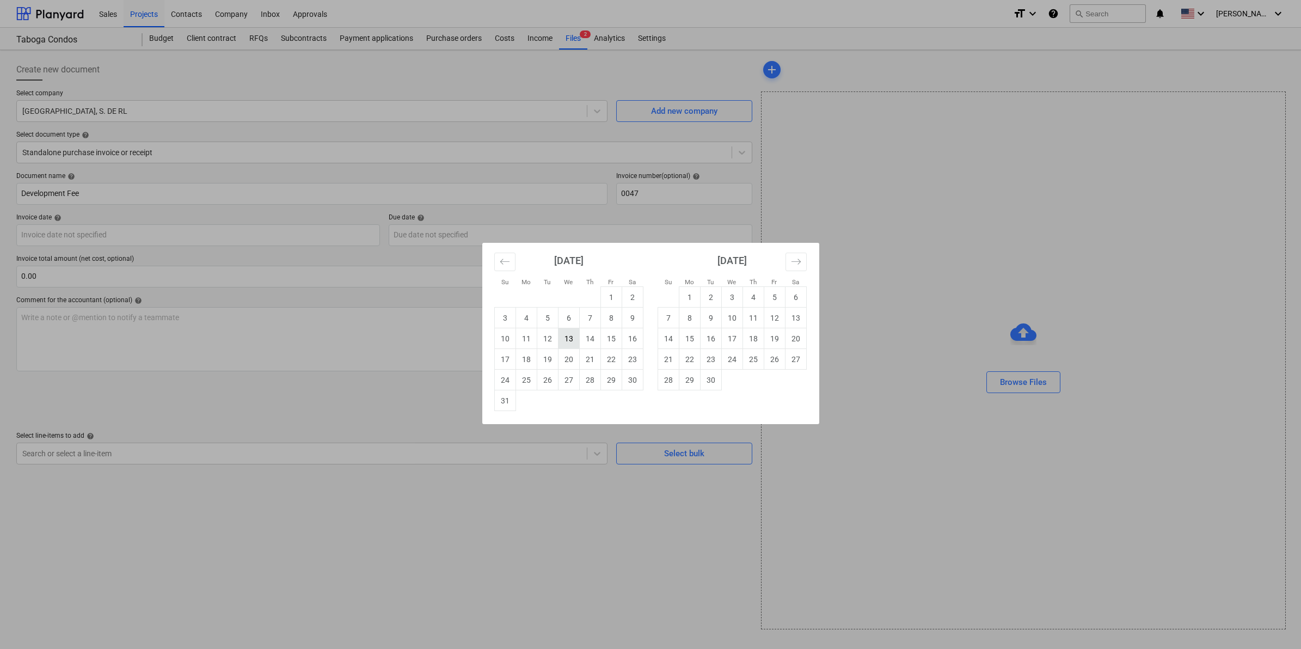
click at [567, 339] on td "13" at bounding box center [568, 338] width 21 height 21
type input "[DATE]"
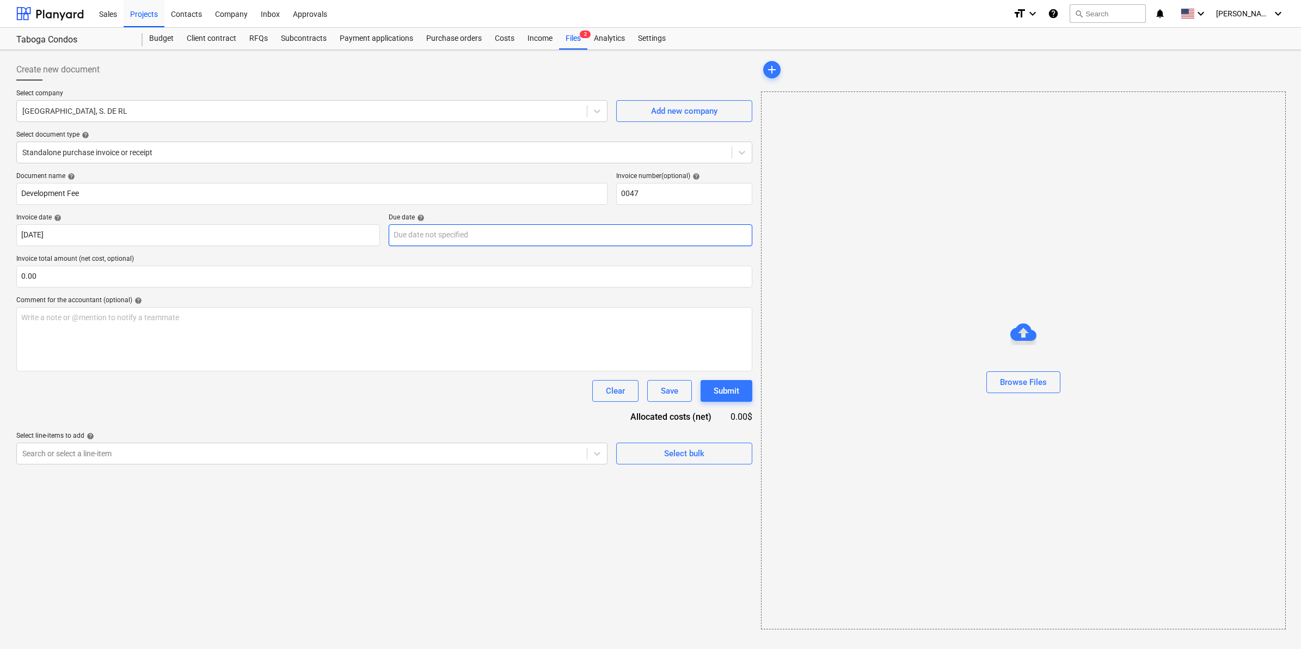
click at [616, 235] on body "Sales Projects Contacts Company Inbox Approvals format_size keyboard_arrow_down…" at bounding box center [650, 324] width 1301 height 649
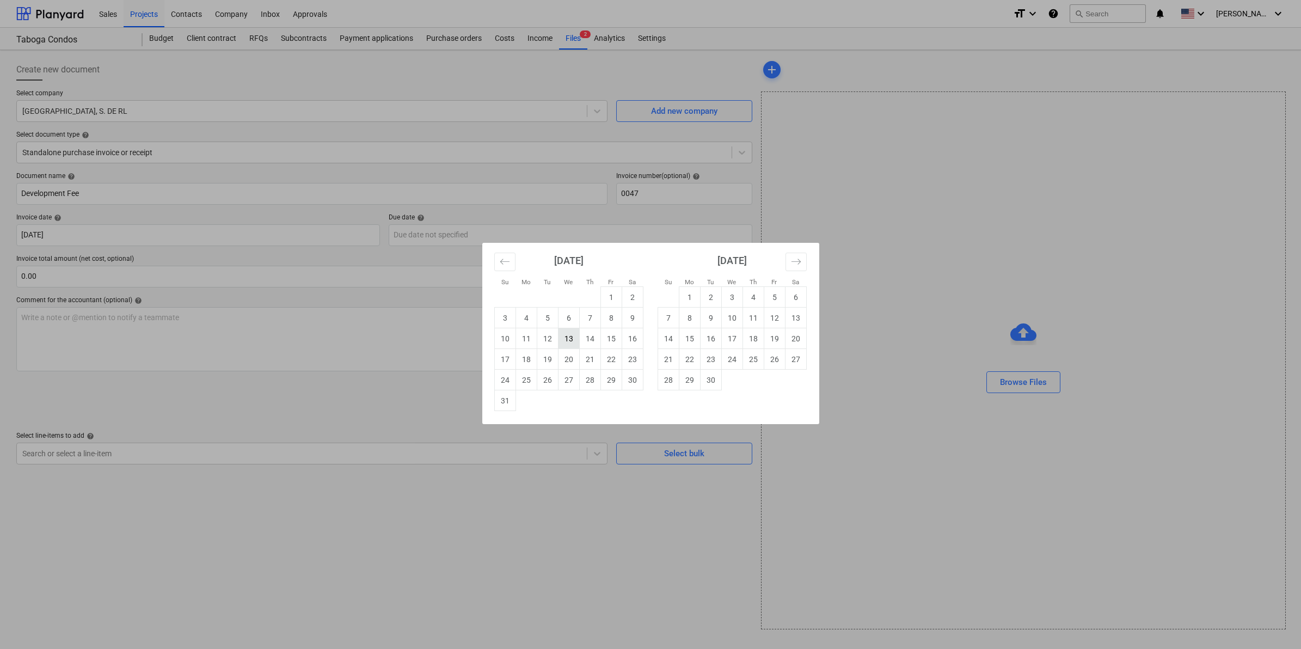
click at [567, 343] on td "13" at bounding box center [568, 338] width 21 height 21
type input "[DATE]"
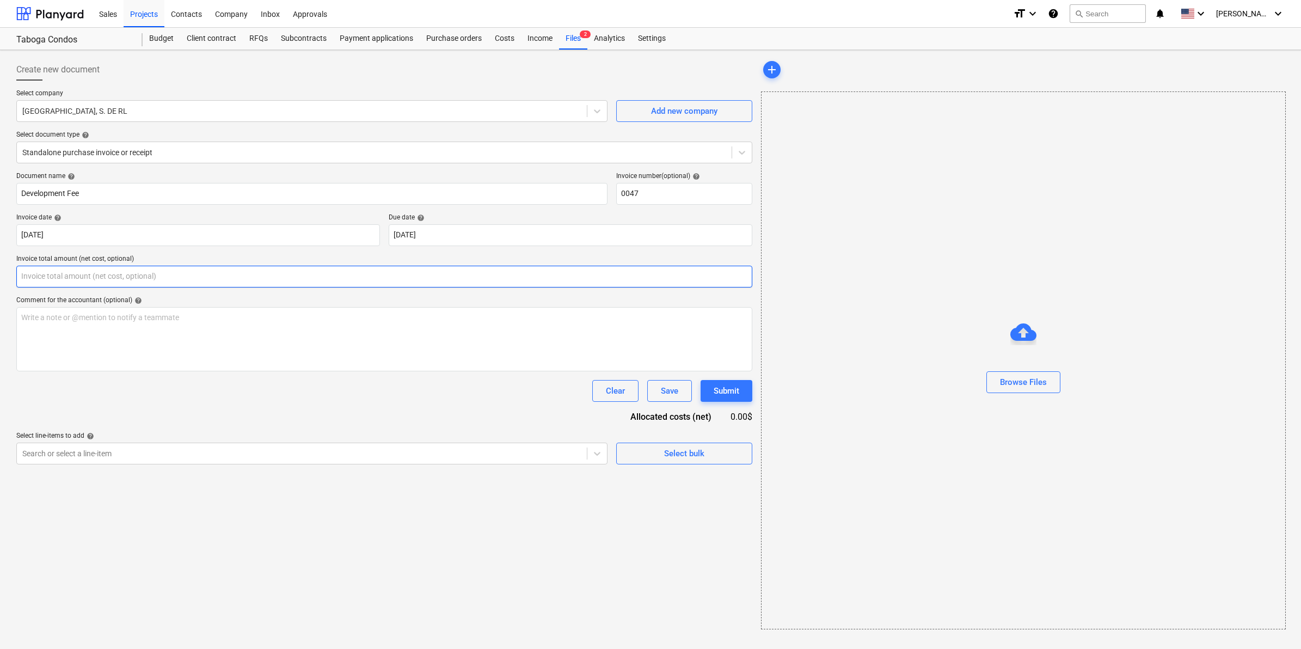
click at [69, 285] on input "text" at bounding box center [384, 277] width 736 height 22
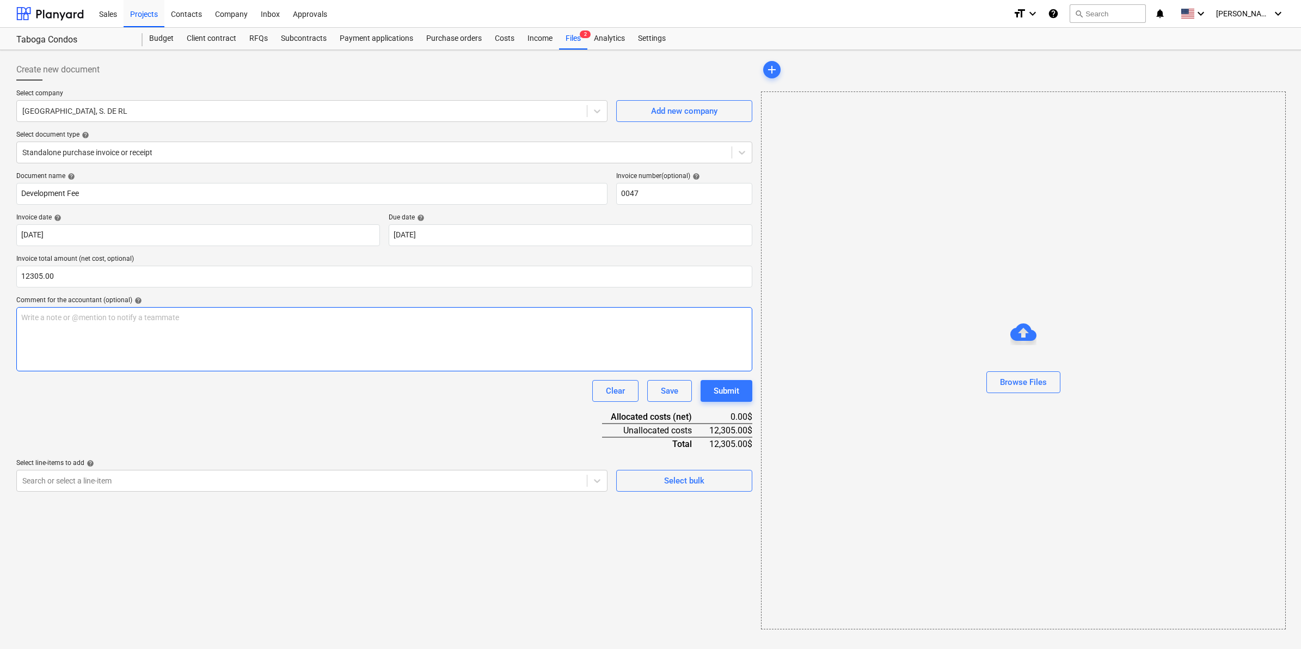
type input "12,305.00"
click at [151, 312] on p "Write a note or @mention to notify a teammate [PERSON_NAME]" at bounding box center [384, 317] width 726 height 11
drag, startPoint x: 93, startPoint y: 191, endPoint x: 17, endPoint y: 195, distance: 75.2
click at [17, 195] on input "Development Fee" at bounding box center [311, 194] width 591 height 22
click at [91, 335] on div "Write a note or @mention to notify a teammate [PERSON_NAME]" at bounding box center [384, 339] width 736 height 64
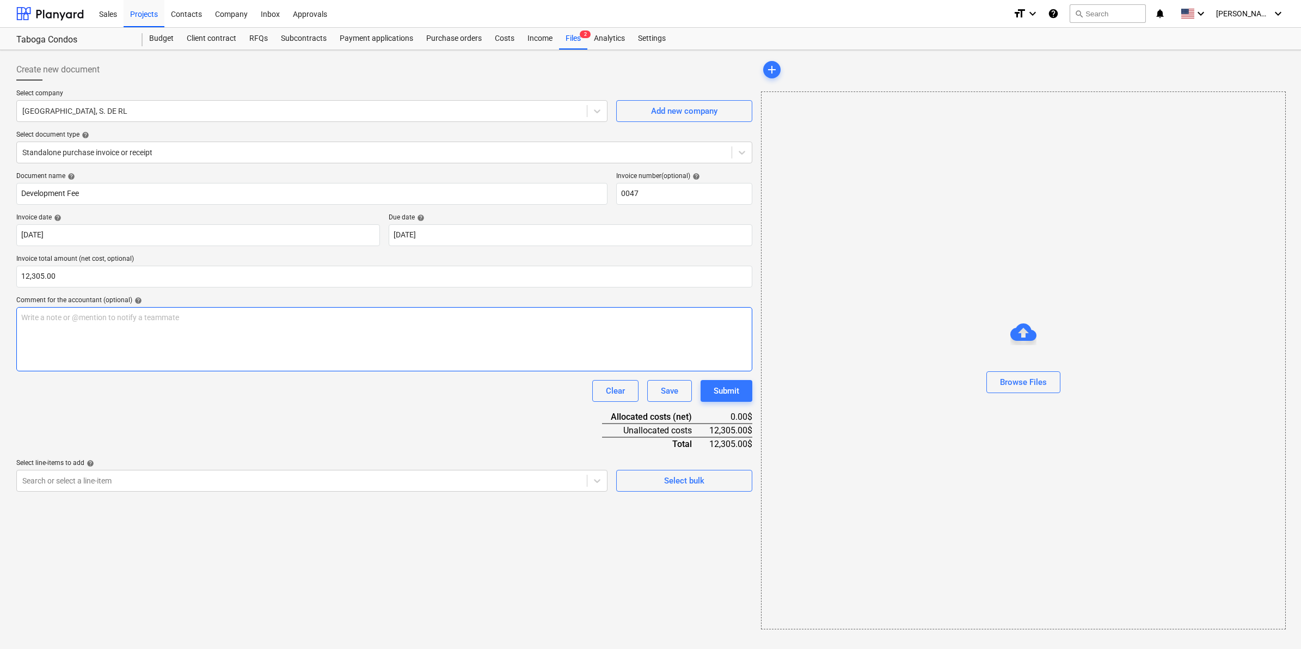
paste div
click at [188, 419] on div "Document name help Development Fee Invoice number (optional) help 0047 Invoice …" at bounding box center [384, 332] width 736 height 320
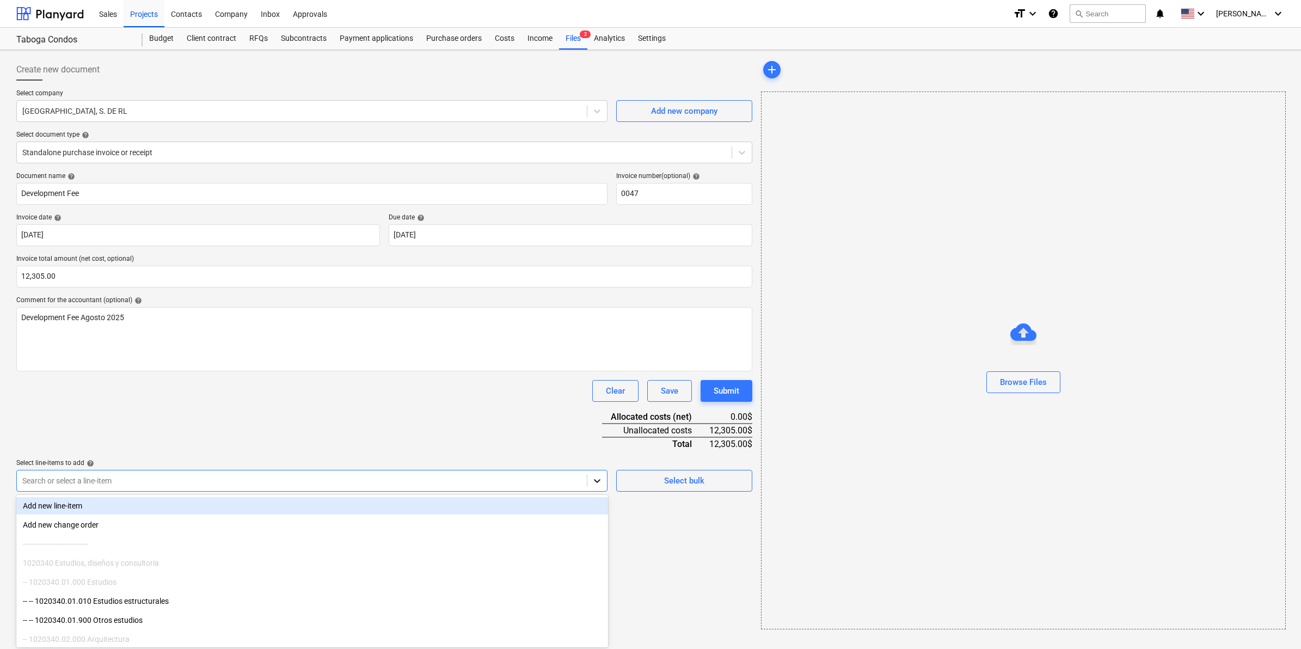
click at [598, 479] on icon at bounding box center [597, 480] width 11 height 11
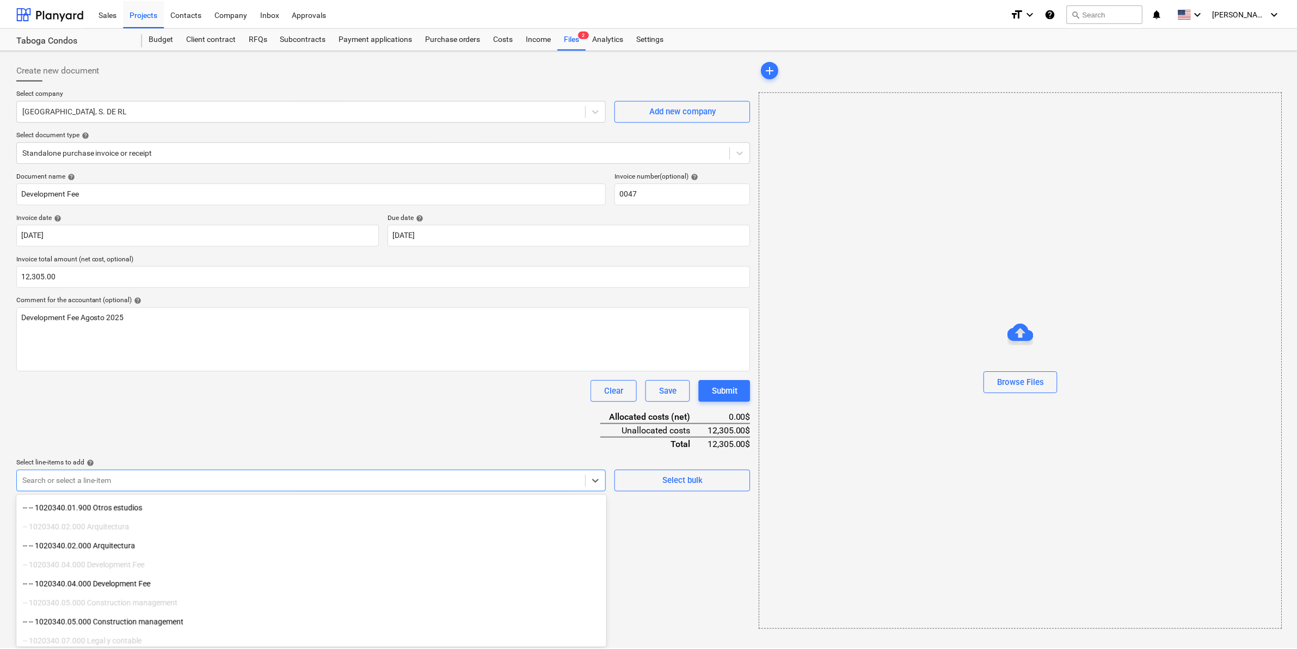
scroll to position [136, 0]
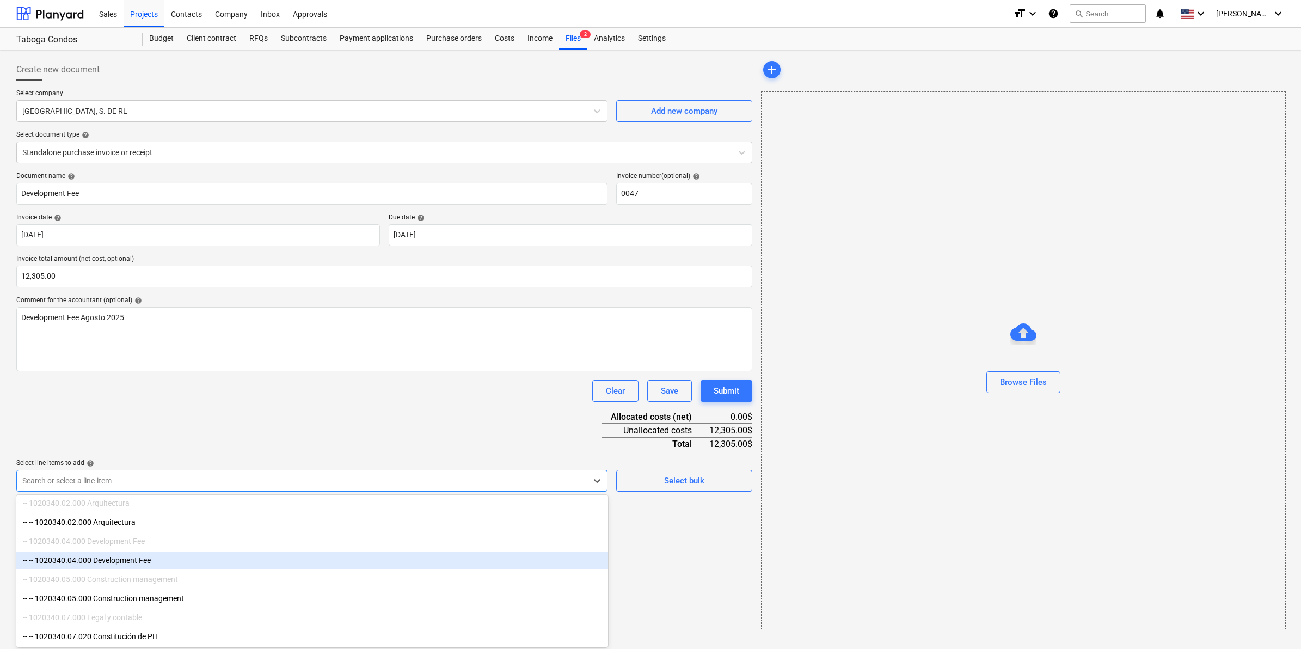
click at [135, 561] on div "-- -- 1020340.04.000 Development Fee" at bounding box center [312, 560] width 592 height 17
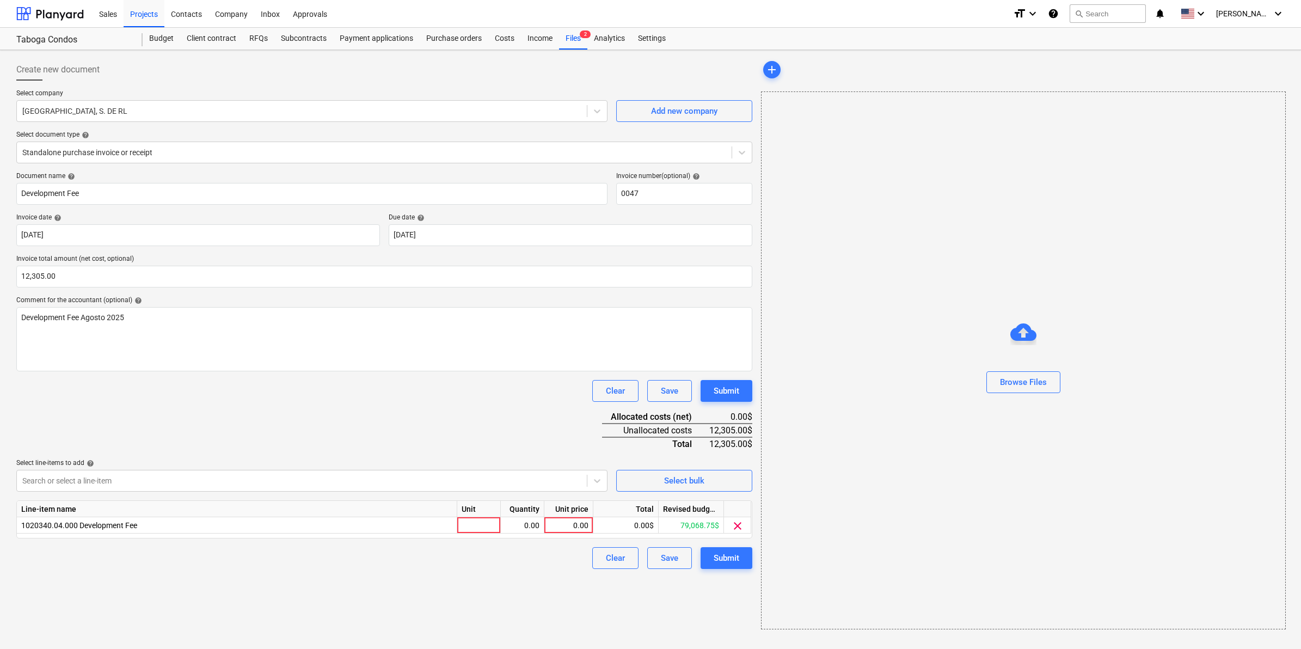
click at [311, 442] on div "Document name help Development Fee Invoice number (optional) help 0047 Invoice …" at bounding box center [384, 370] width 736 height 397
click at [496, 524] on div at bounding box center [479, 525] width 44 height 16
type input "|"
type input "1"
click at [576, 529] on div "0.00" at bounding box center [569, 525] width 40 height 16
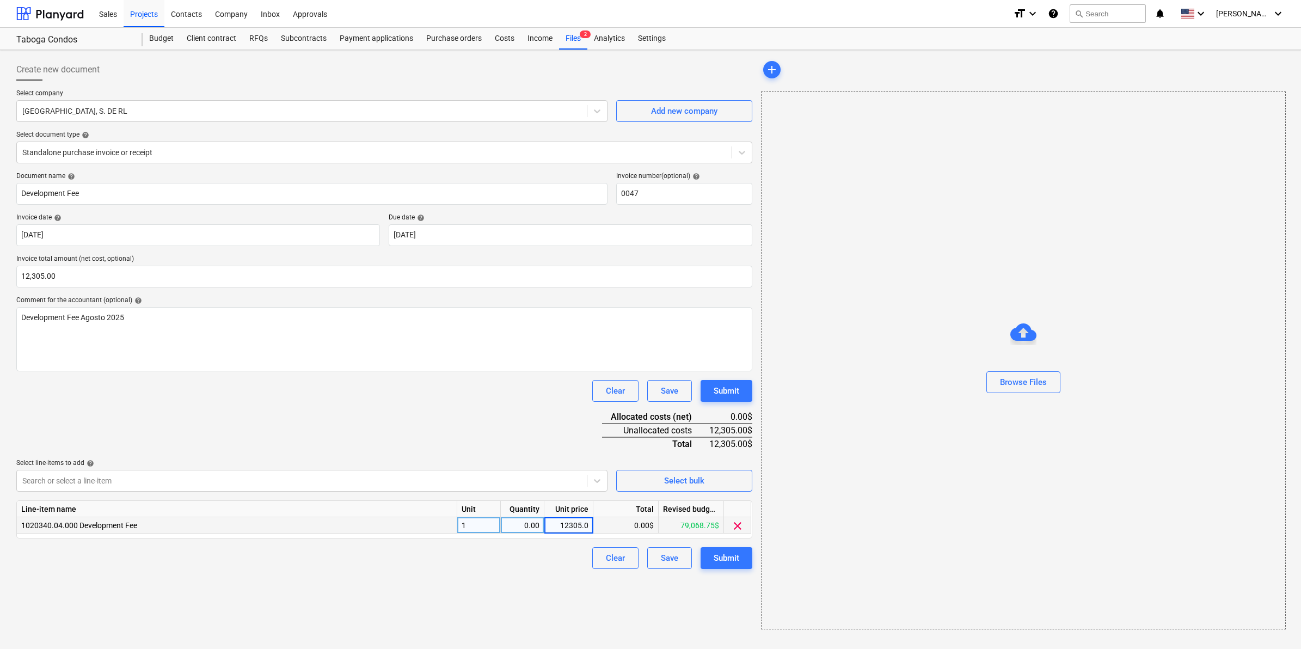
type input "12305.00"
click at [382, 396] on div "Clear Save Submit" at bounding box center [384, 391] width 736 height 22
click at [620, 524] on div "0.00$" at bounding box center [625, 525] width 65 height 16
click at [534, 523] on div "0.00" at bounding box center [522, 525] width 34 height 16
type input "1"
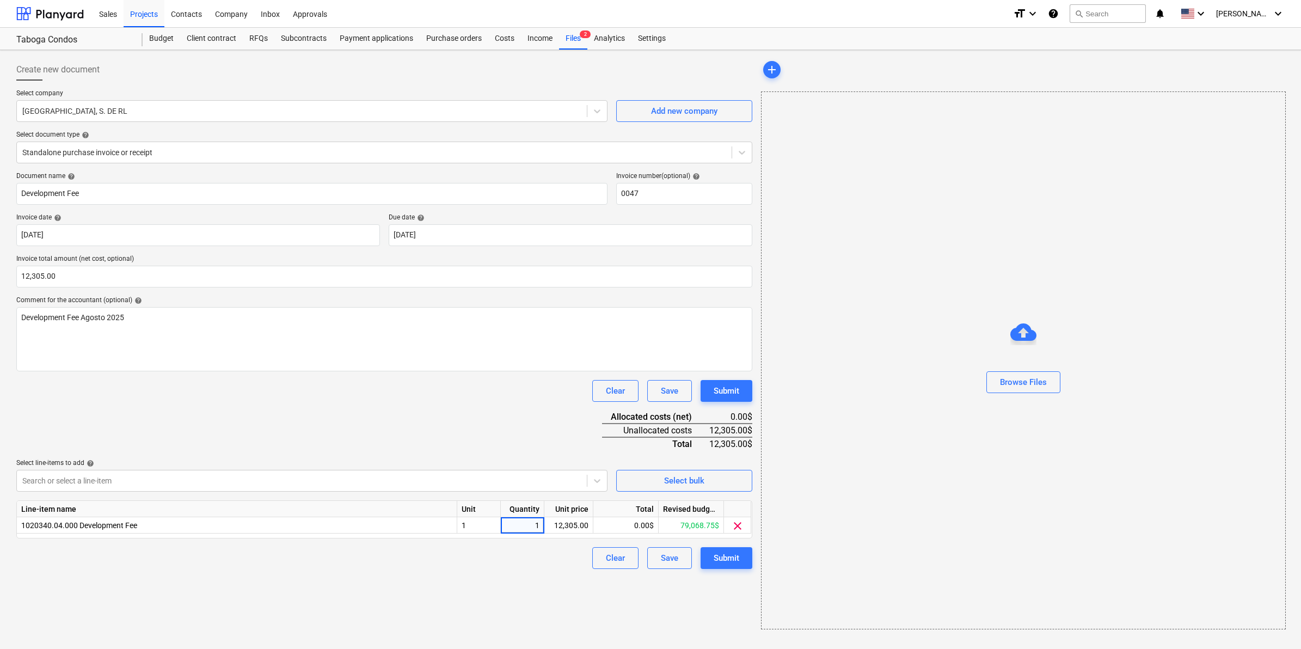
click at [480, 603] on div "Create new document Select company CONSERVATORIO INNOVACION URBANA, S. DE RL Ad…" at bounding box center [384, 343] width 745 height 579
click at [492, 591] on div "Create new document Select company CONSERVATORIO INNOVACION URBANA, S. DE RL Ad…" at bounding box center [384, 343] width 745 height 579
click at [1035, 376] on div "Browse Files" at bounding box center [1023, 382] width 47 height 14
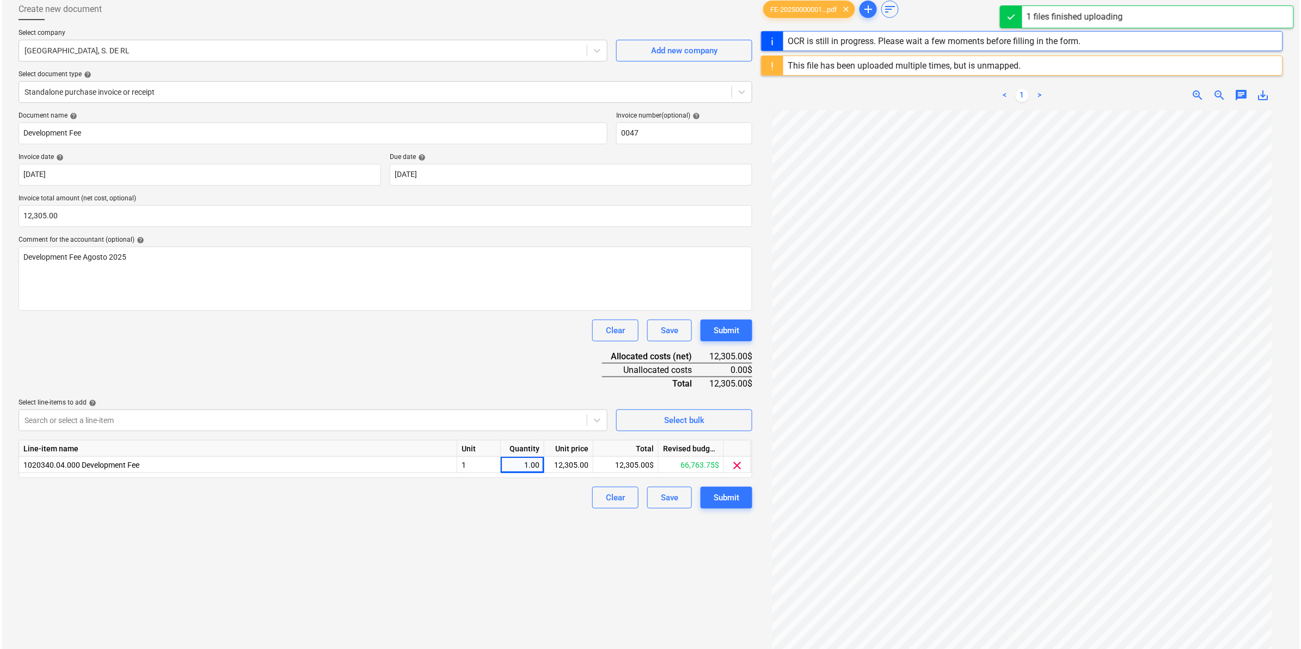
scroll to position [68, 0]
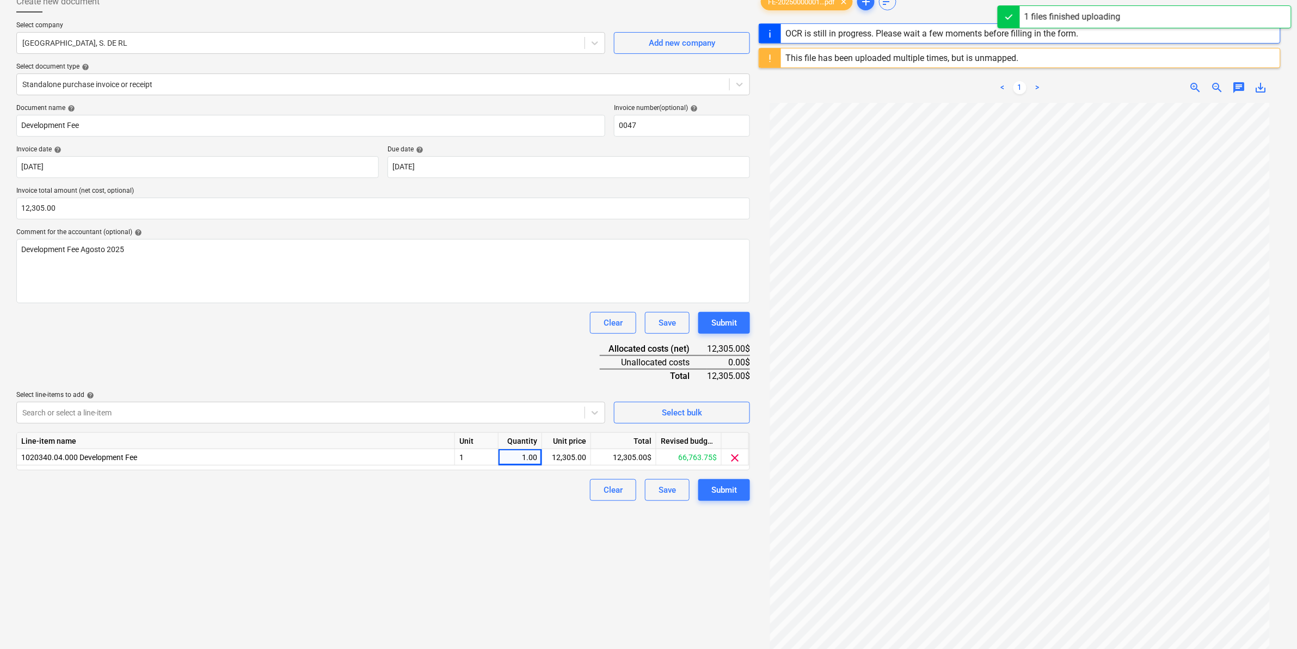
click at [641, 575] on div "Create new document Select company CONSERVATORIO INNOVACION URBANA, S. DE RL Ad…" at bounding box center [383, 355] width 743 height 739
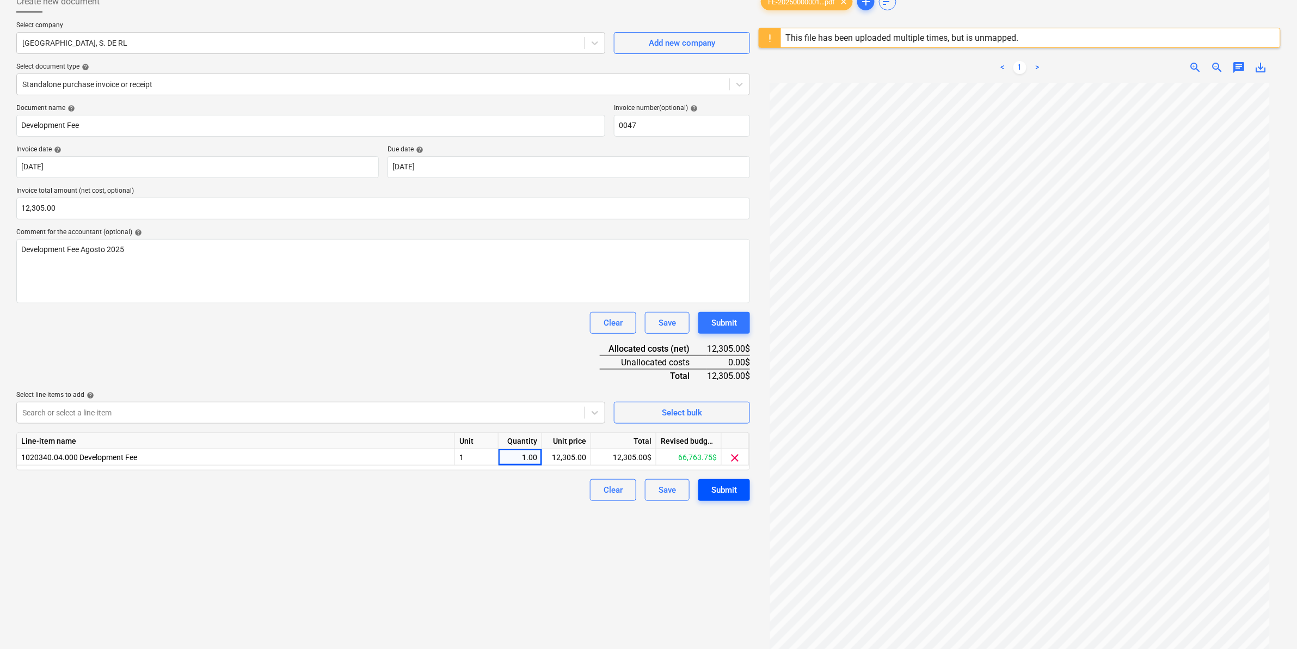
click at [720, 488] on div "Submit" at bounding box center [725, 490] width 26 height 14
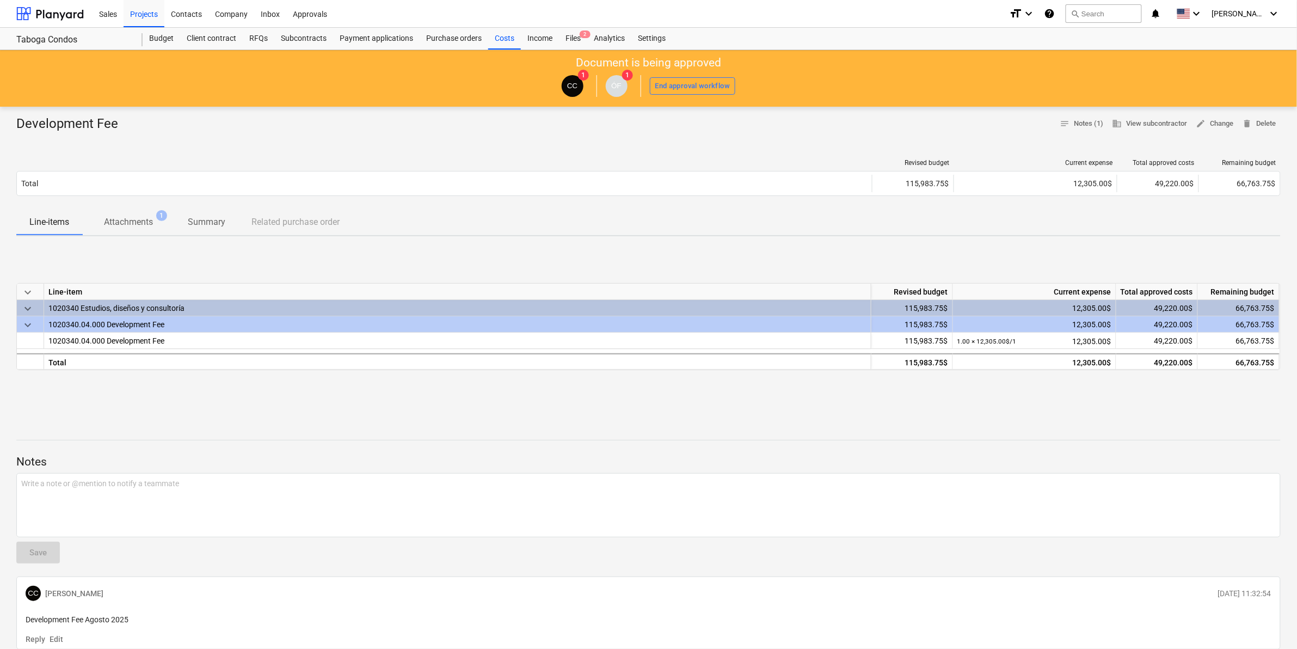
click at [333, 420] on div at bounding box center [648, 421] width 1265 height 9
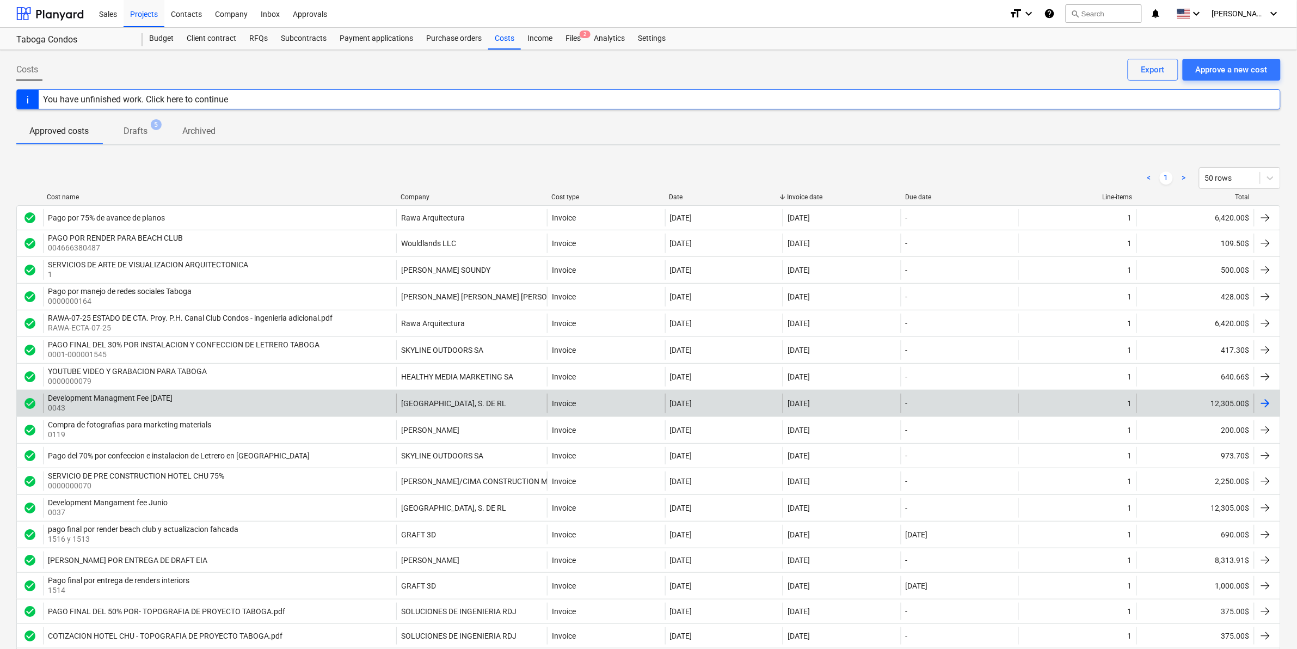
click at [300, 412] on div "Development Managment Fee July 2025 0043" at bounding box center [219, 404] width 353 height 20
